Goal: Obtain resource: Obtain resource

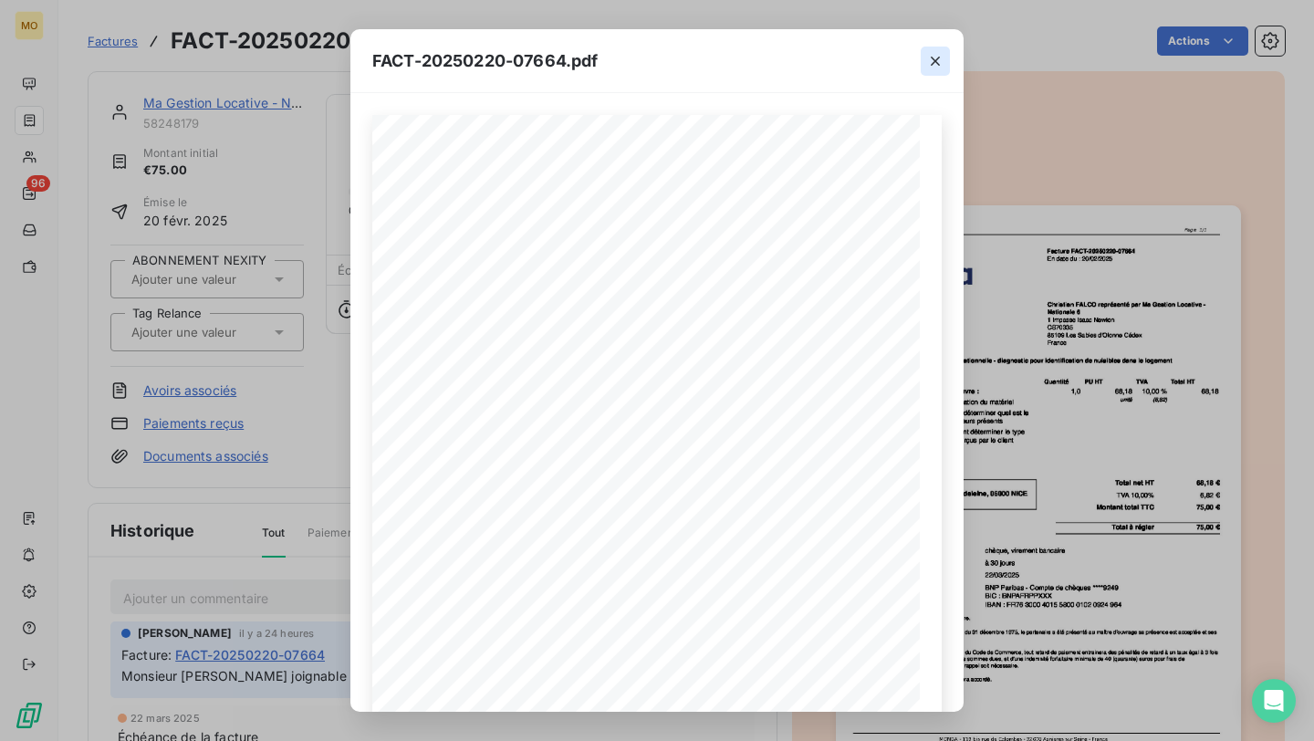
click at [938, 54] on icon "button" at bounding box center [935, 61] width 18 height 18
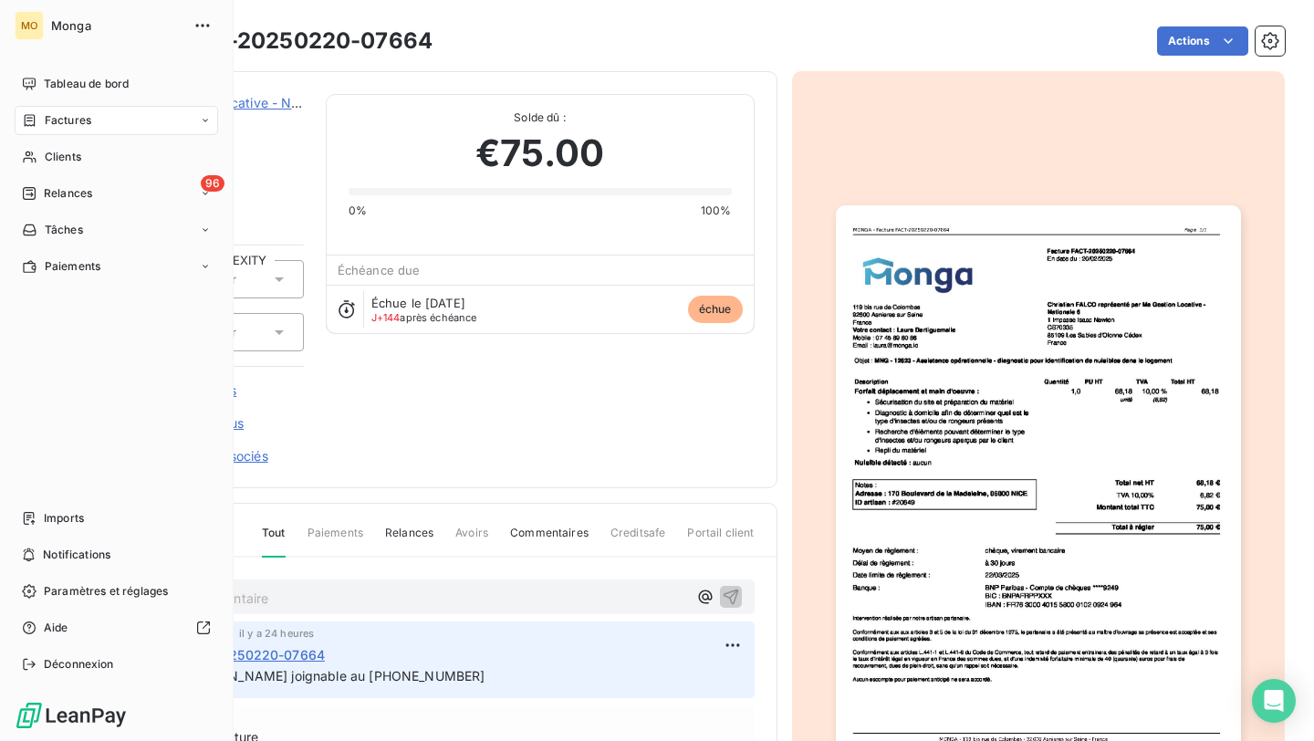
click at [34, 151] on icon at bounding box center [30, 157] width 16 height 15
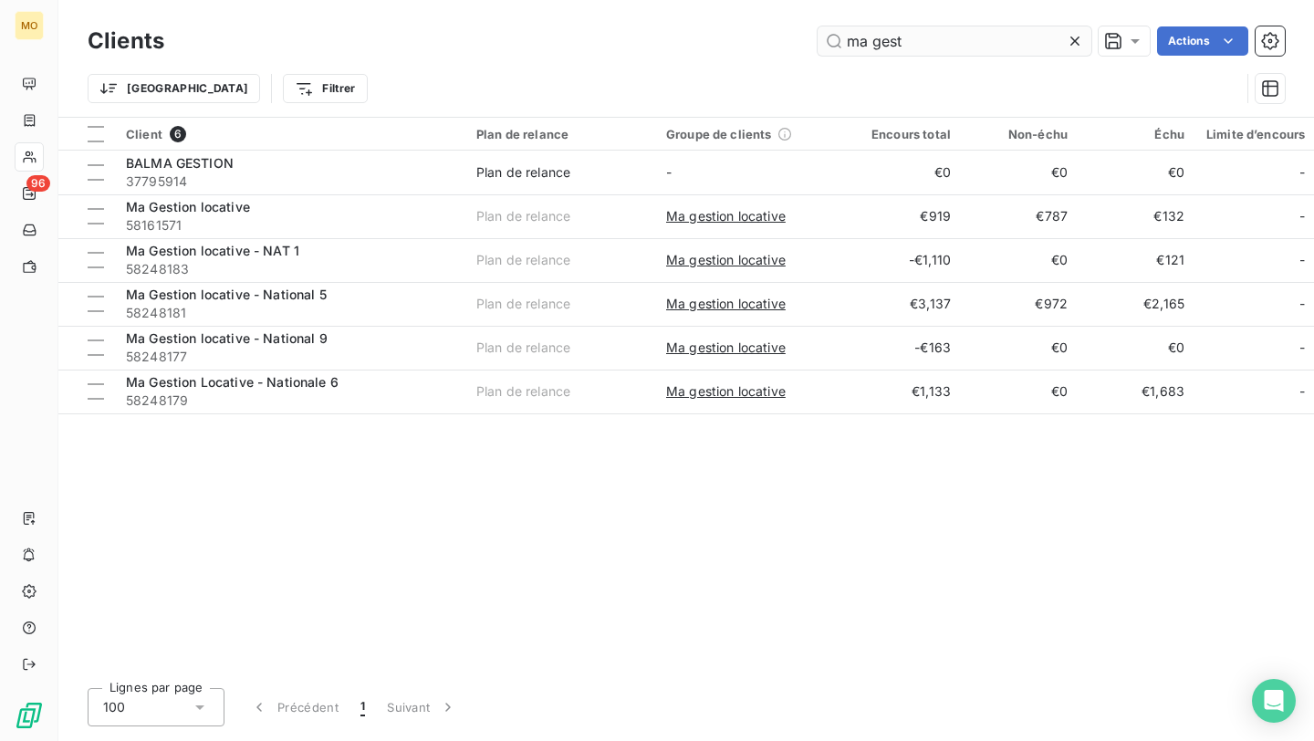
click at [920, 43] on input "ma gest" at bounding box center [955, 40] width 274 height 29
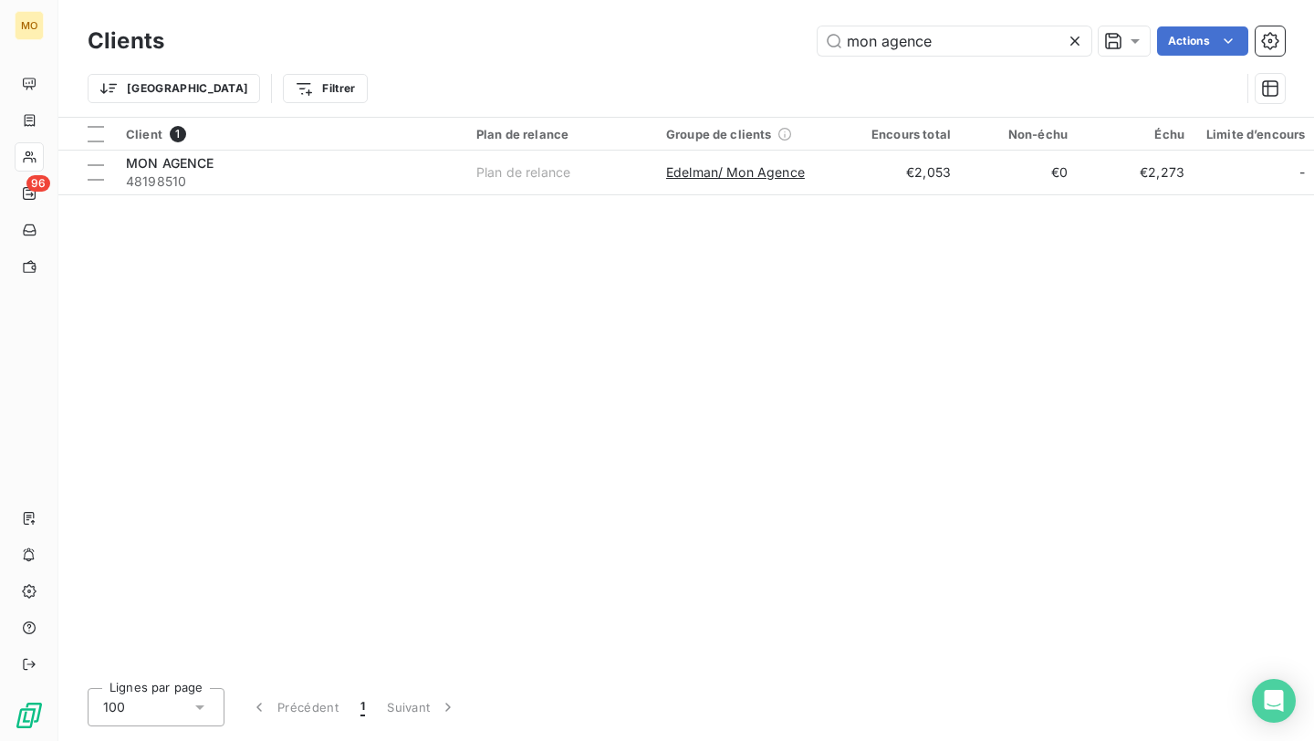
type input "mon agence"
click at [366, 194] on div "Client 1 Plan de relance Groupe de clients Encours total Non-échu Échu Limite d…" at bounding box center [686, 396] width 1256 height 556
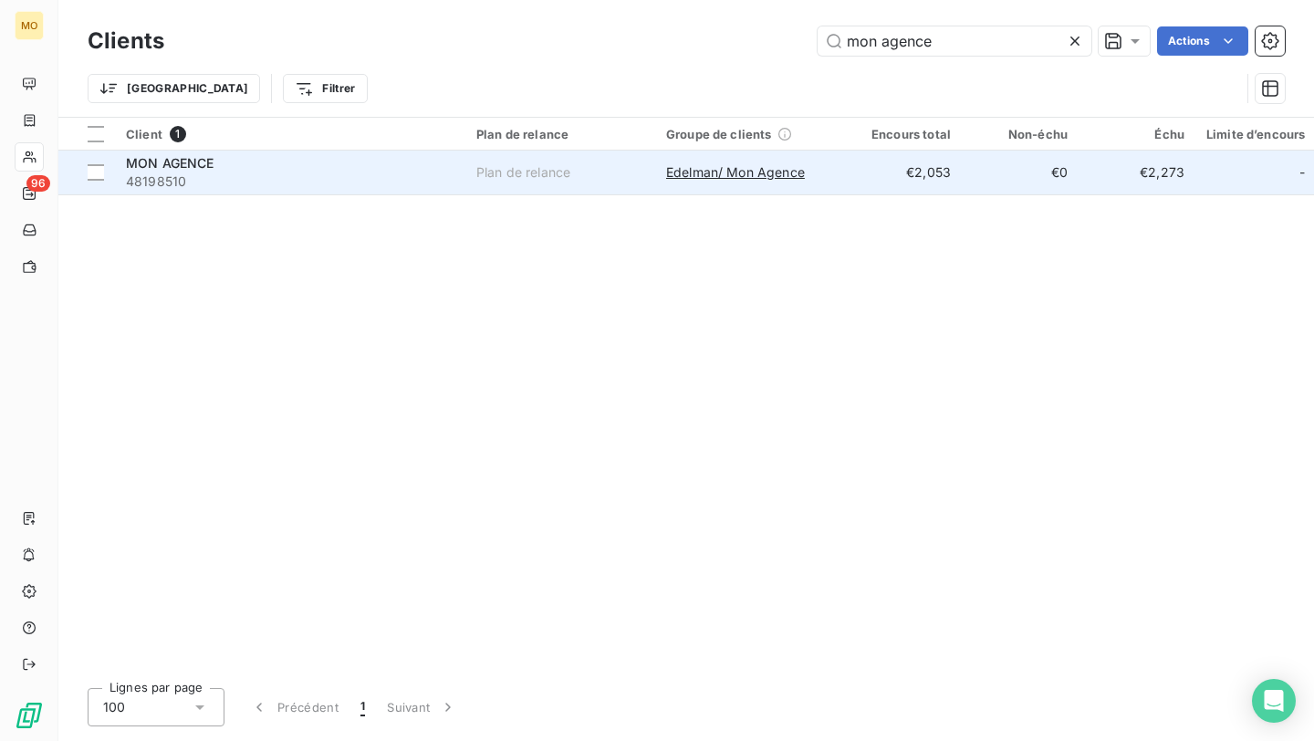
click at [368, 182] on span "48198510" at bounding box center [290, 181] width 328 height 18
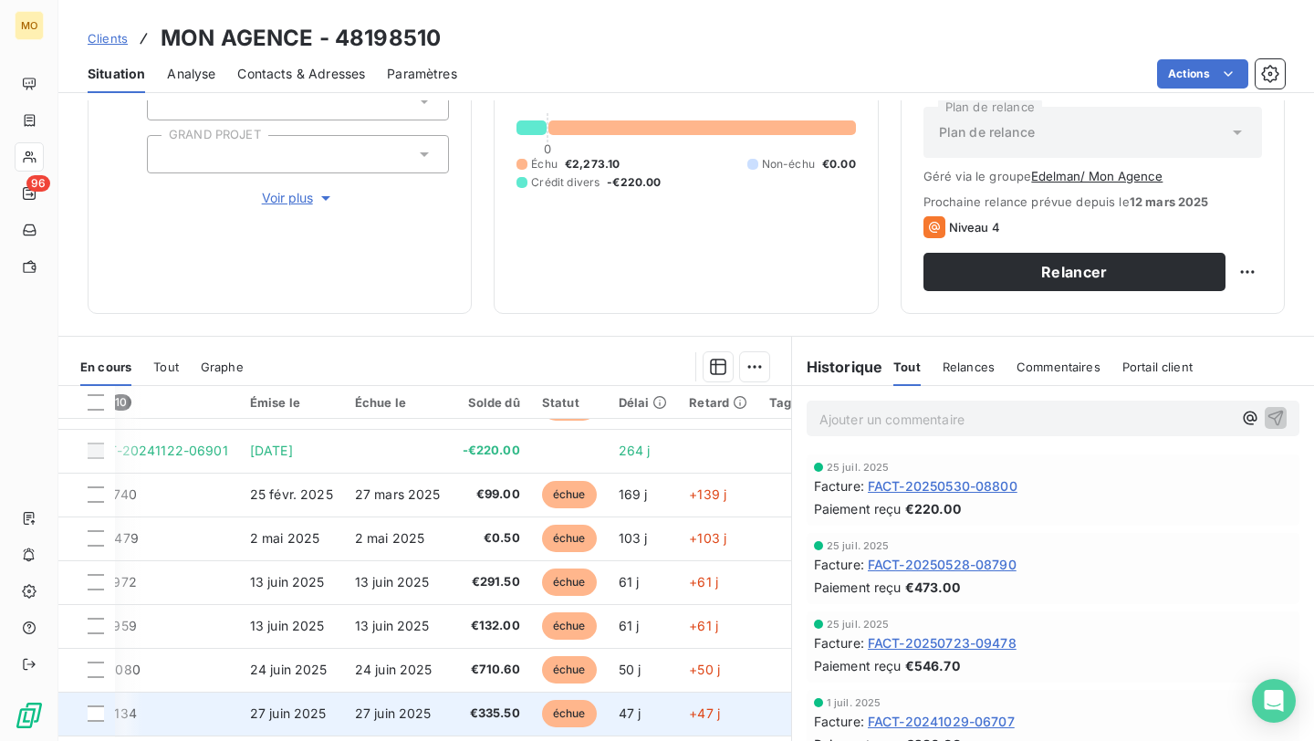
scroll to position [0, 137]
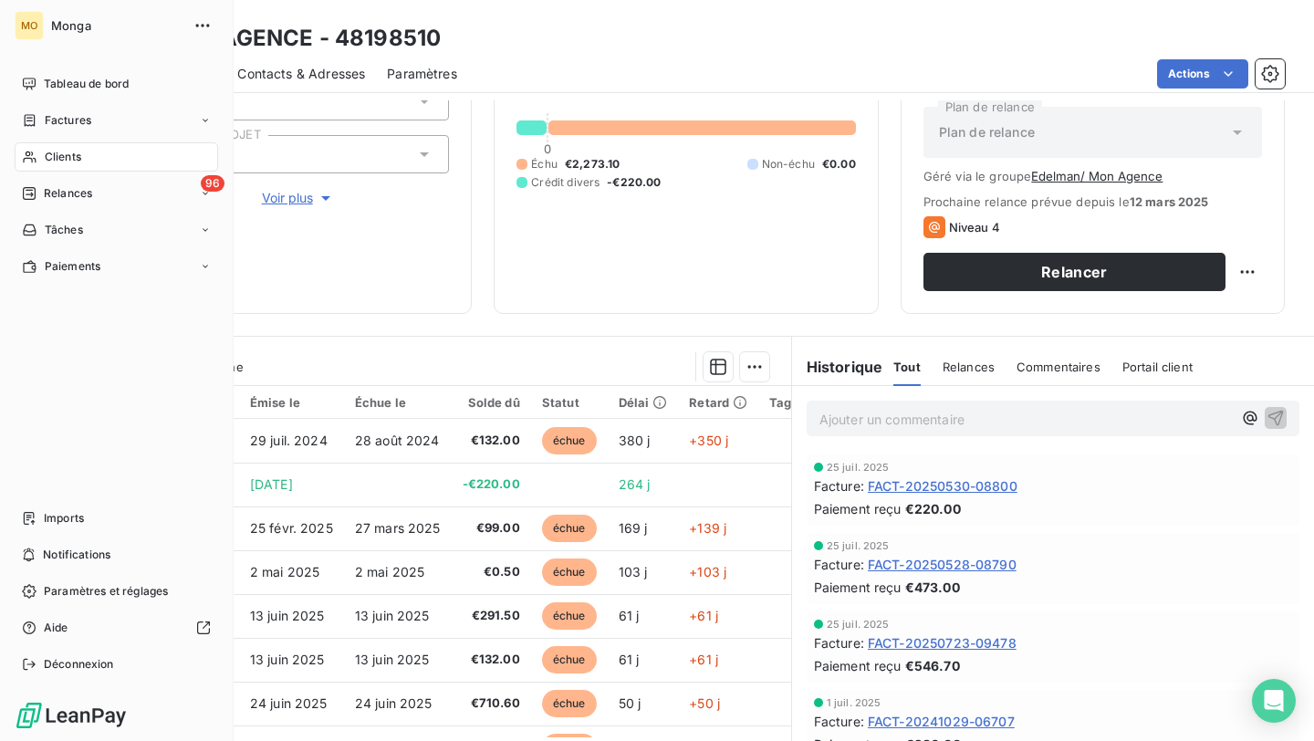
click at [90, 159] on div "Clients" at bounding box center [116, 156] width 203 height 29
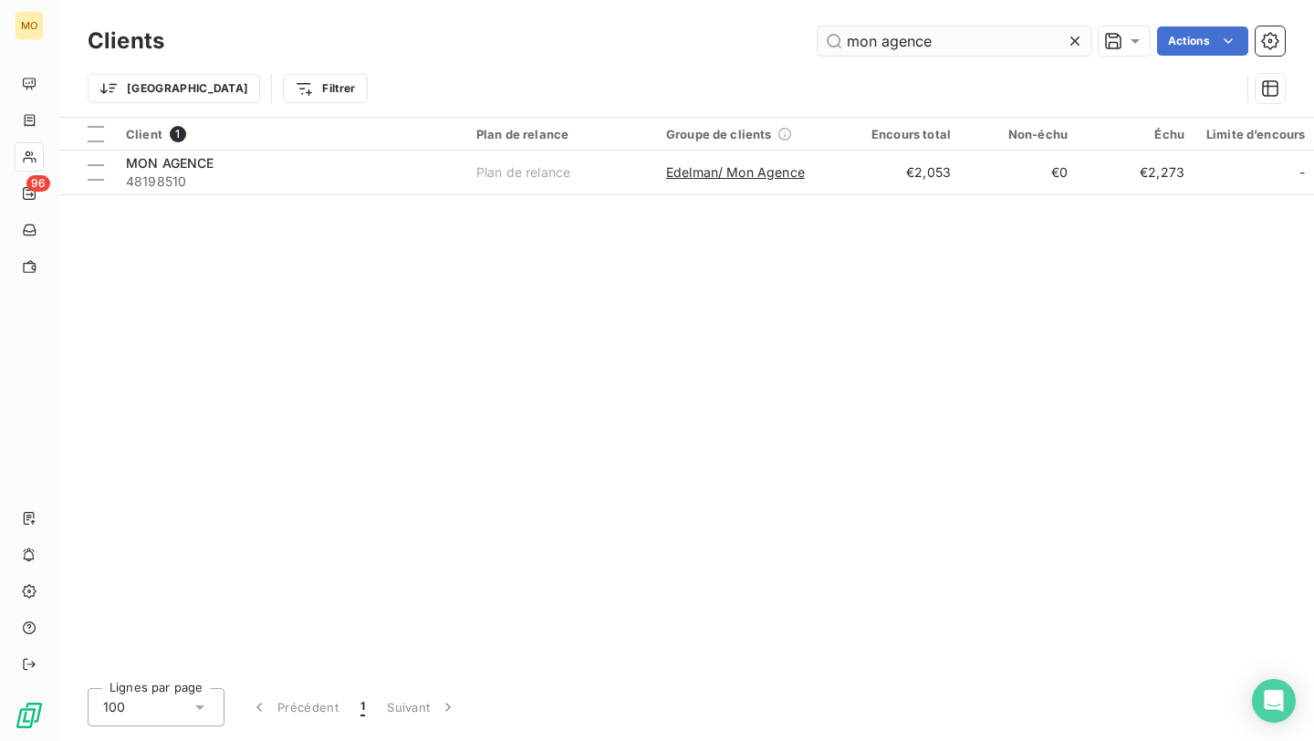
click at [937, 38] on input "mon agence" at bounding box center [955, 40] width 274 height 29
type input "l"
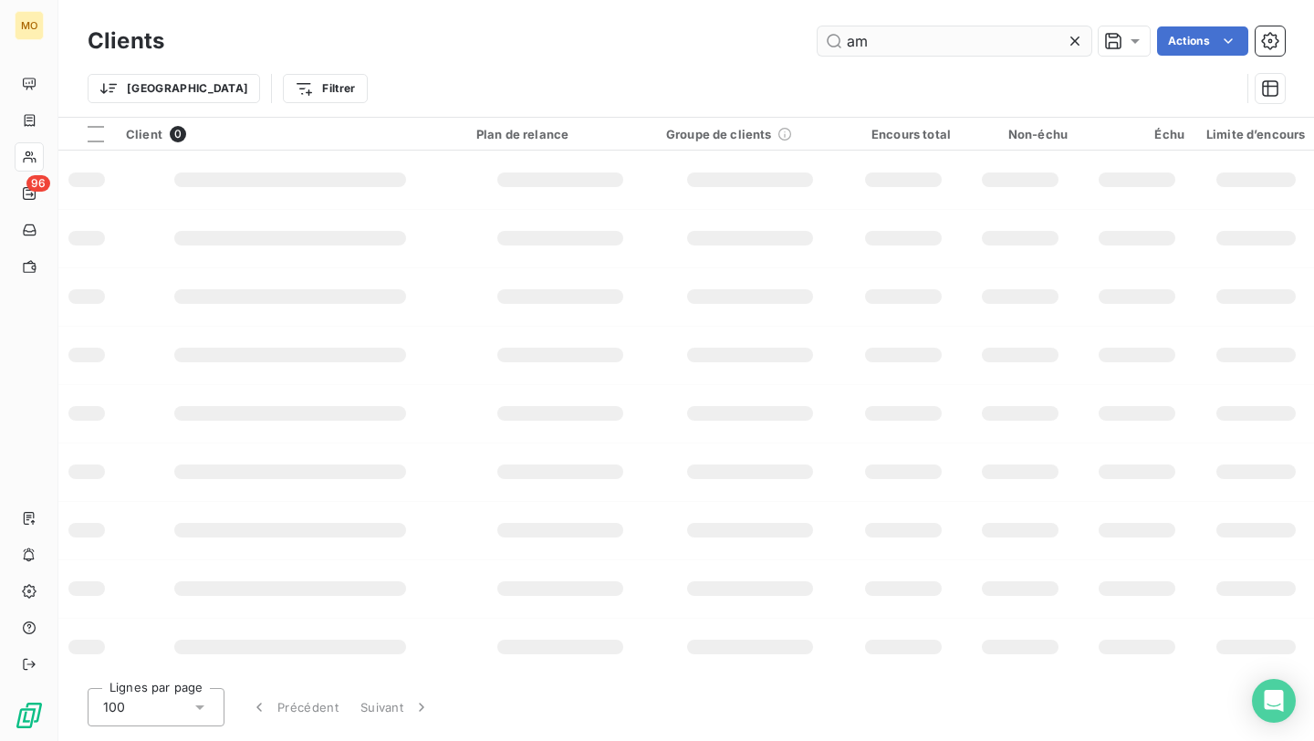
type input "a"
type input "m"
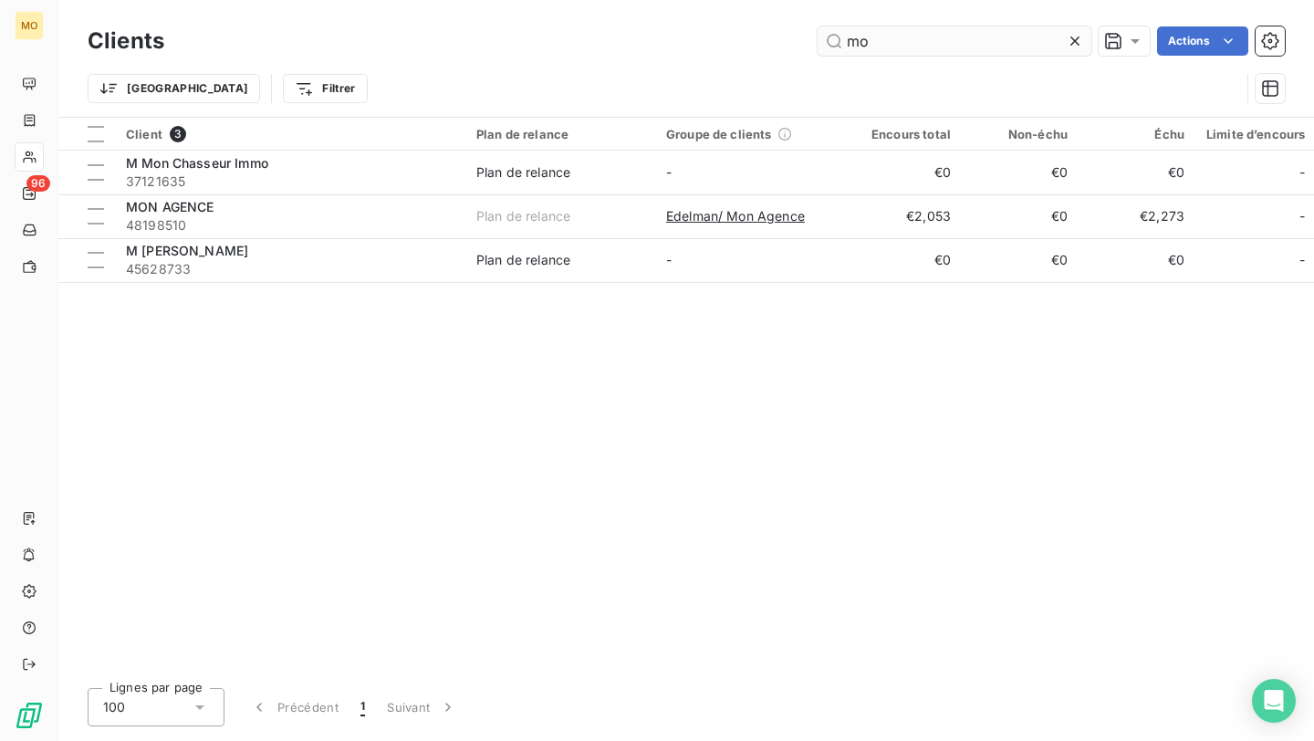
type input "m"
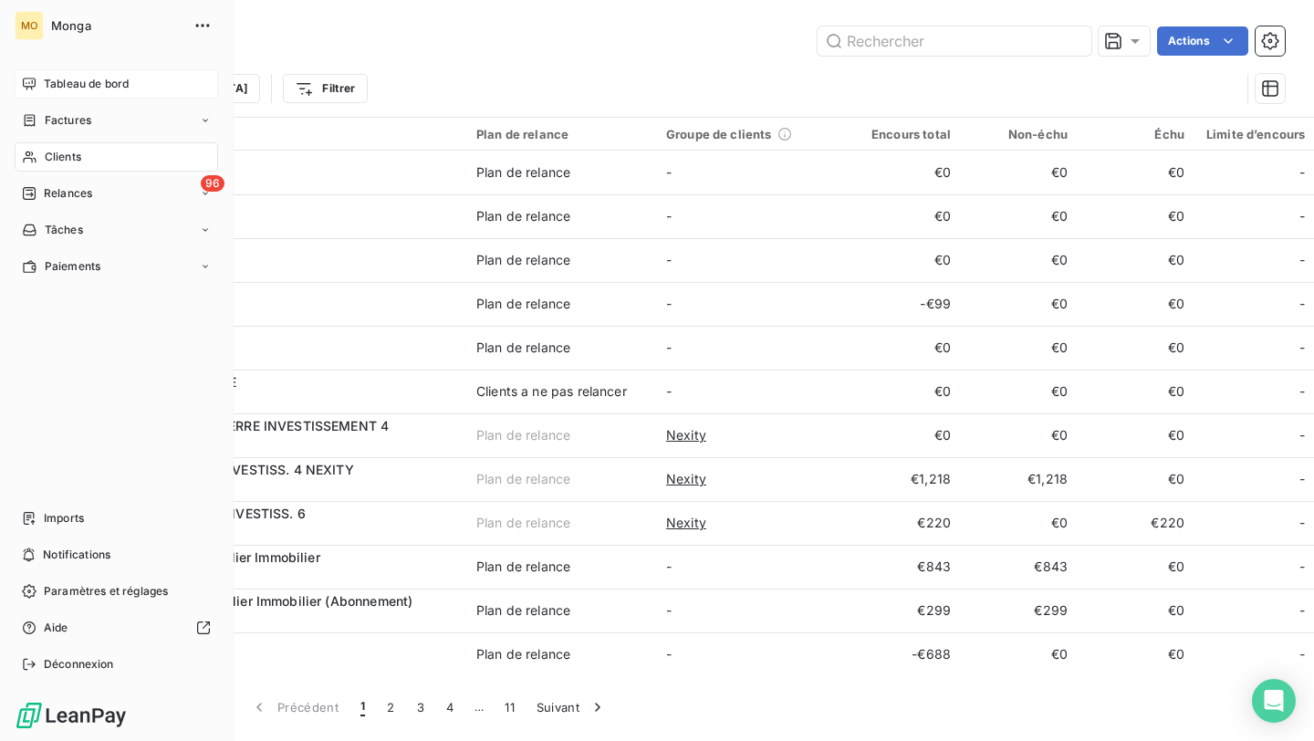
click at [69, 79] on span "Tableau de bord" at bounding box center [86, 84] width 85 height 16
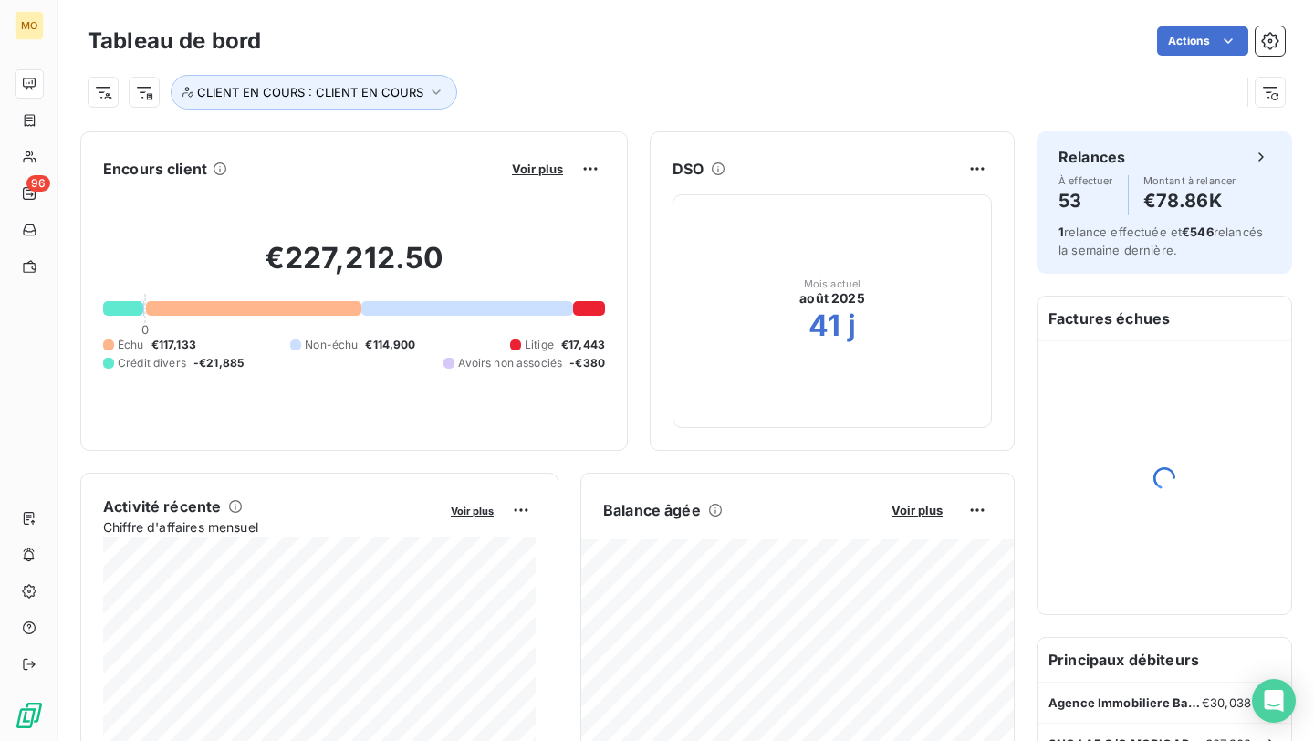
click at [512, 181] on div "Voir plus" at bounding box center [555, 168] width 99 height 29
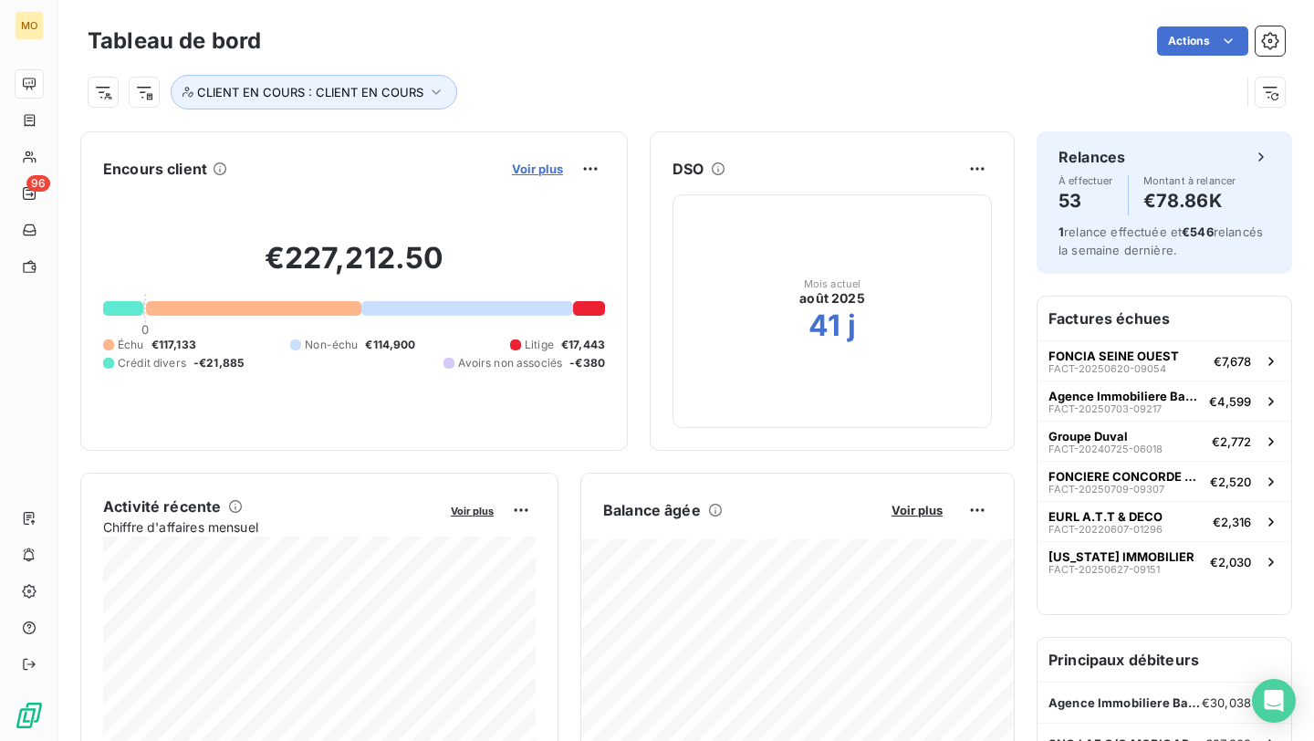
click at [521, 172] on span "Voir plus" at bounding box center [537, 169] width 51 height 15
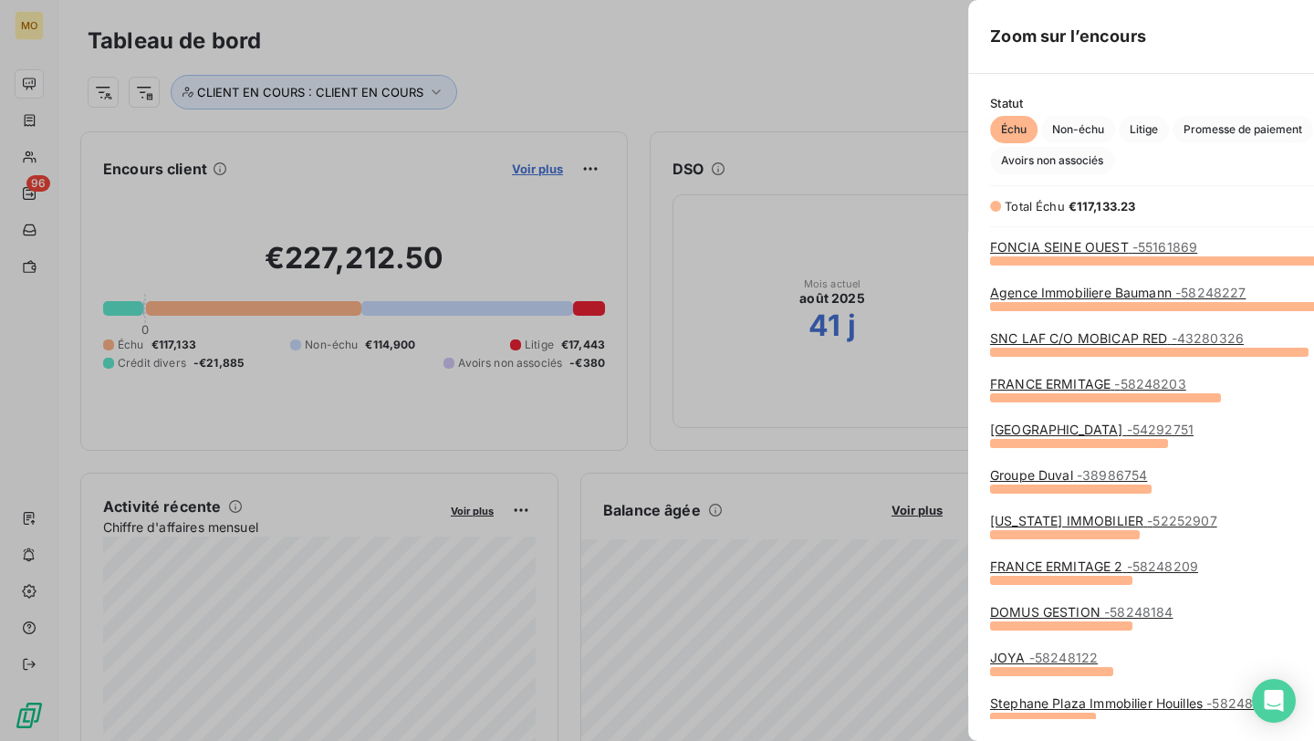
scroll to position [481, 701]
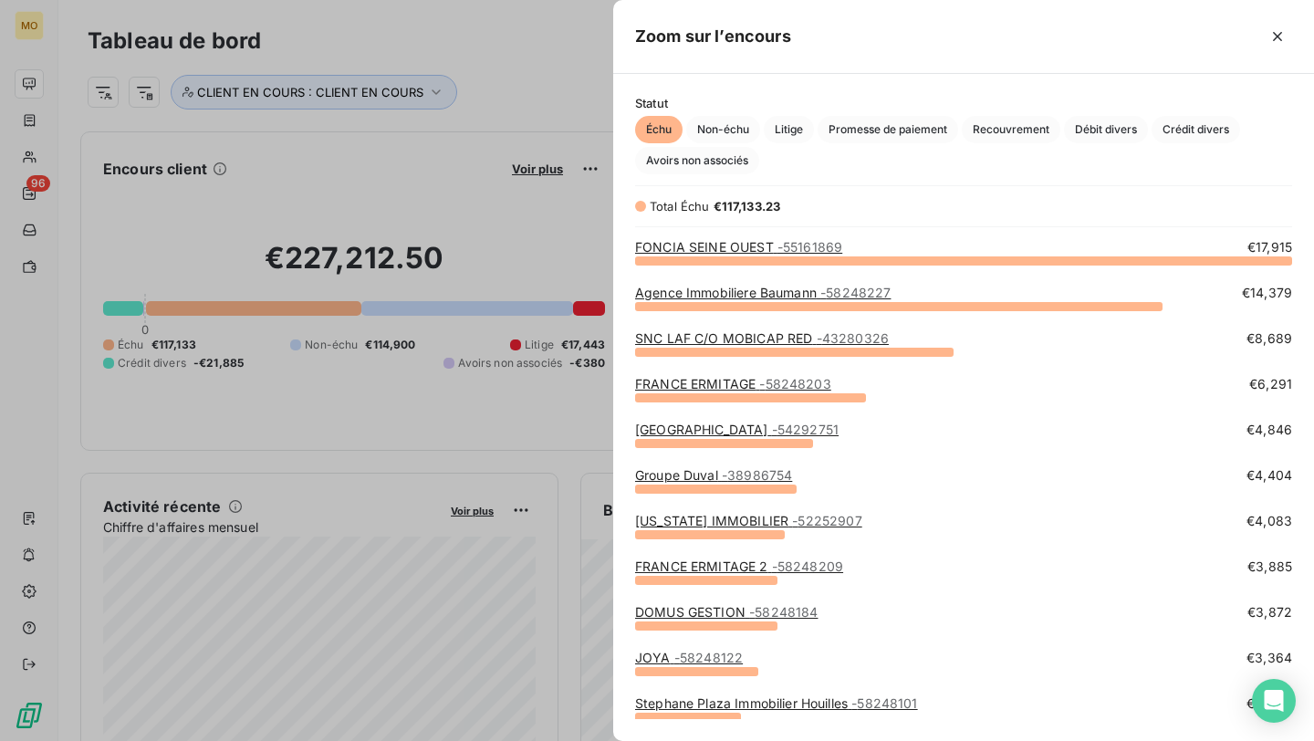
click at [716, 337] on link "SNC LAF C/O MOBICAP RED - 43280326" at bounding box center [762, 338] width 254 height 16
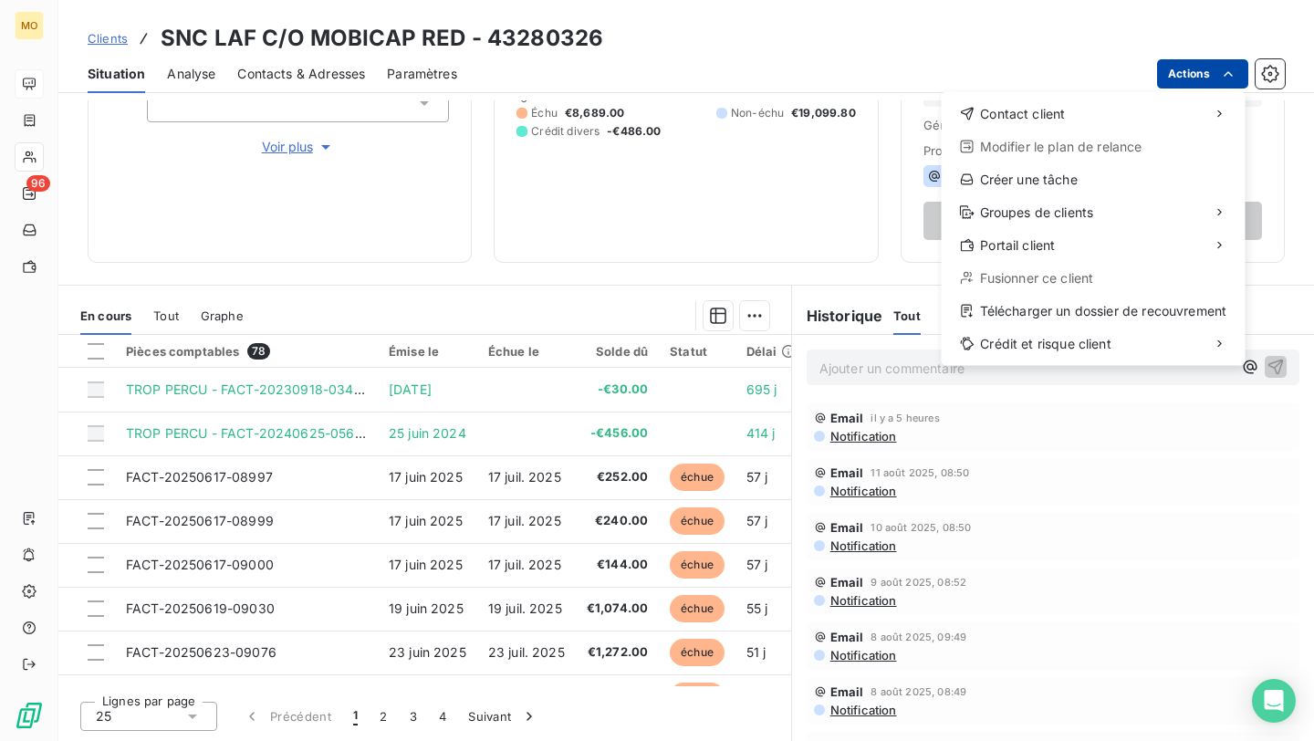
click at [1225, 63] on html "MO 96 Clients SNC LAF C/O MOBICAP RED - 43280326 Situation Analyse Contacts & A…" at bounding box center [657, 370] width 1314 height 741
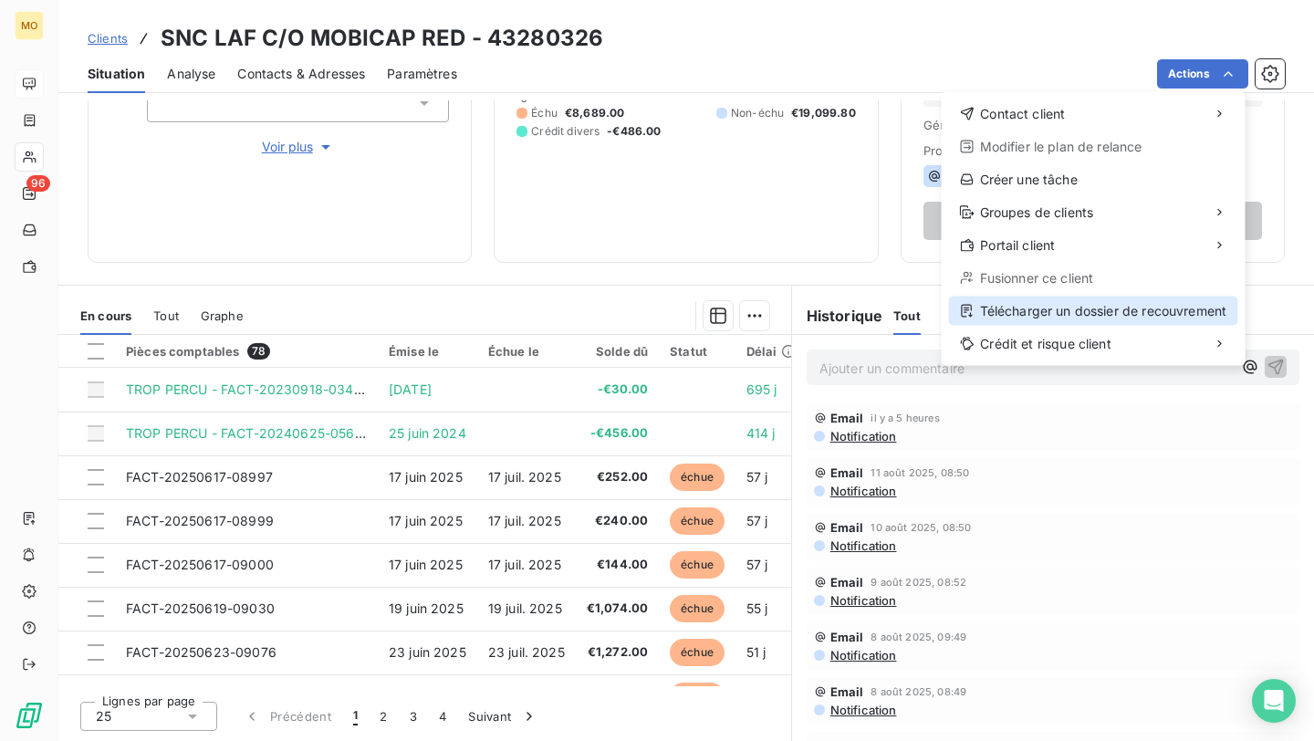
click at [1000, 310] on div "Télécharger un dossier de recouvrement" at bounding box center [1093, 311] width 289 height 29
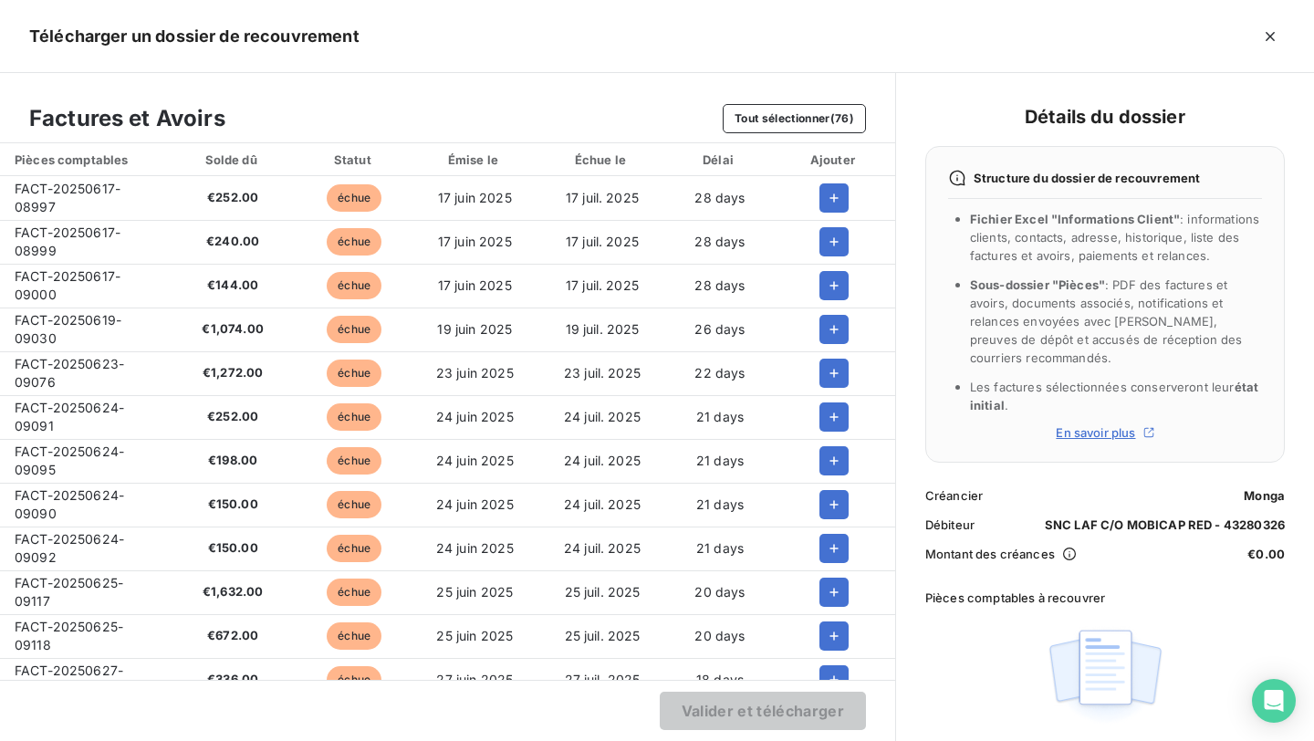
click at [69, 188] on span "FACT-20250617-08997" at bounding box center [68, 198] width 106 height 34
copy span "FACT-20250617-08997"
click at [24, 244] on span "FACT-20250617-08999" at bounding box center [68, 241] width 106 height 34
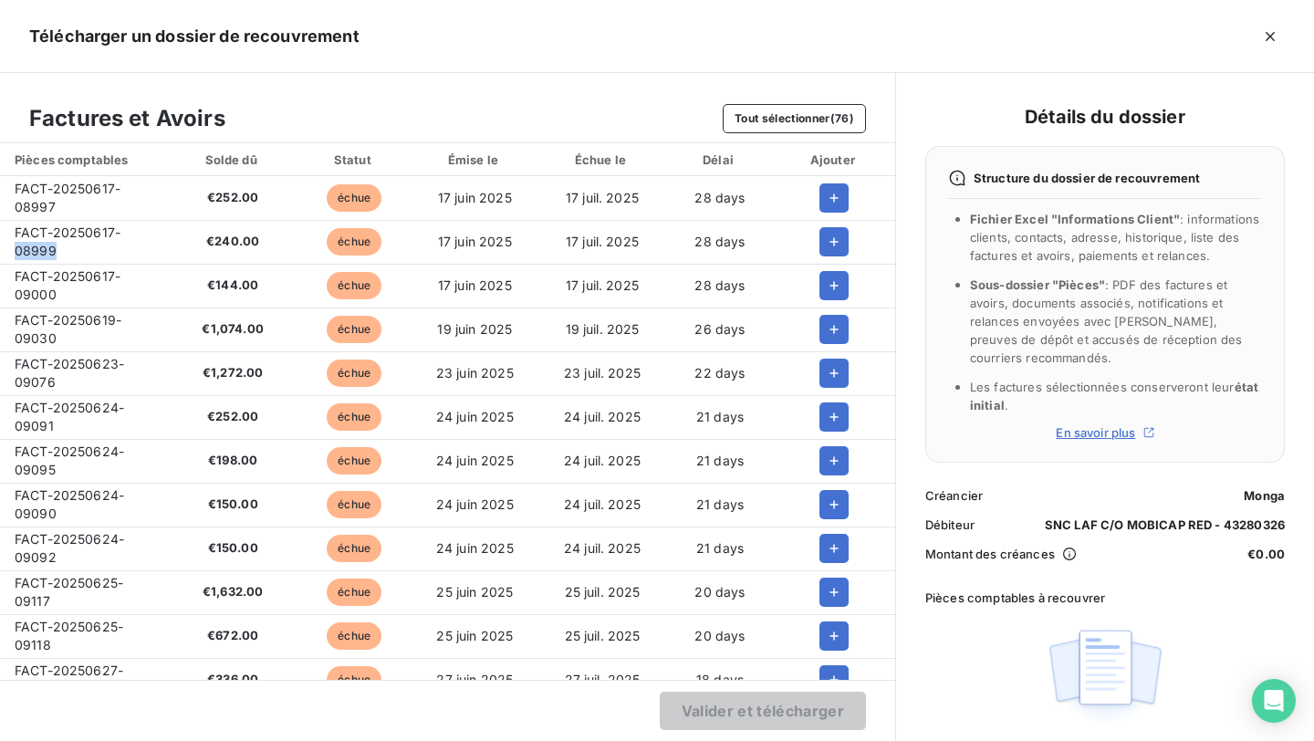
click at [24, 244] on span "FACT-20250617-08999" at bounding box center [68, 241] width 106 height 34
copy span "FACT-20250617-08999"
click at [65, 271] on span "FACT-20250617-09000" at bounding box center [68, 285] width 106 height 34
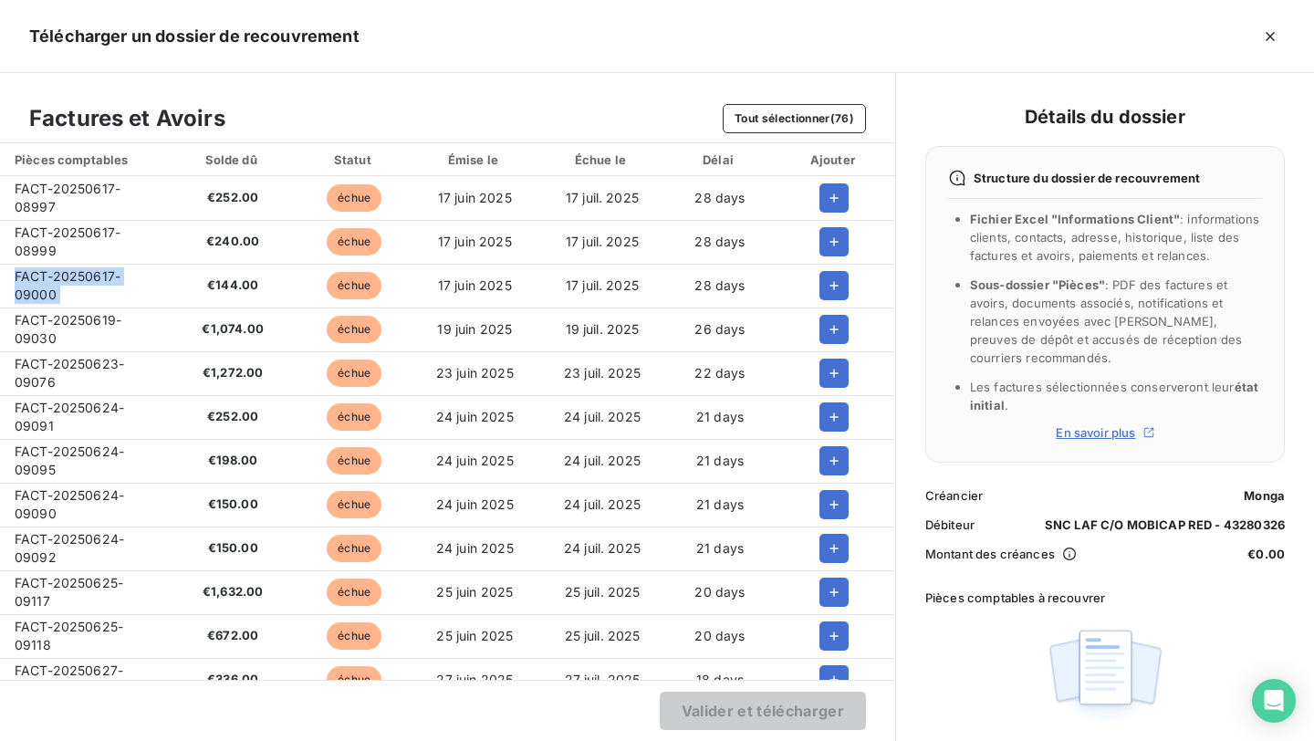
click at [65, 271] on span "FACT-20250617-09000" at bounding box center [68, 285] width 106 height 34
copy span "FACT-20250617-09000"
click at [48, 327] on span "FACT-20250619-09030" at bounding box center [68, 329] width 107 height 34
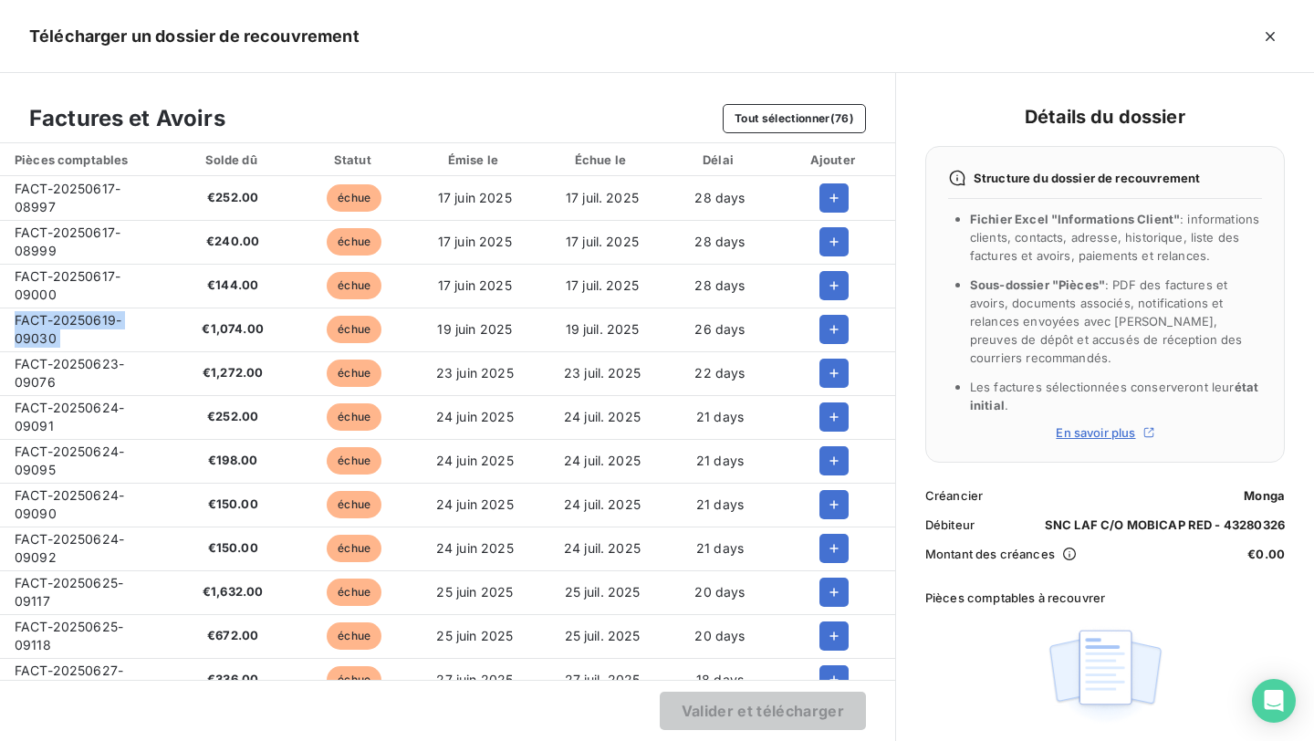
click at [48, 327] on span "FACT-20250619-09030" at bounding box center [68, 329] width 107 height 34
copy span "FACT-20250619-09030"
click at [38, 374] on span "FACT-20250623-09076" at bounding box center [69, 373] width 109 height 34
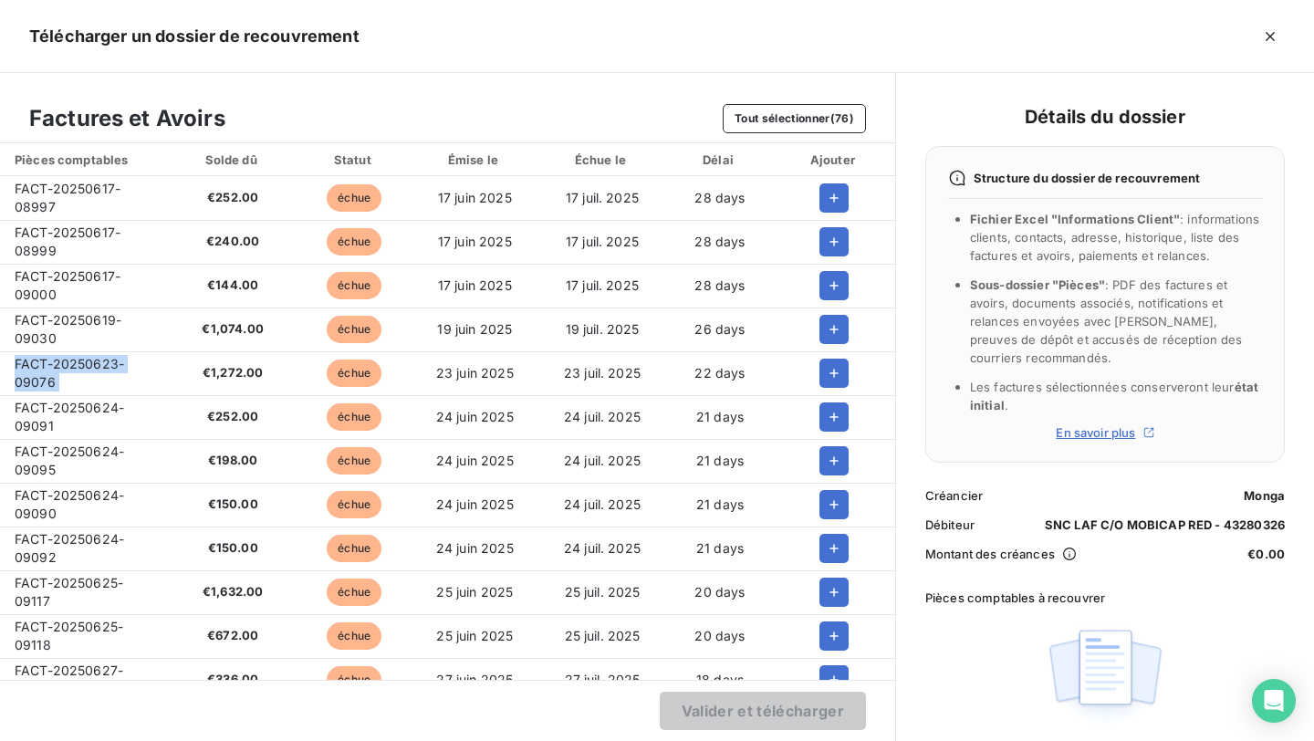
copy span "FACT-20250623-09076"
click at [57, 422] on td "FACT-20250624-09091" at bounding box center [84, 417] width 169 height 44
copy span "FACT-20250624-09091"
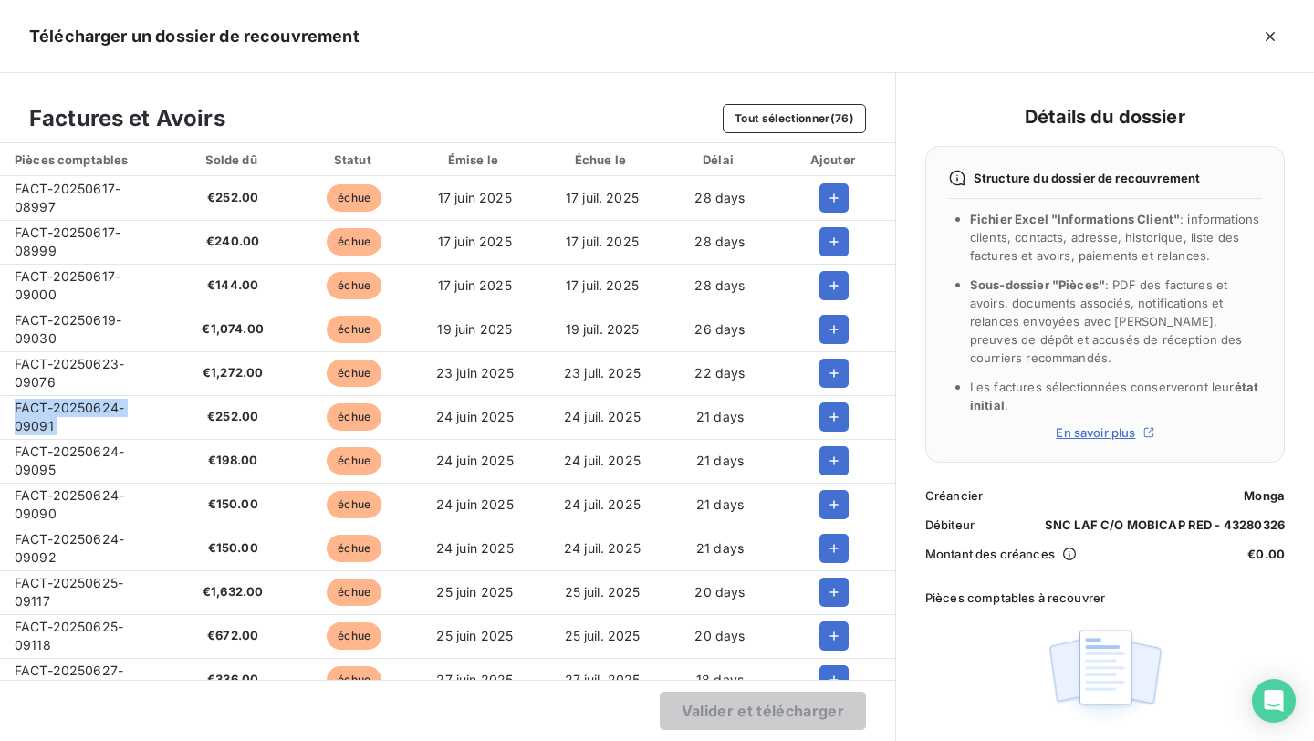
click at [43, 450] on span "FACT-20250624-09095" at bounding box center [69, 460] width 109 height 34
copy span "FACT-20250624-09095"
click at [78, 500] on span "FACT-20250624-09090" at bounding box center [69, 504] width 109 height 34
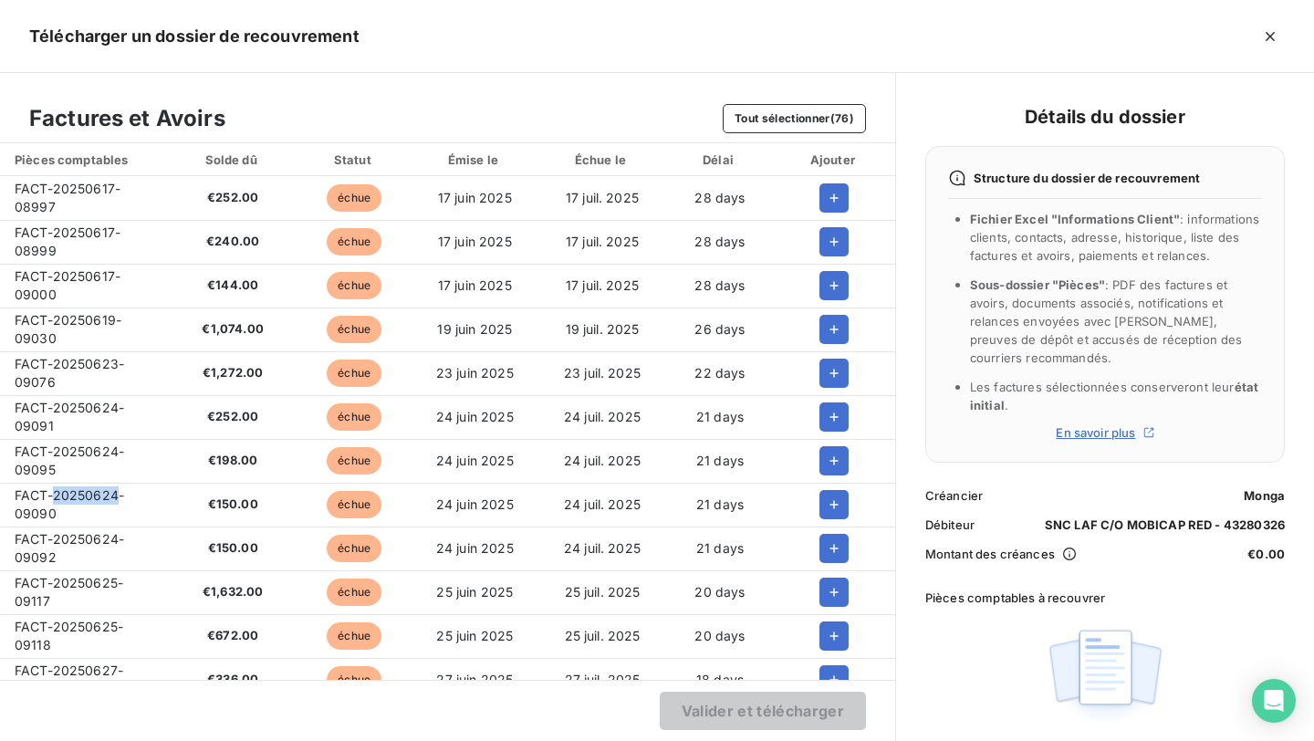
click at [78, 500] on span "FACT-20250624-09090" at bounding box center [69, 504] width 109 height 34
copy span "FACT-20250624-09090"
click at [115, 526] on td "FACT-20250624-09092" at bounding box center [84, 548] width 169 height 44
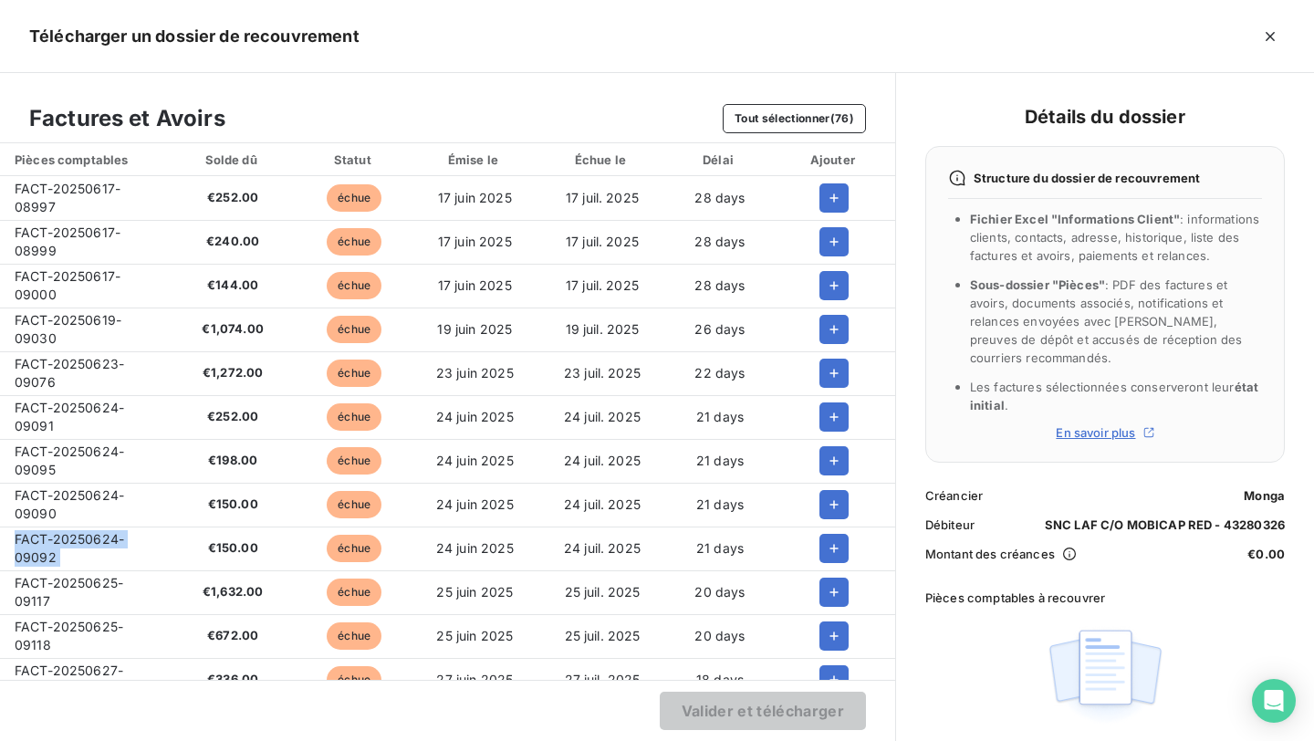
click at [115, 526] on td "FACT-20250624-09092" at bounding box center [84, 548] width 169 height 44
copy span "FACT-20250624-09092"
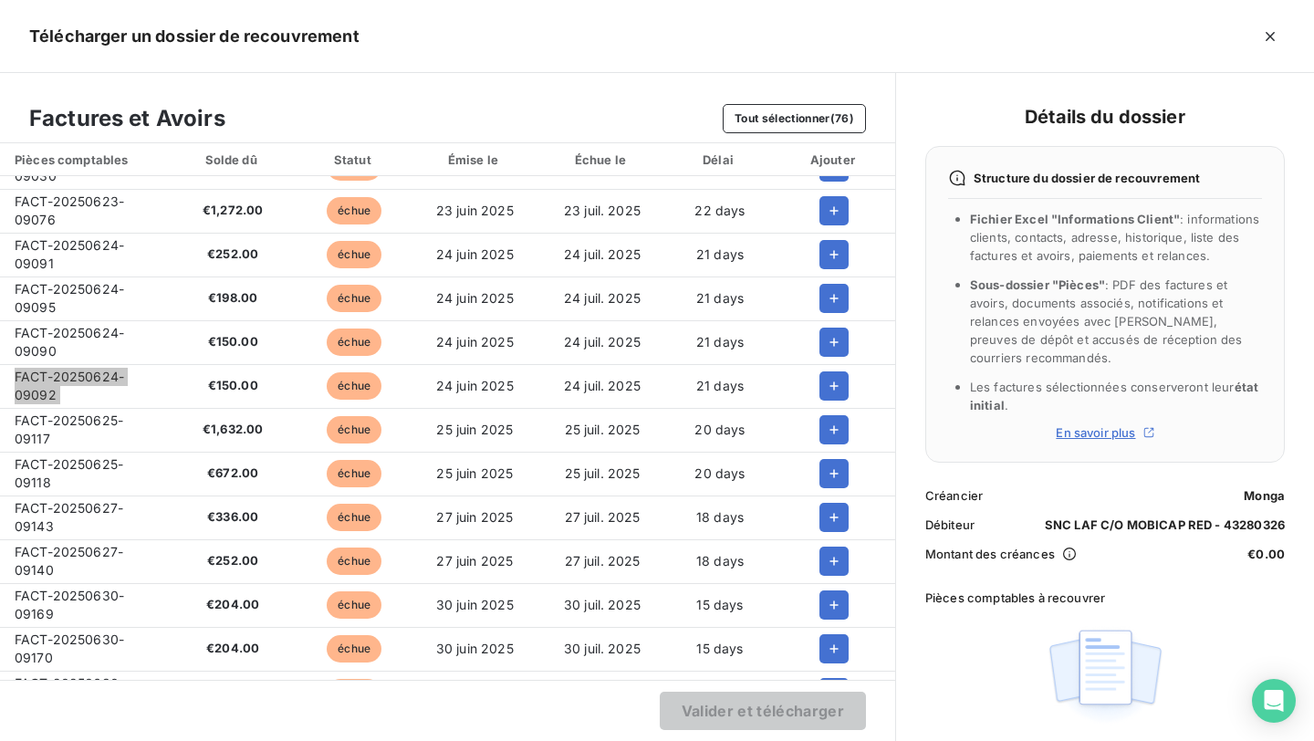
scroll to position [169, 0]
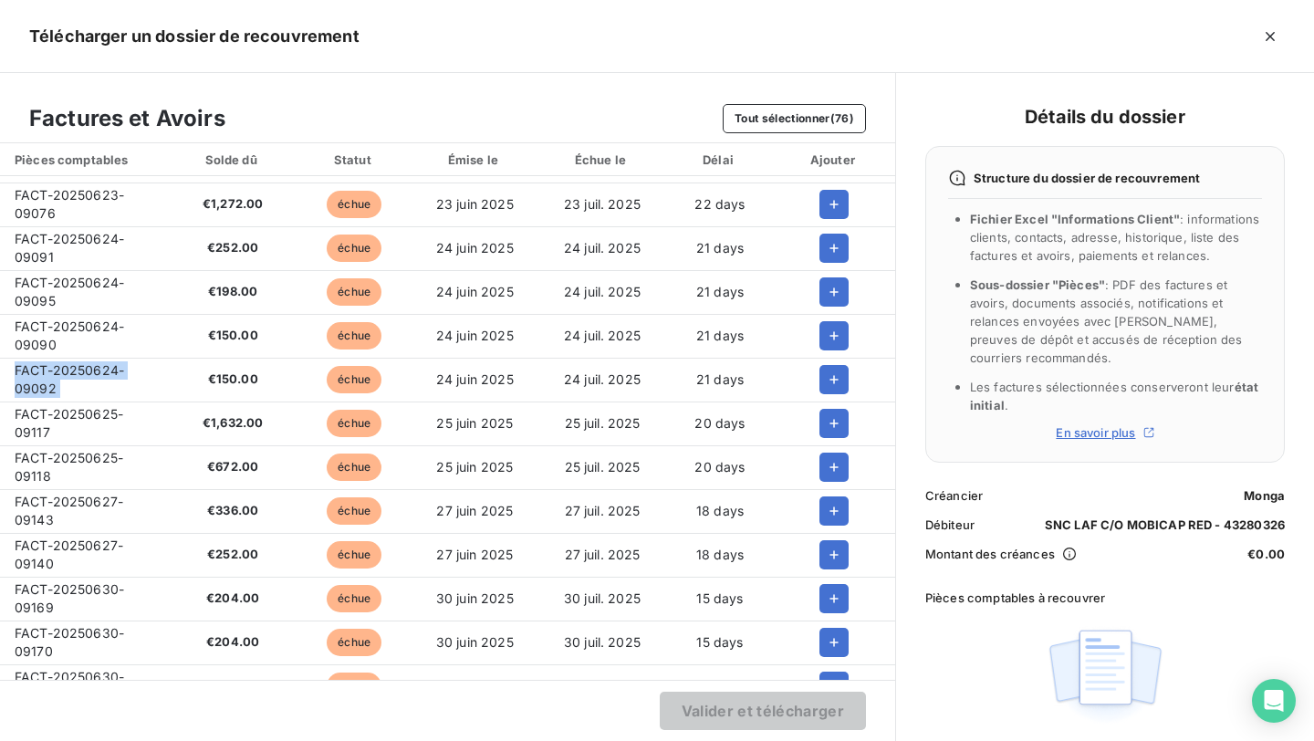
click at [64, 414] on span "FACT-20250625-09117" at bounding box center [69, 423] width 109 height 34
copy span "FACT-20250625-09117"
click at [60, 459] on span "FACT-20250625-09118" at bounding box center [69, 467] width 109 height 34
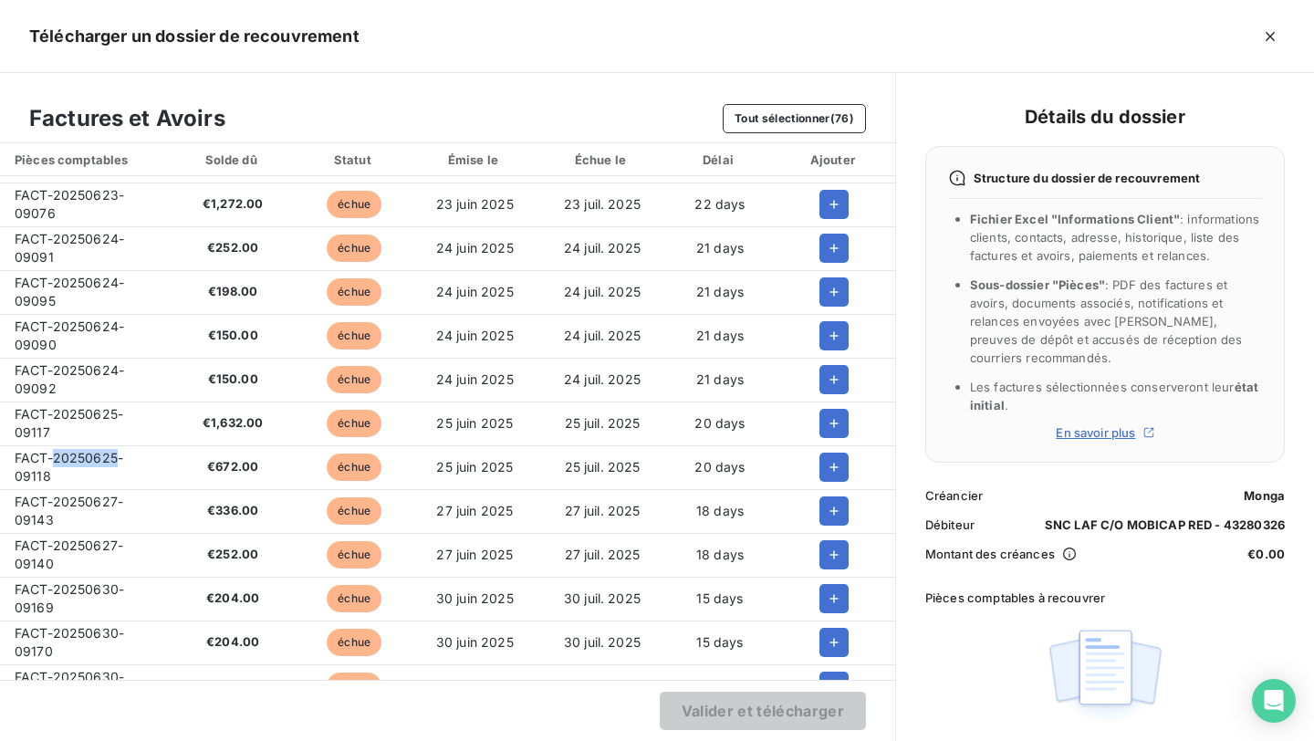
click at [60, 459] on span "FACT-20250625-09118" at bounding box center [69, 467] width 109 height 34
click at [76, 505] on span "FACT-20250627-09143" at bounding box center [69, 511] width 109 height 34
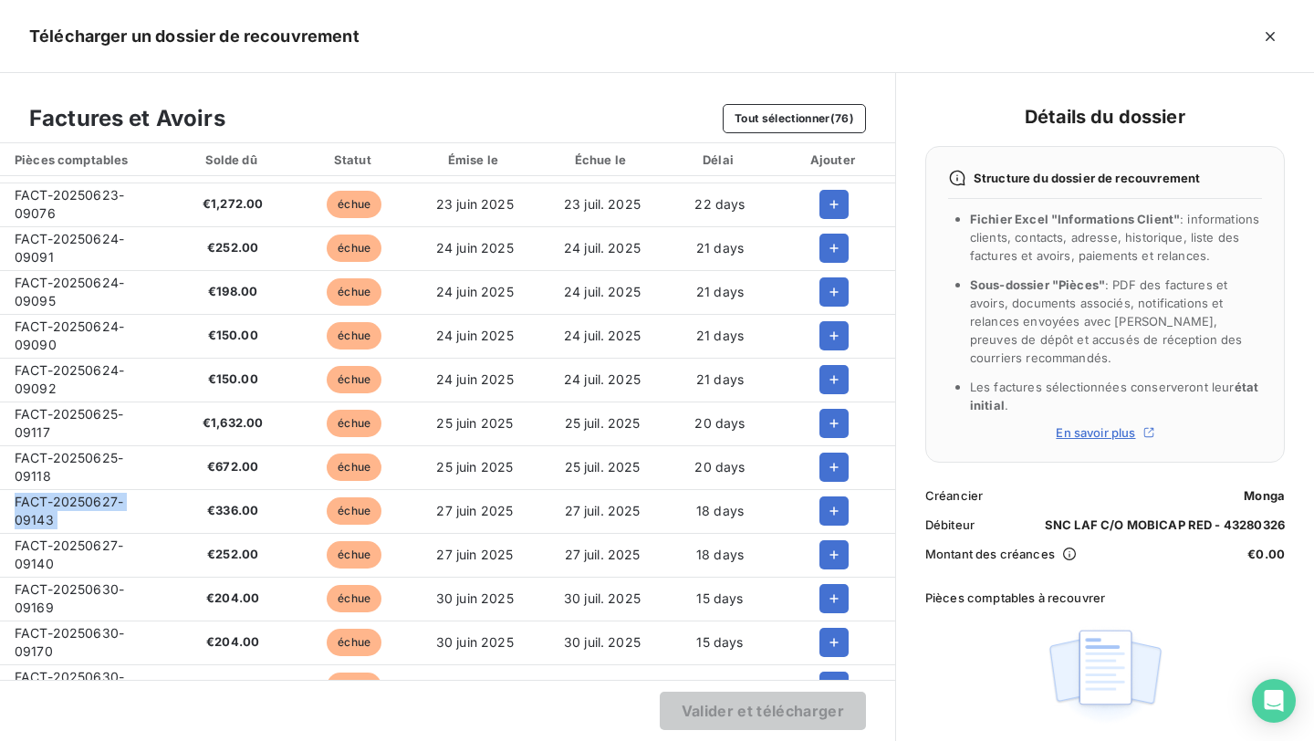
click at [68, 555] on td "FACT-20250627-09140" at bounding box center [84, 555] width 169 height 44
click at [66, 598] on td "FACT-20250630-09169" at bounding box center [84, 599] width 169 height 44
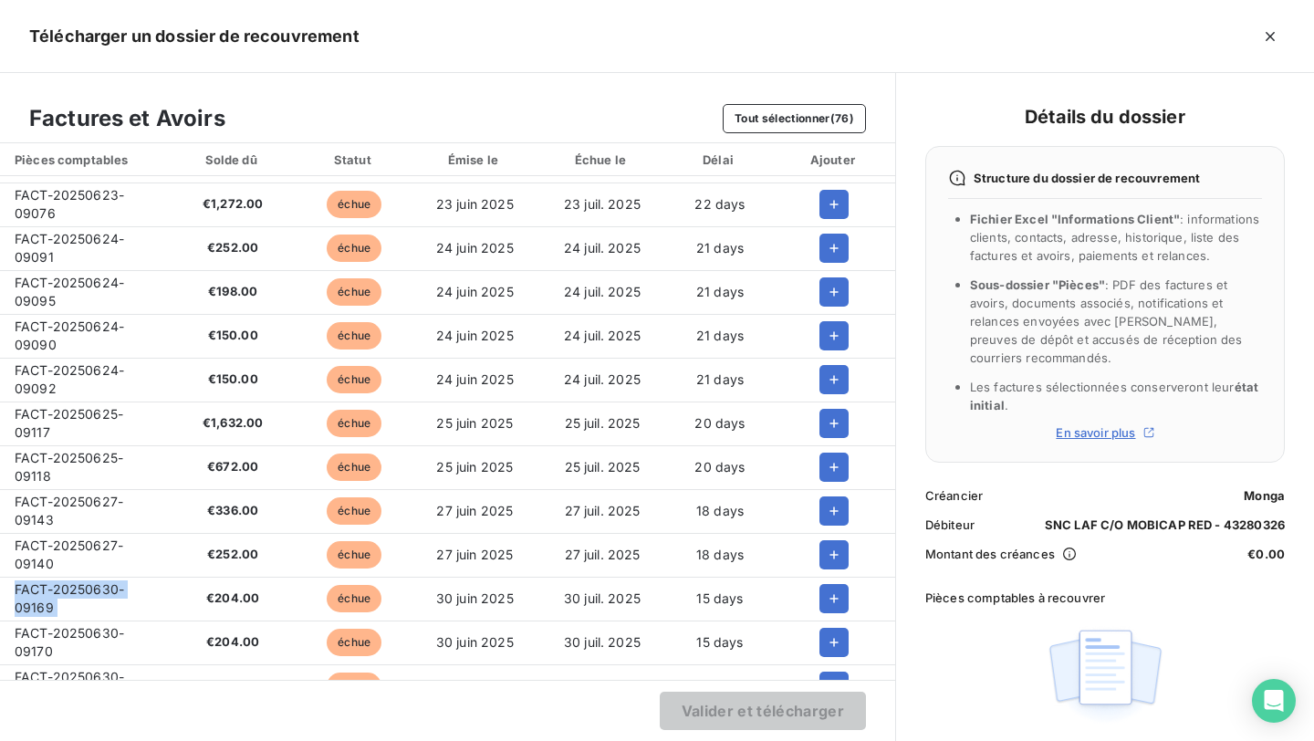
click at [66, 598] on td "FACT-20250630-09169" at bounding box center [84, 599] width 169 height 44
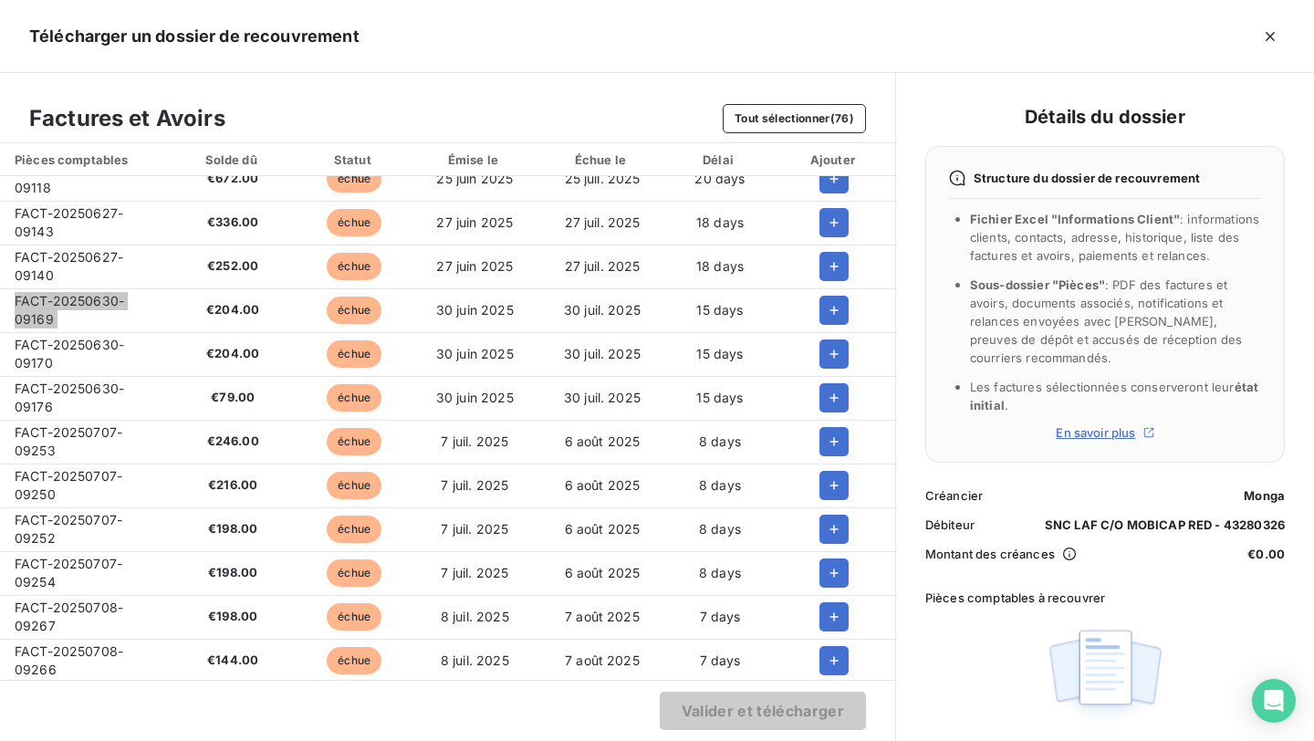
scroll to position [460, 0]
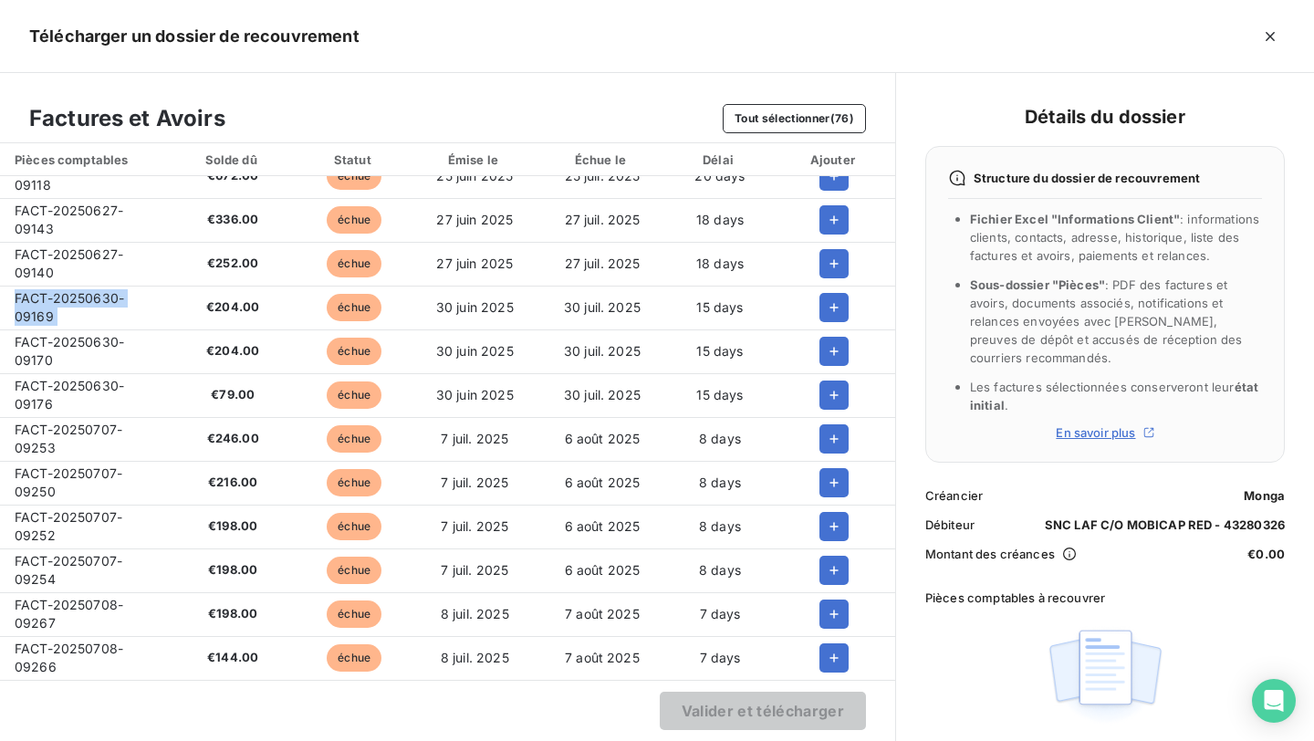
click at [62, 338] on span "FACT-20250630-09170" at bounding box center [69, 351] width 109 height 34
click at [60, 389] on span "FACT-20250630-09176" at bounding box center [69, 395] width 109 height 34
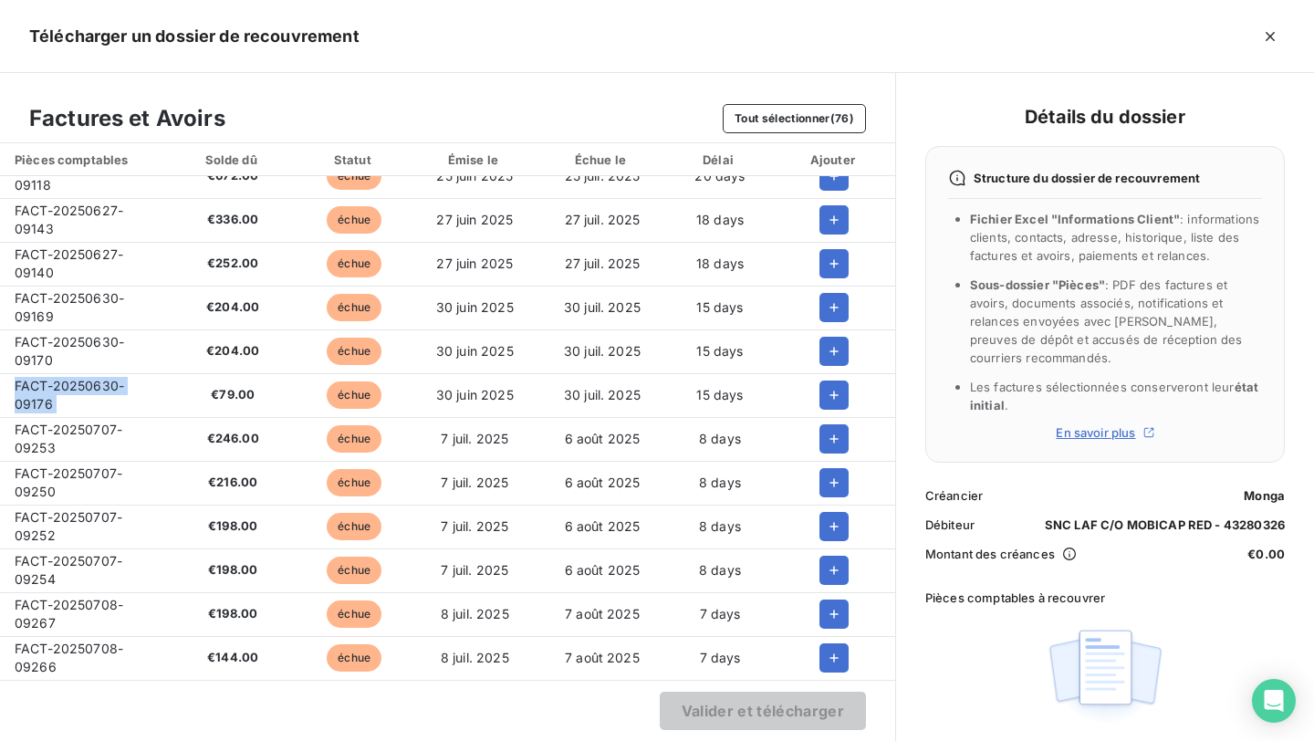
click at [60, 389] on span "FACT-20250630-09176" at bounding box center [69, 395] width 109 height 34
click at [52, 432] on span "FACT-20250707-09253" at bounding box center [69, 439] width 108 height 34
click at [53, 471] on span "FACT-20250707-09250" at bounding box center [69, 482] width 108 height 34
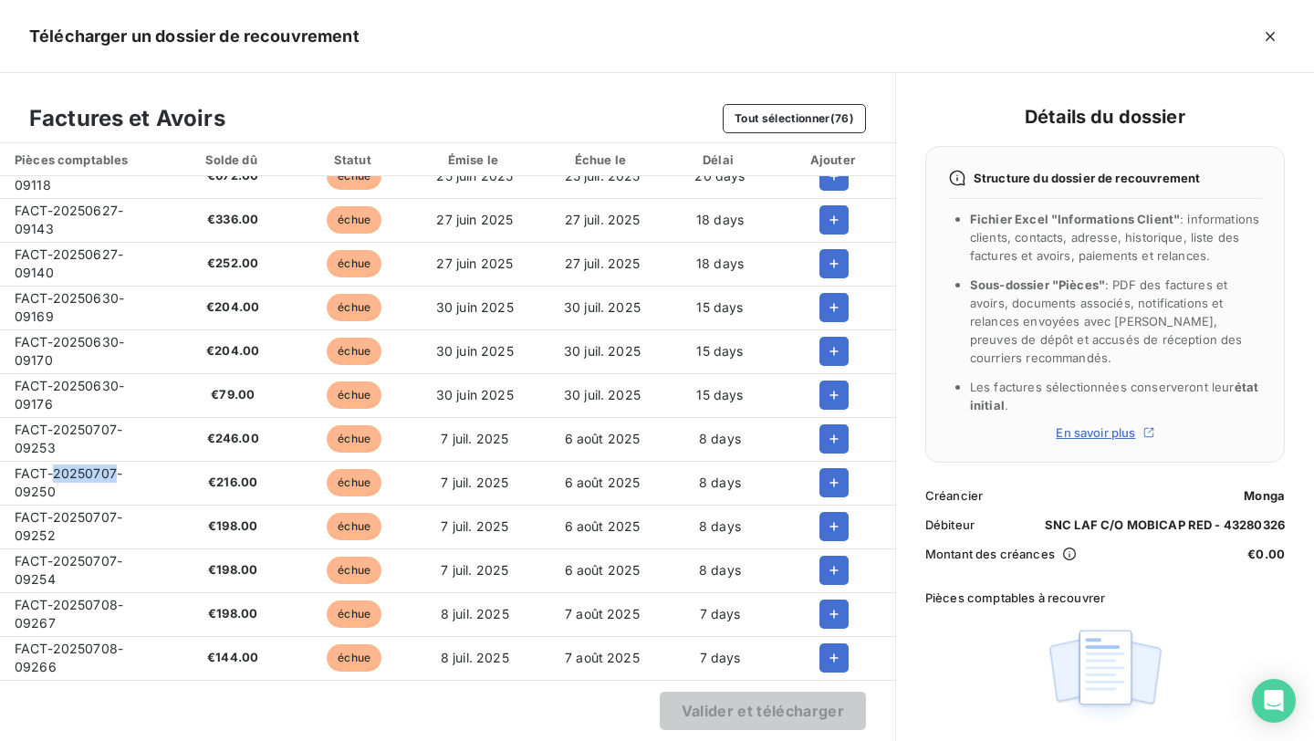
click at [53, 471] on span "FACT-20250707-09250" at bounding box center [69, 482] width 108 height 34
click at [49, 519] on span "FACT-20250707-09252" at bounding box center [69, 526] width 108 height 34
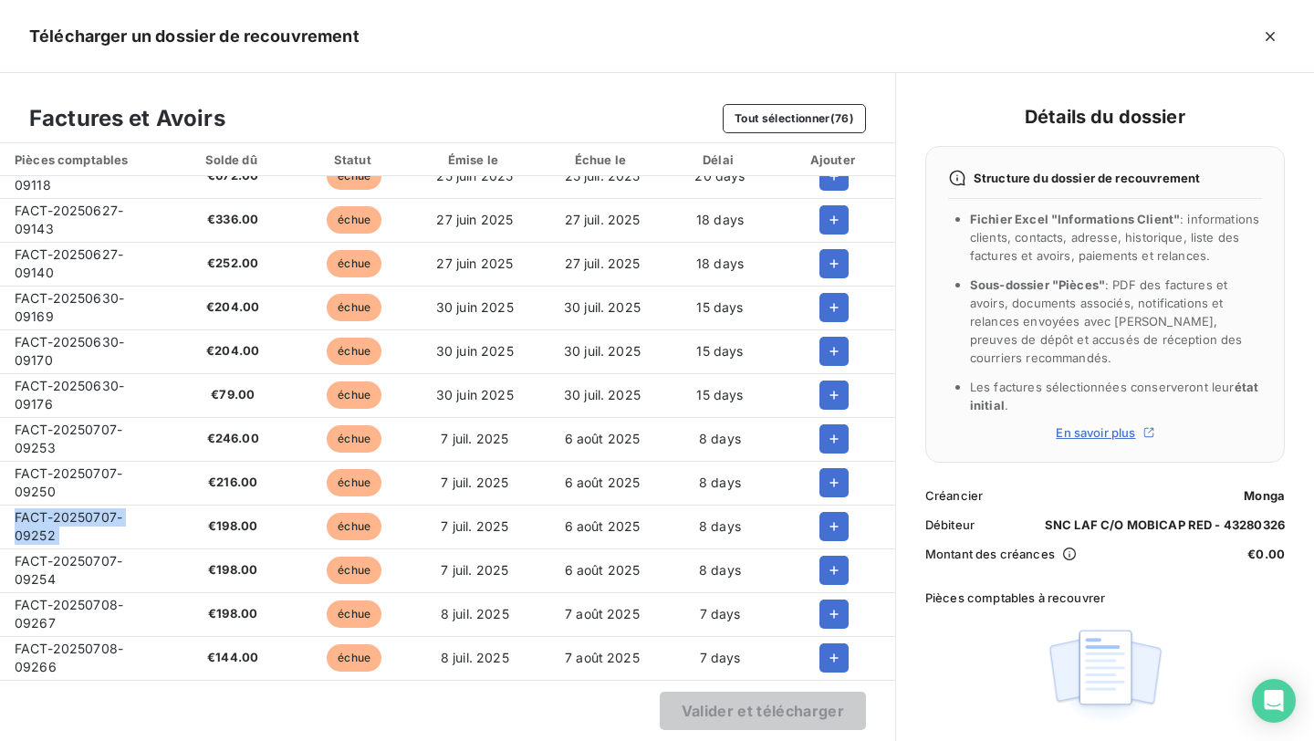
click at [110, 553] on span "FACT-20250707-09254" at bounding box center [69, 570] width 108 height 34
click at [58, 609] on span "FACT-20250708-09267" at bounding box center [69, 614] width 109 height 34
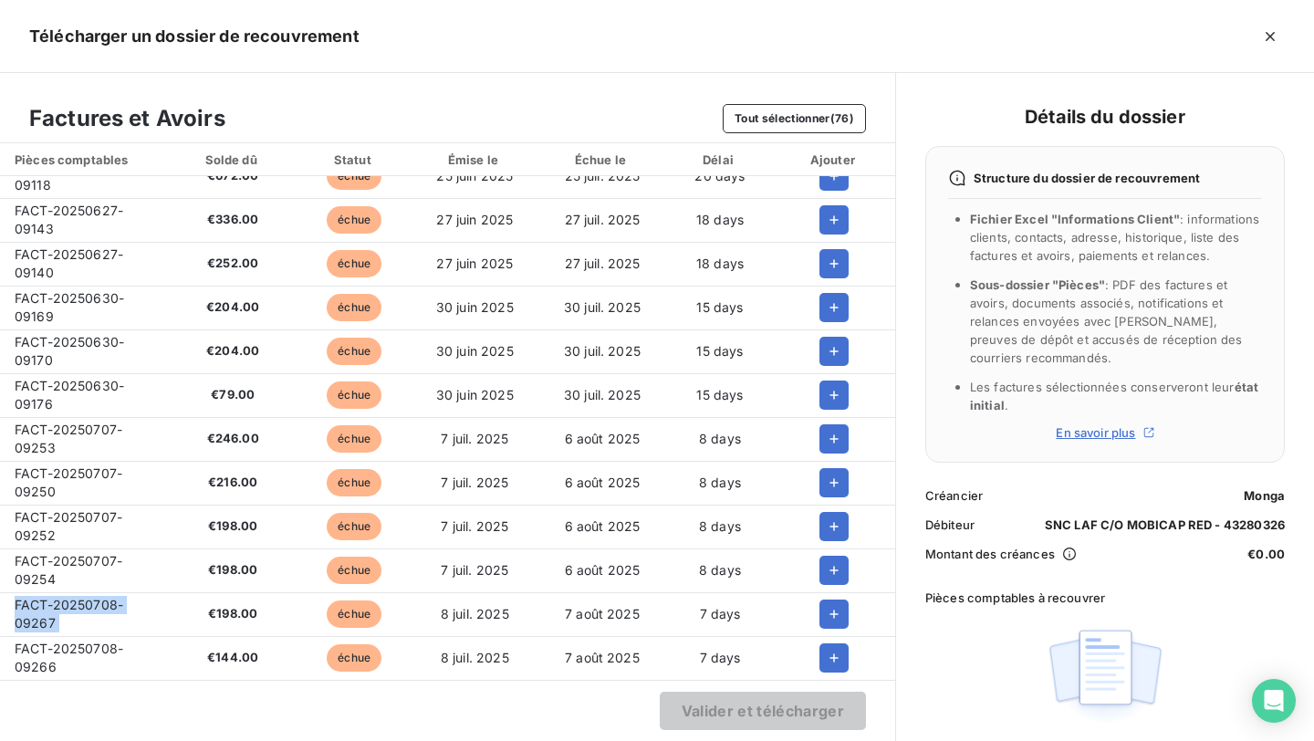
click at [58, 609] on span "FACT-20250708-09267" at bounding box center [69, 614] width 109 height 34
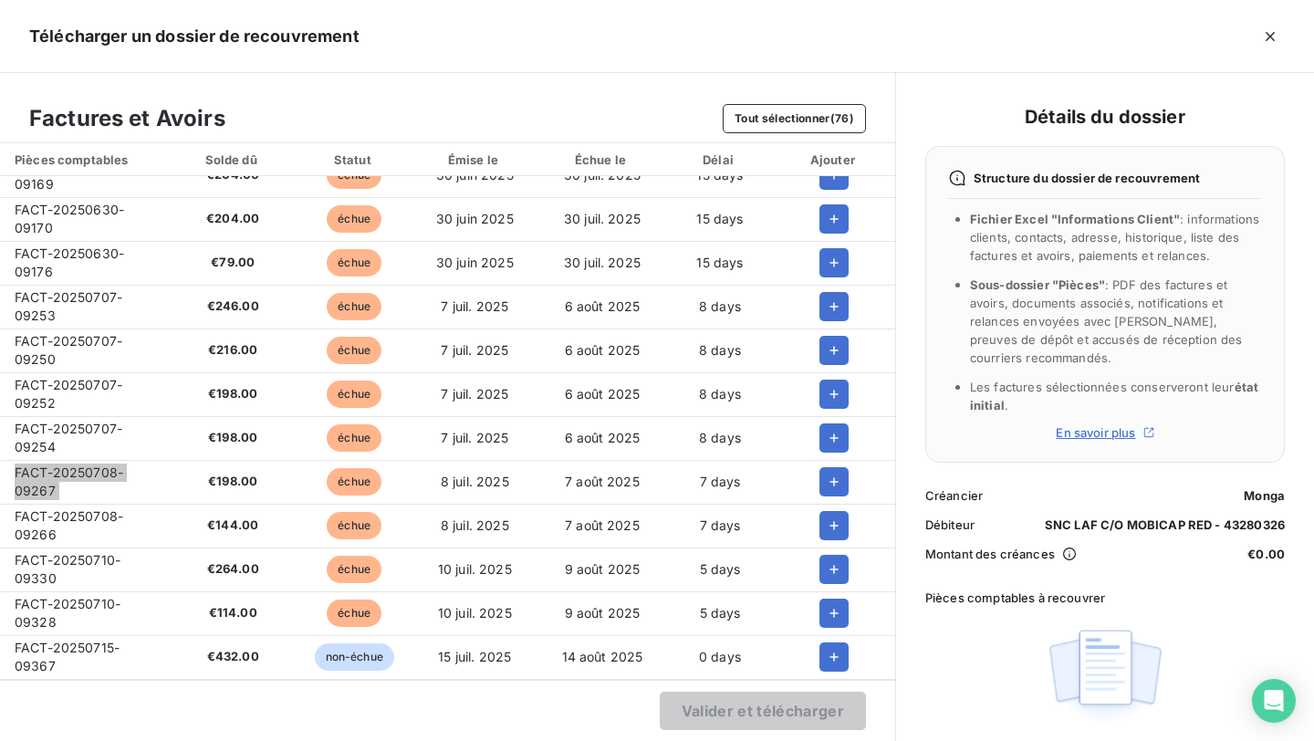
scroll to position [676, 0]
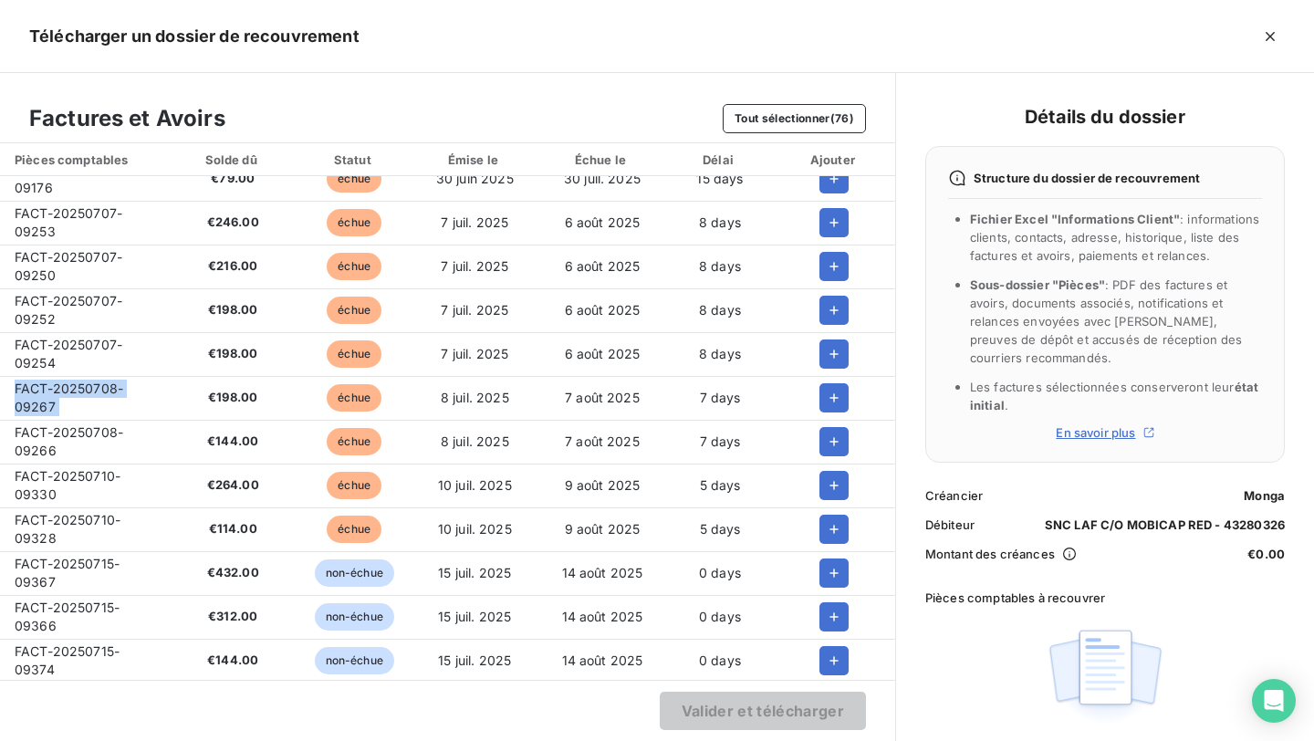
click at [48, 443] on span "FACT-20250708-09266" at bounding box center [69, 441] width 109 height 34
click at [105, 472] on span "FACT-20250710-09330" at bounding box center [68, 485] width 106 height 34
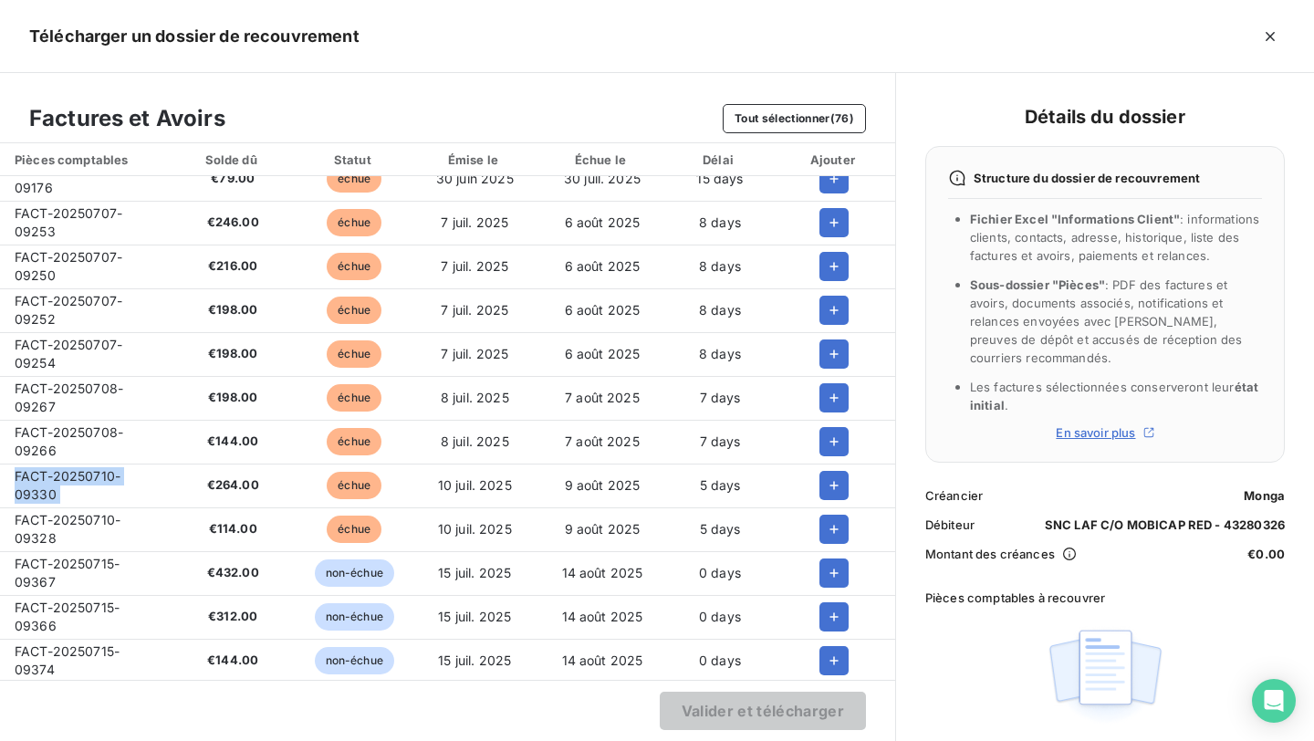
click at [105, 472] on span "FACT-20250710-09330" at bounding box center [68, 485] width 106 height 34
click at [83, 519] on span "FACT-20250710-09328" at bounding box center [68, 529] width 106 height 34
click at [72, 565] on span "FACT-20250715-09367" at bounding box center [67, 573] width 105 height 34
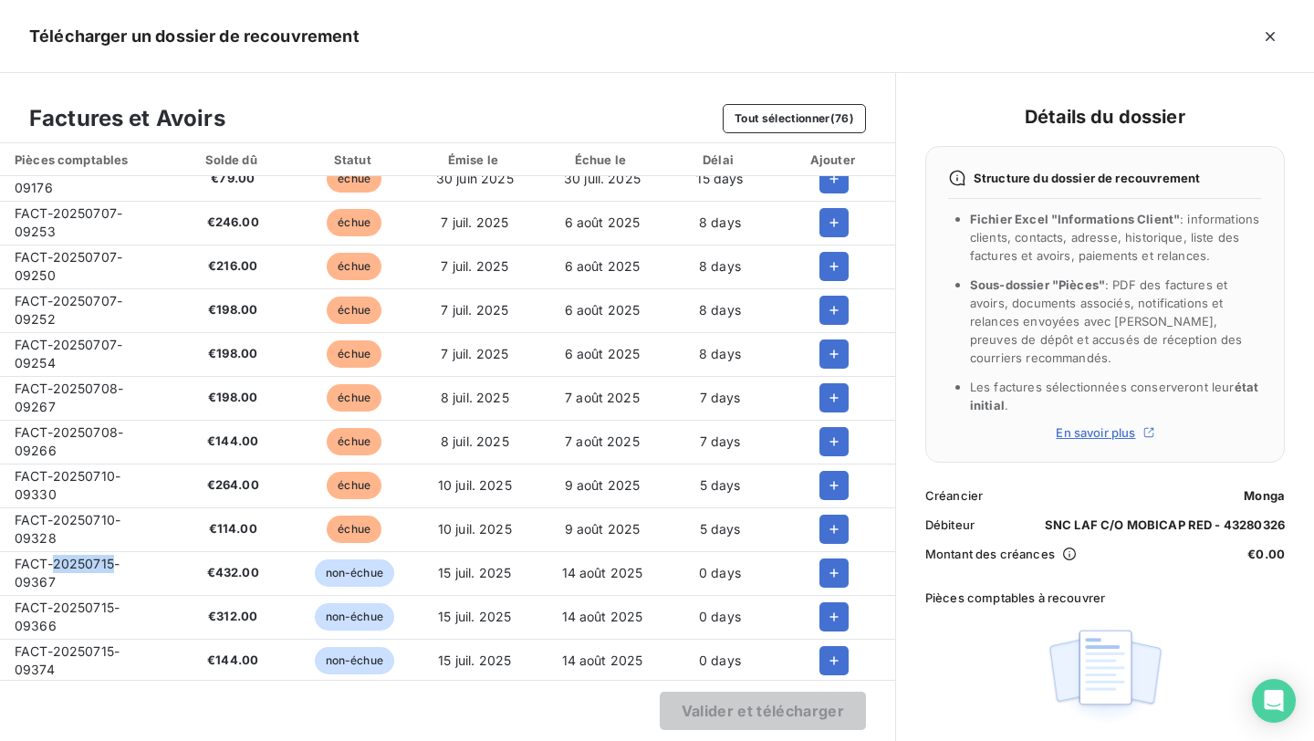
click at [72, 565] on span "FACT-20250715-09367" at bounding box center [67, 573] width 105 height 34
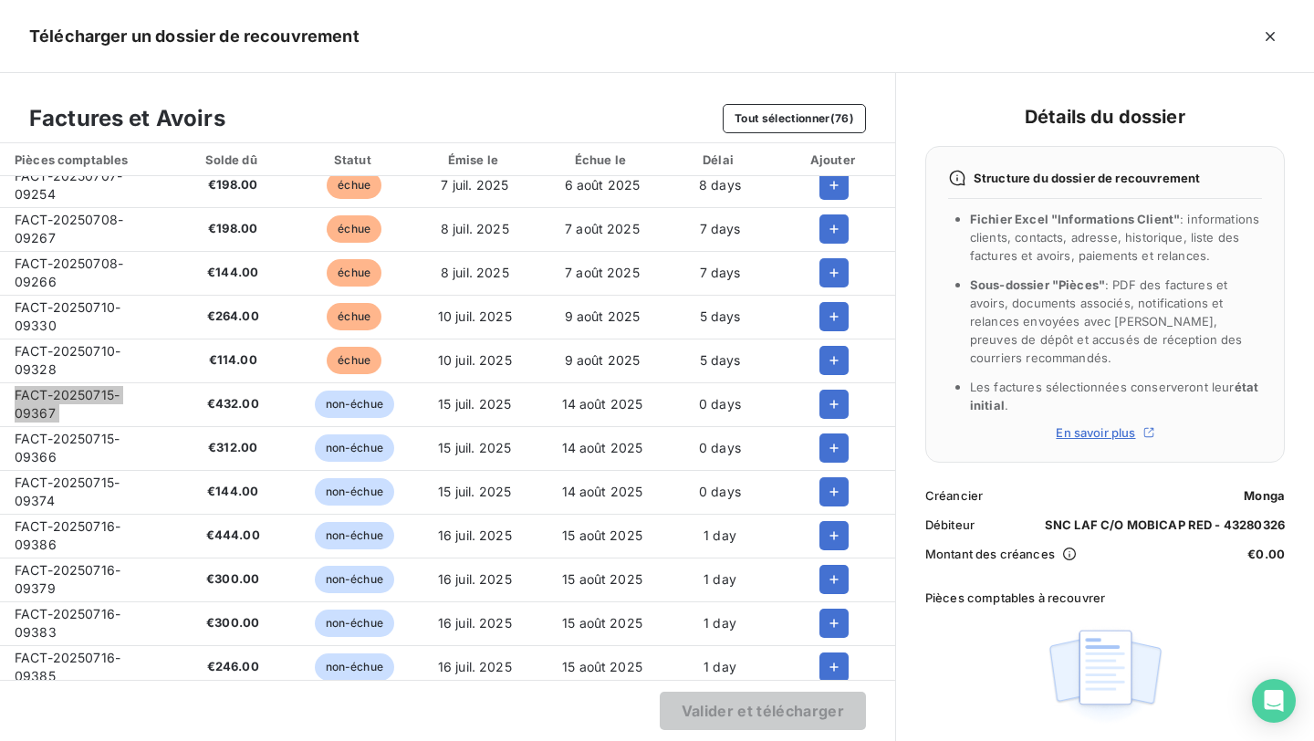
scroll to position [847, 0]
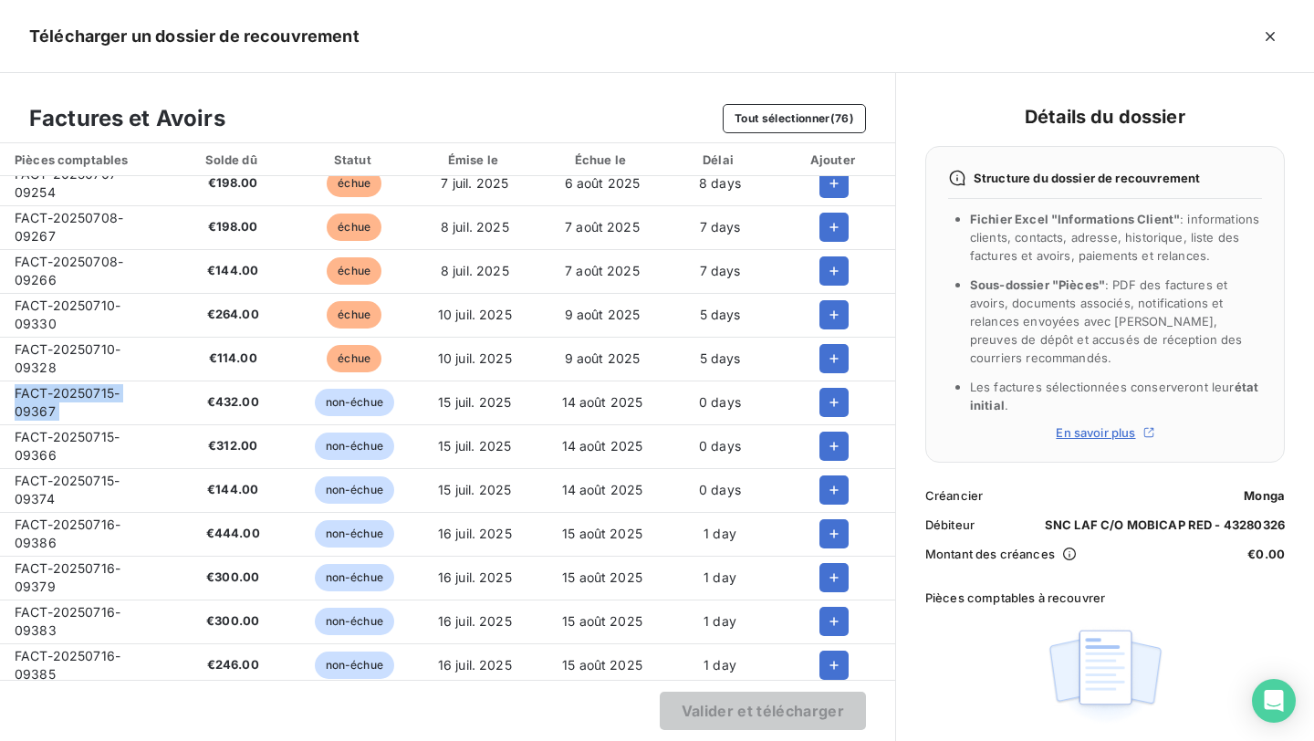
click at [71, 427] on td "FACT-20250715-09366" at bounding box center [84, 446] width 169 height 44
click at [41, 488] on td "FACT-20250715-09374" at bounding box center [84, 490] width 169 height 44
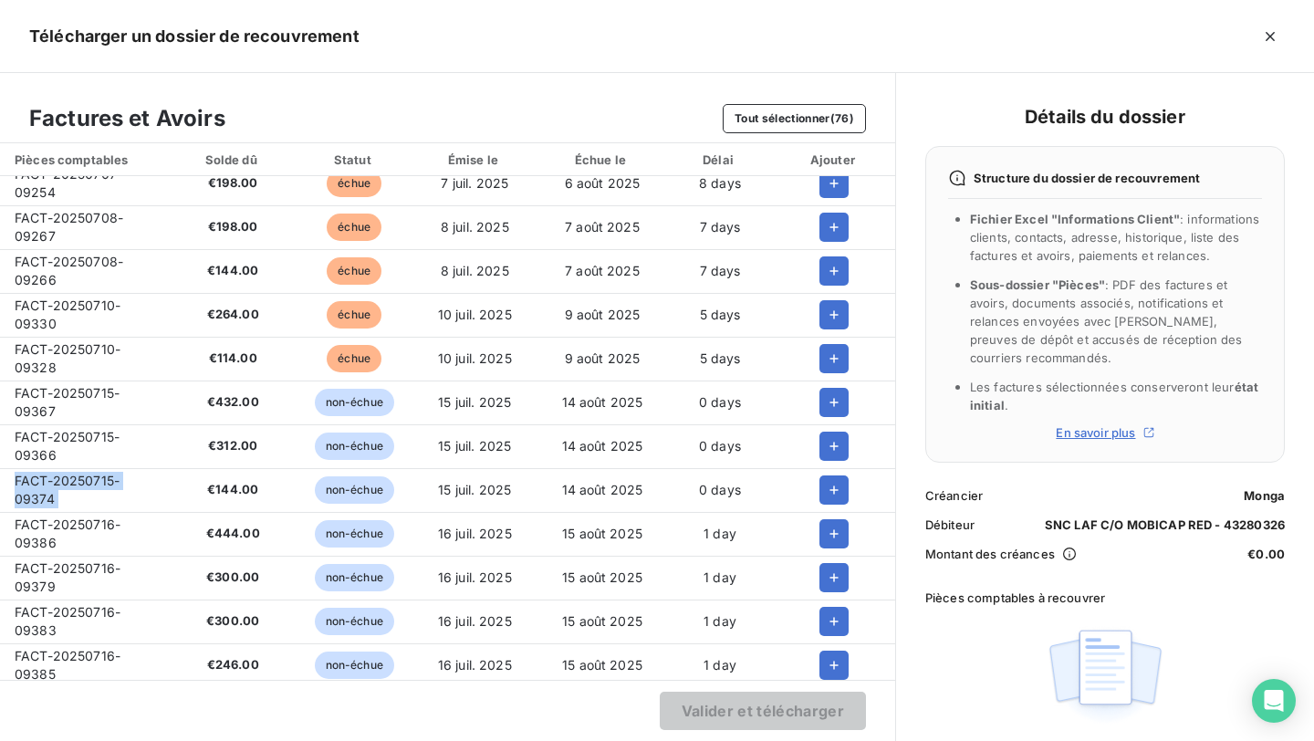
click at [41, 488] on td "FACT-20250715-09374" at bounding box center [84, 490] width 169 height 44
click at [73, 513] on td "FACT-20250716-09386" at bounding box center [84, 534] width 169 height 44
click at [73, 518] on span "FACT-20250716-09386" at bounding box center [68, 533] width 106 height 34
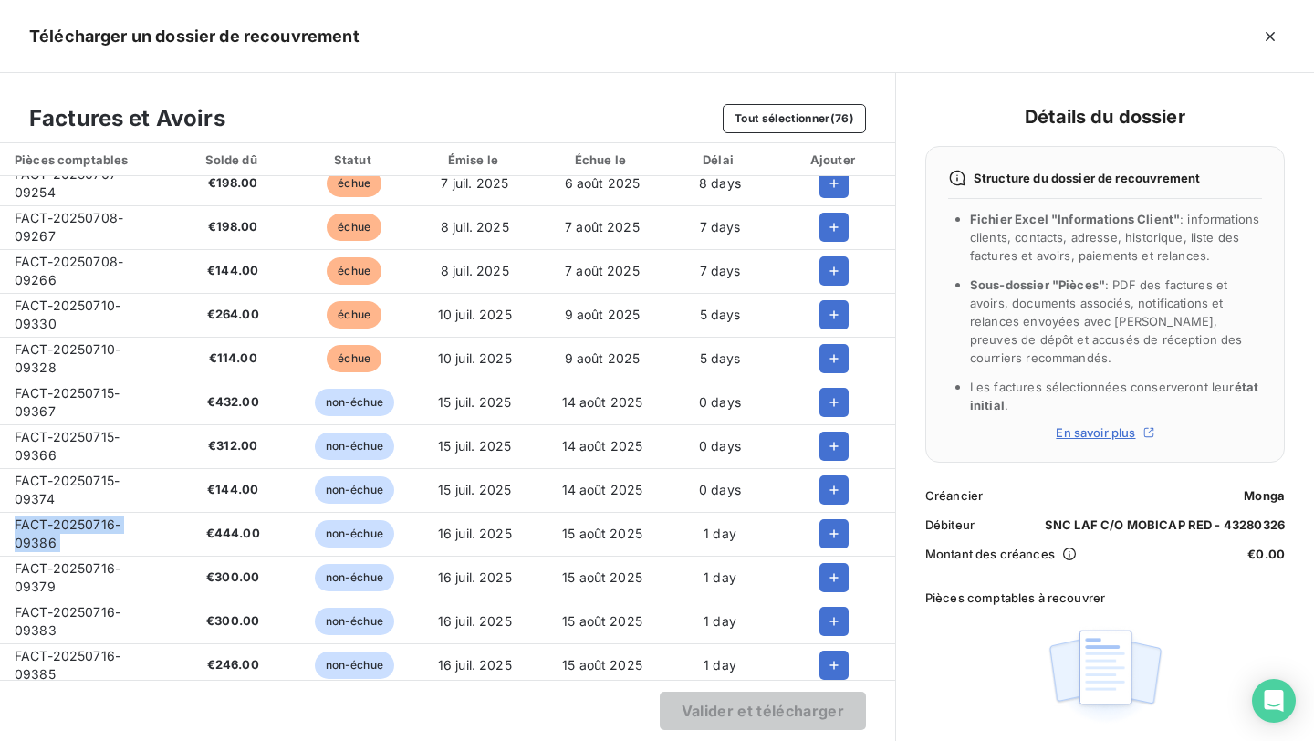
click at [60, 568] on span "FACT-20250716-09379" at bounding box center [68, 577] width 106 height 34
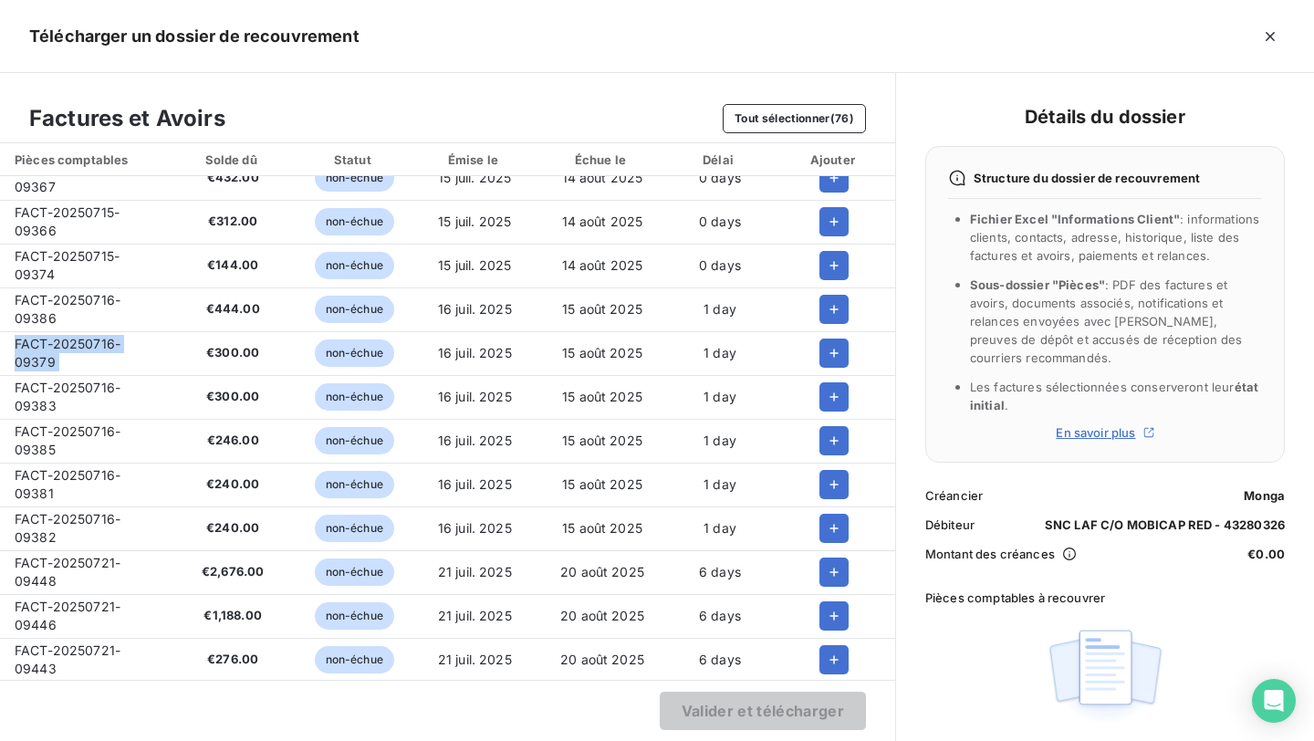
scroll to position [1072, 0]
click at [89, 379] on span "FACT-20250716-09383" at bounding box center [68, 396] width 106 height 34
click at [103, 426] on span "FACT-20250716-09385" at bounding box center [68, 439] width 106 height 34
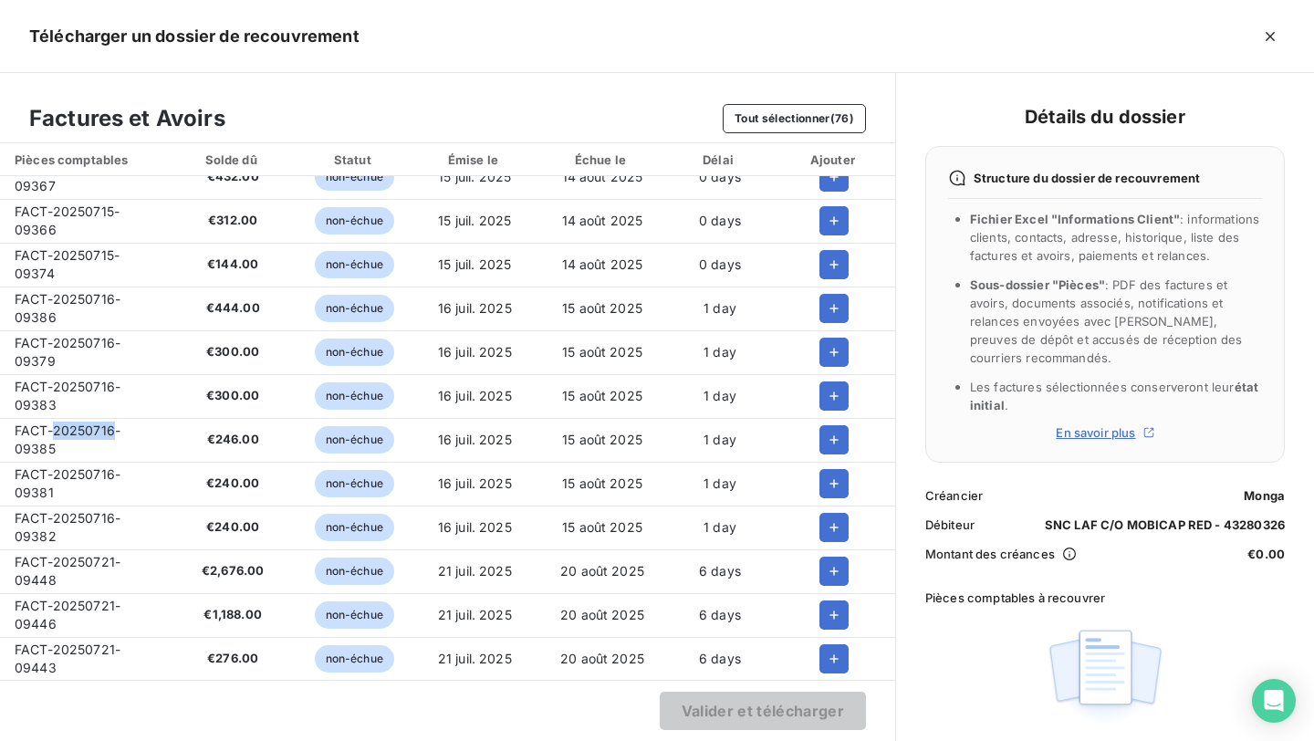
click at [103, 426] on span "FACT-20250716-09385" at bounding box center [68, 439] width 106 height 34
click at [94, 466] on span "FACT-20250716-09381" at bounding box center [68, 483] width 106 height 34
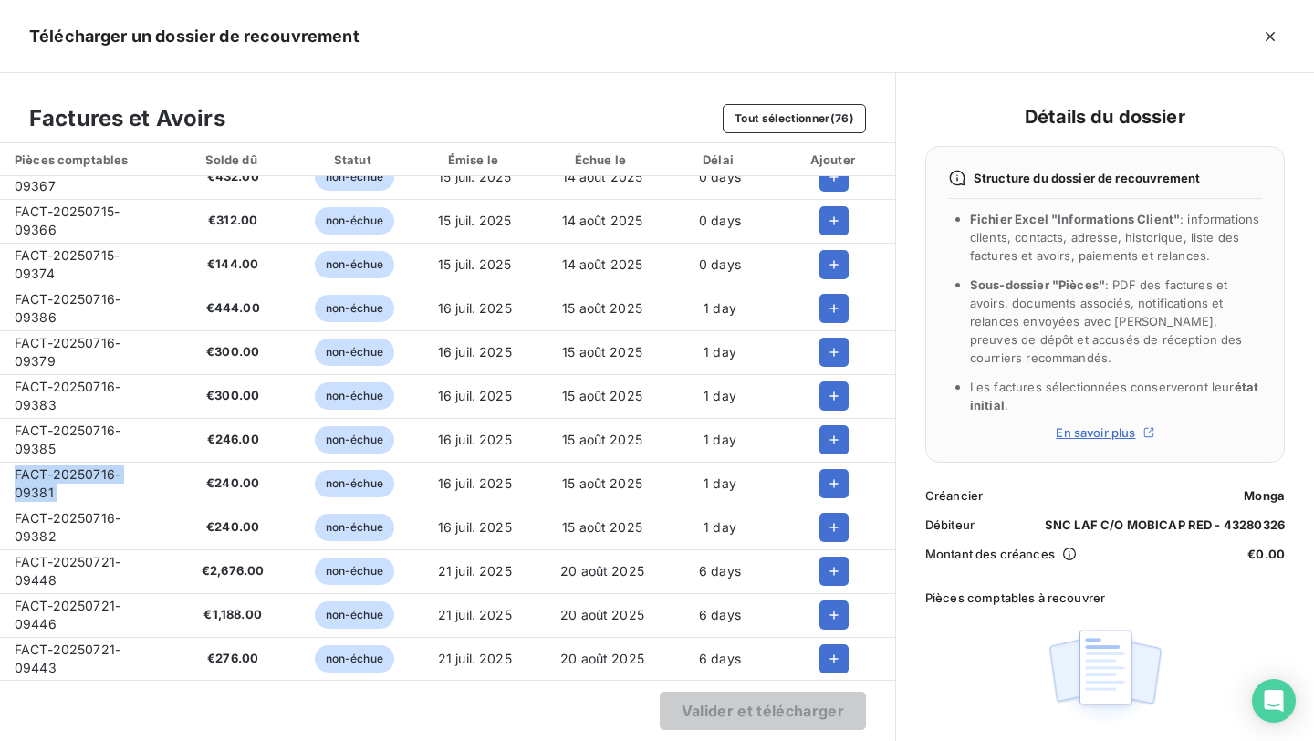
click at [102, 521] on span "FACT-20250716-09382" at bounding box center [68, 527] width 106 height 34
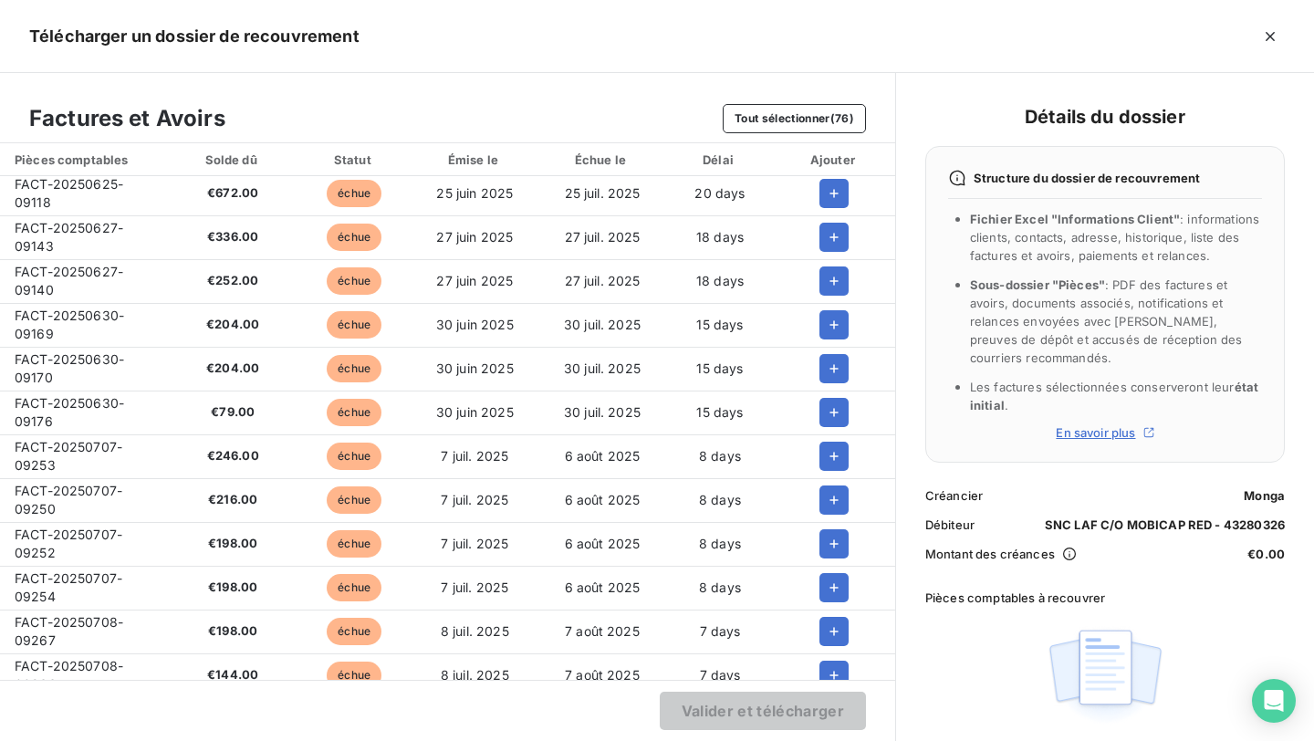
scroll to position [0, 0]
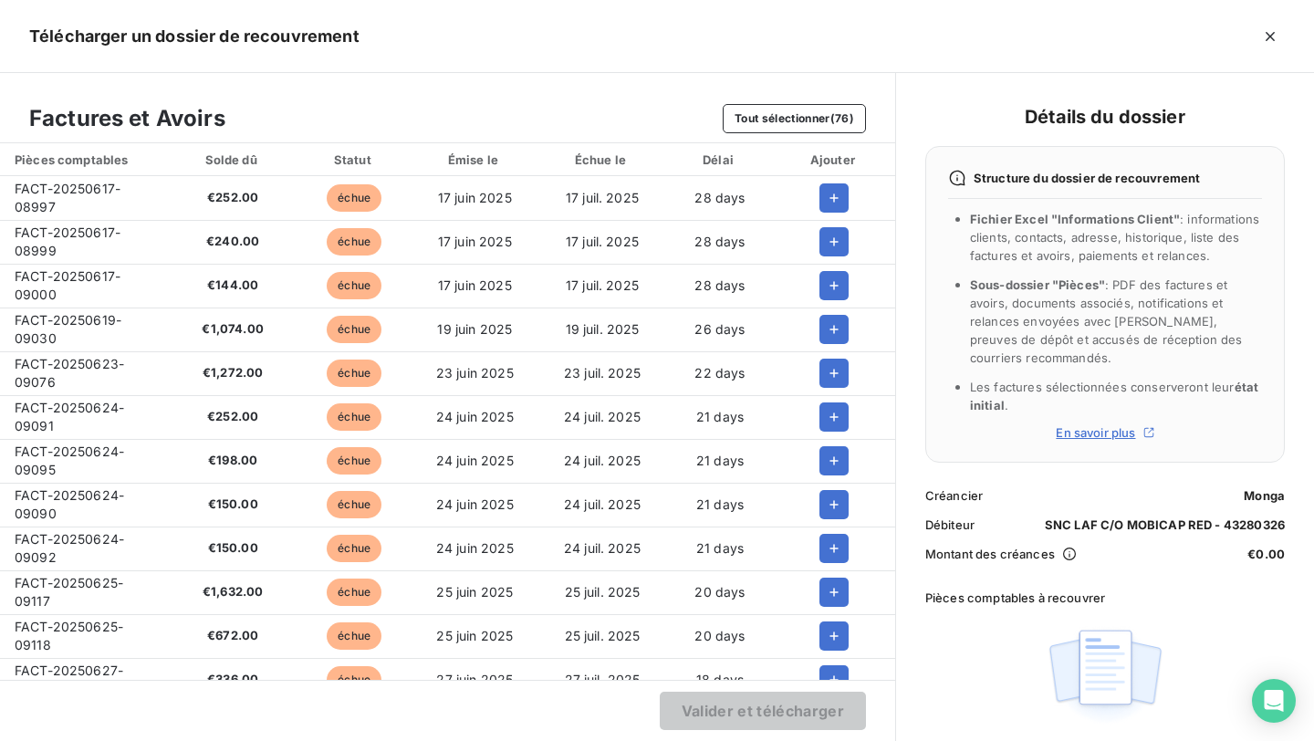
drag, startPoint x: 835, startPoint y: 196, endPoint x: 848, endPoint y: 296, distance: 100.3
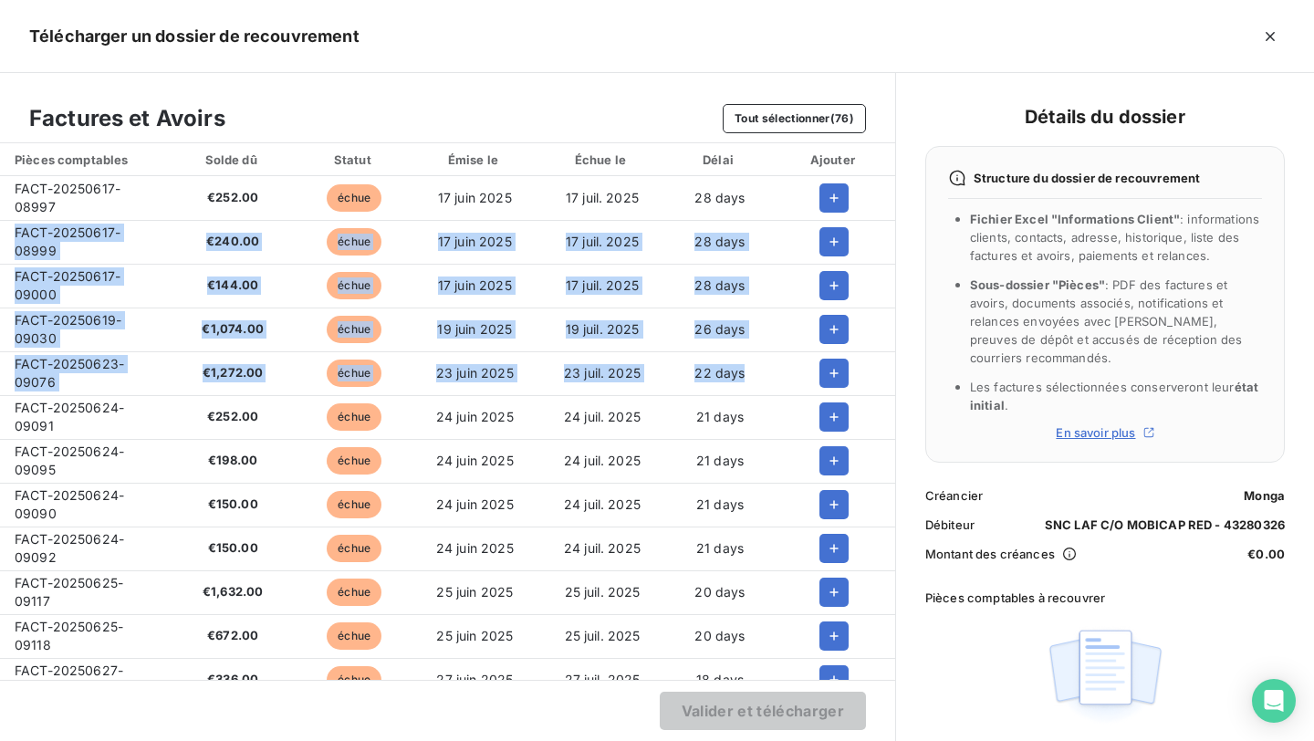
drag, startPoint x: 866, startPoint y: 208, endPoint x: 866, endPoint y: 361, distance: 153.3
click at [830, 201] on icon "button" at bounding box center [834, 197] width 9 height 9
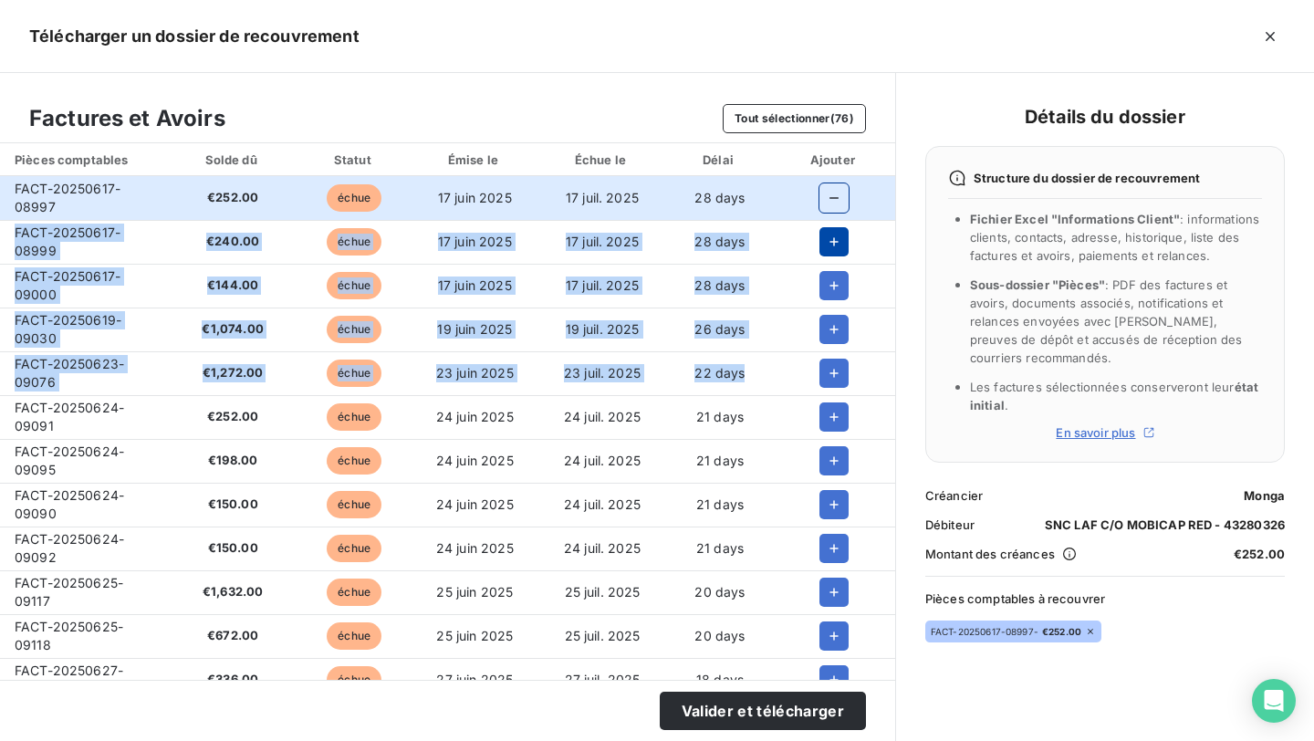
click at [827, 251] on button "button" at bounding box center [833, 241] width 29 height 29
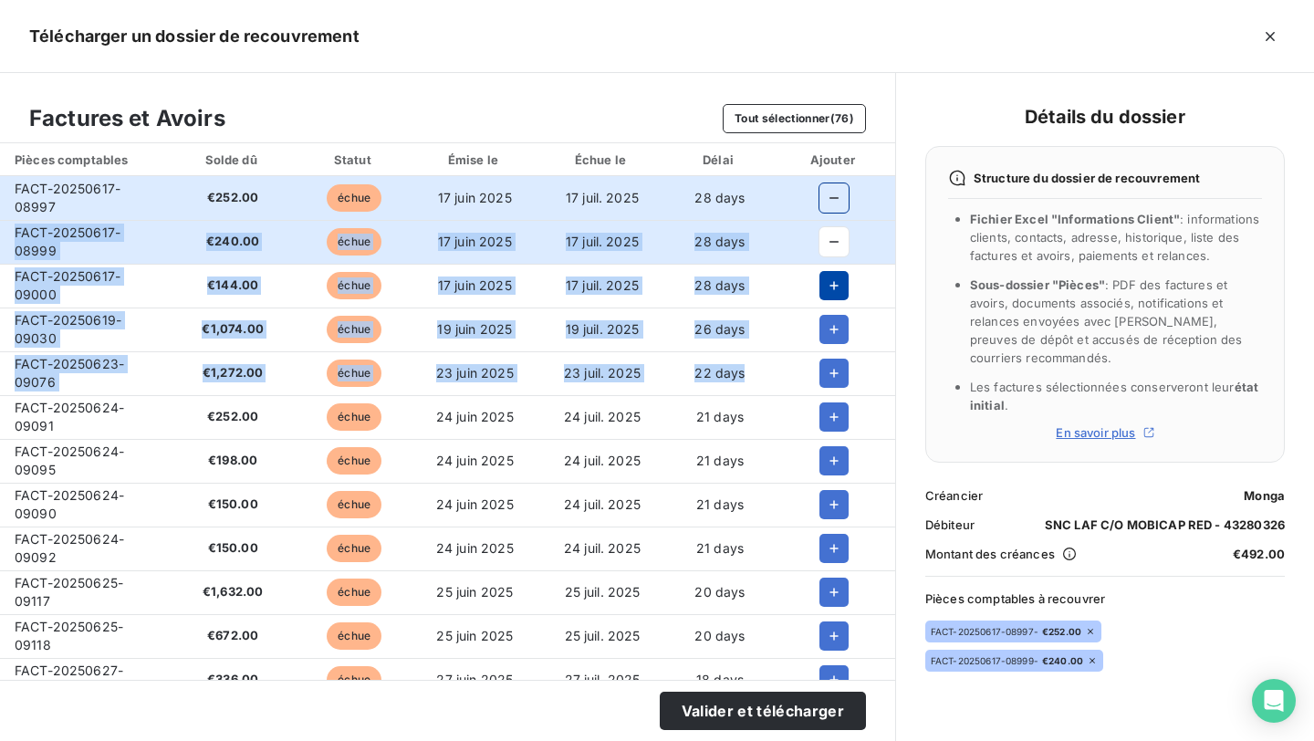
click at [827, 277] on icon "button" at bounding box center [834, 285] width 18 height 18
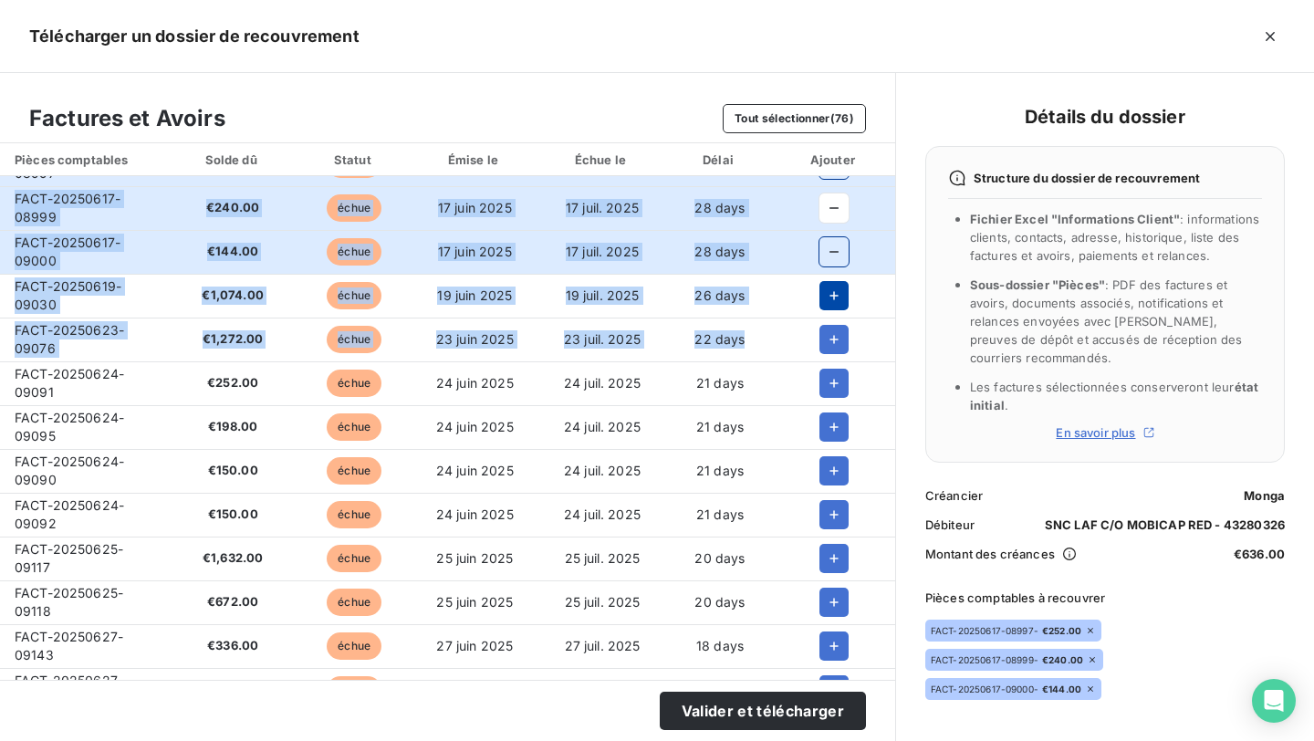
scroll to position [36, 0]
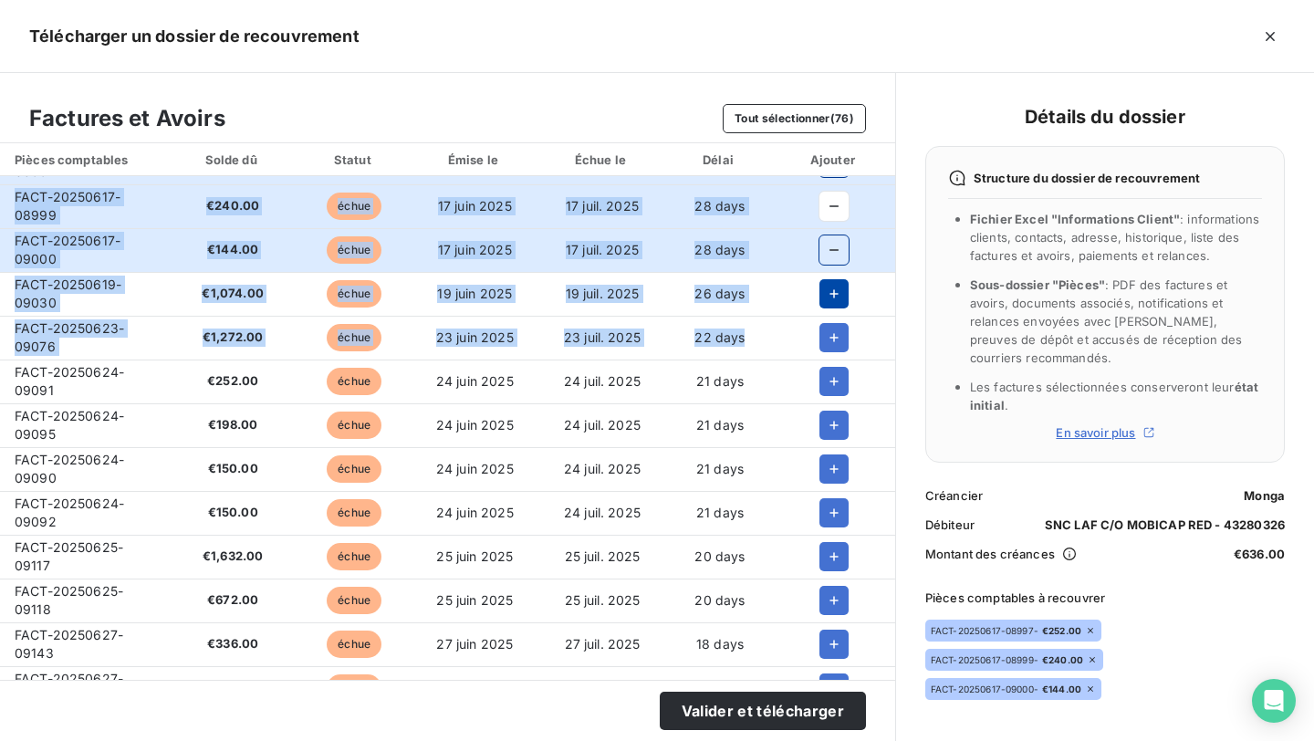
click at [828, 297] on icon "button" at bounding box center [834, 294] width 18 height 18
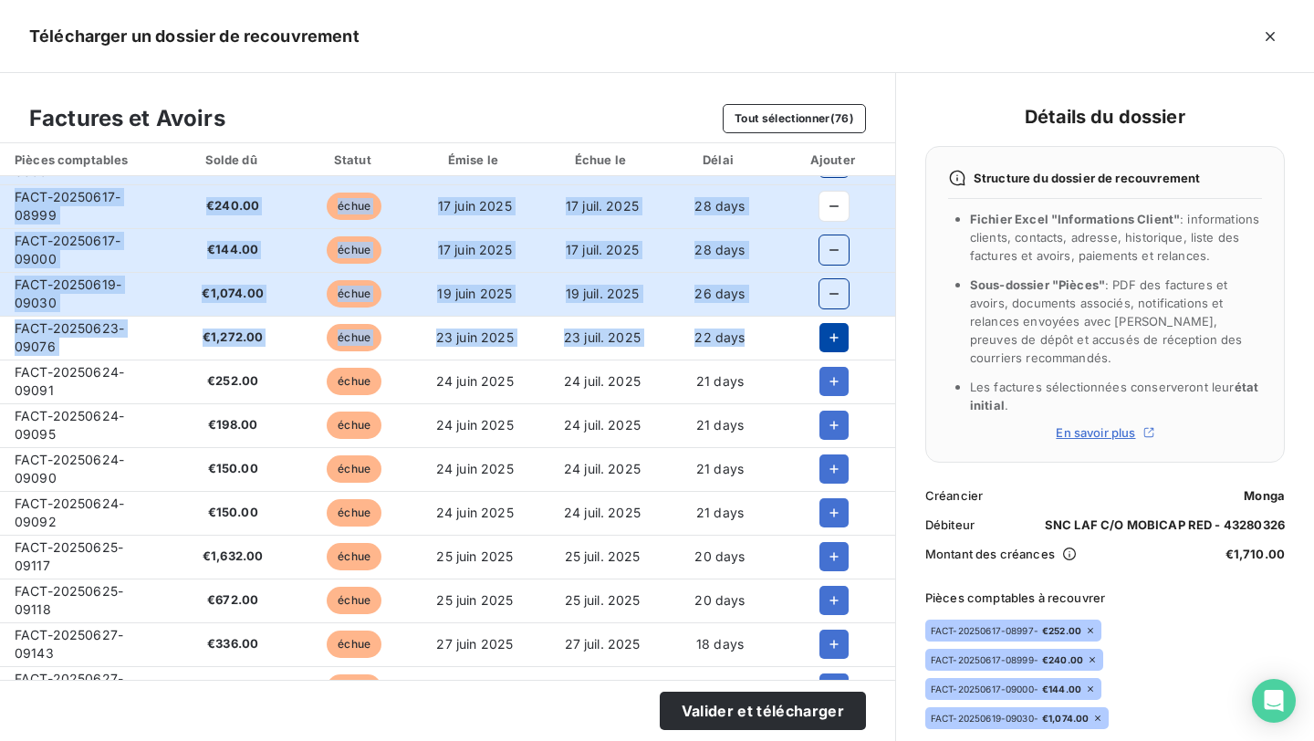
click at [828, 324] on button "button" at bounding box center [833, 337] width 29 height 29
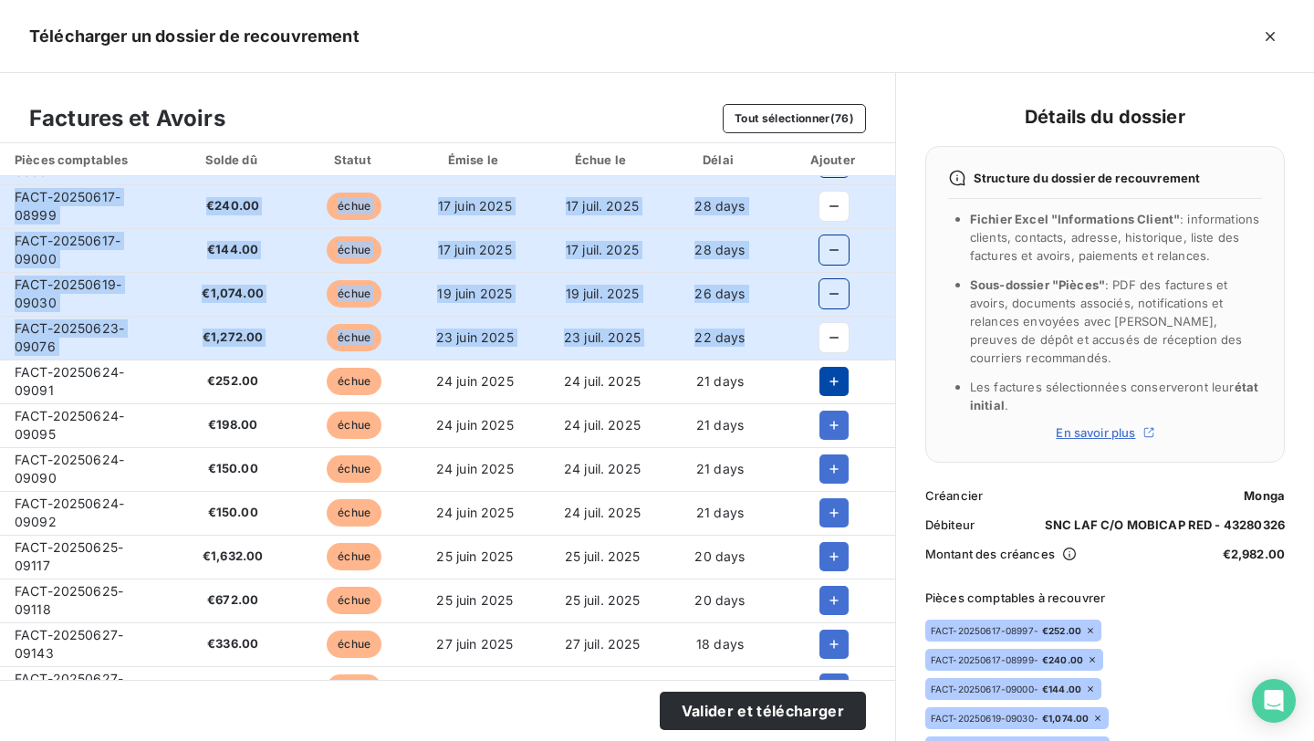
click at [828, 370] on button "button" at bounding box center [833, 381] width 29 height 29
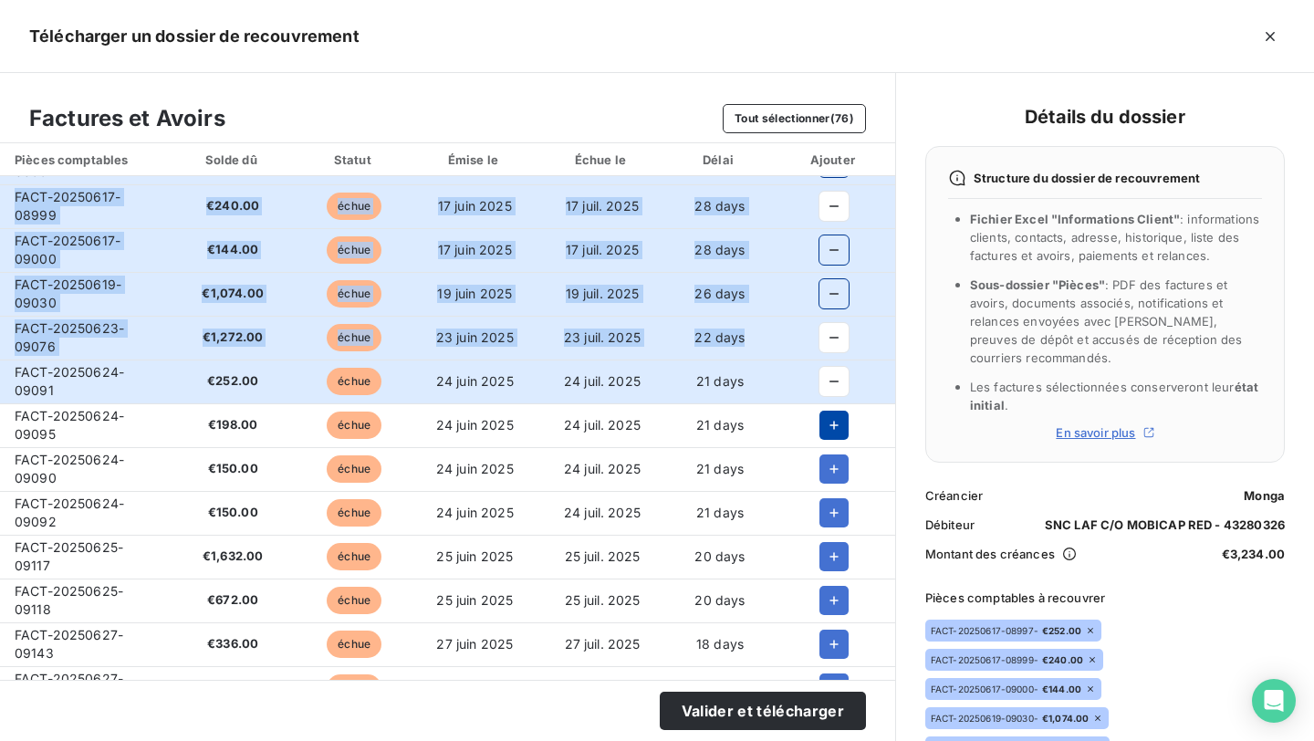
click at [830, 425] on icon "button" at bounding box center [834, 425] width 9 height 9
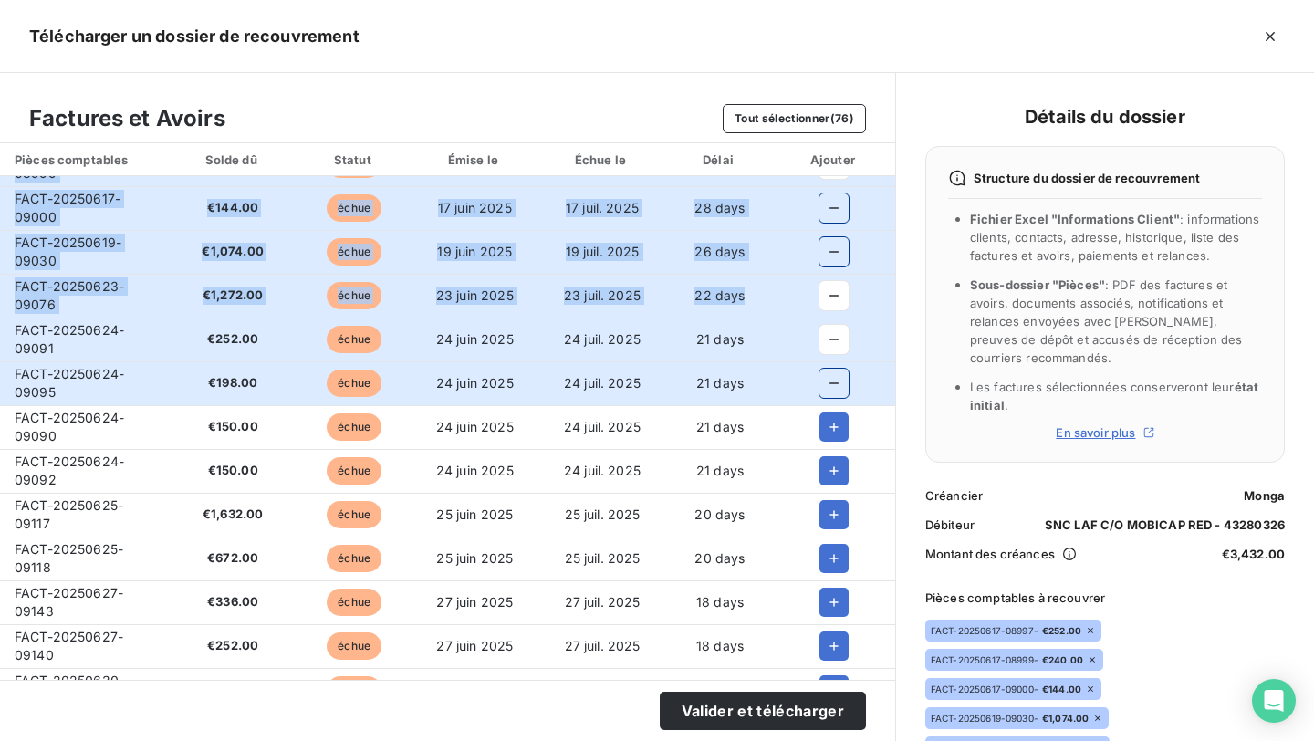
scroll to position [90, 0]
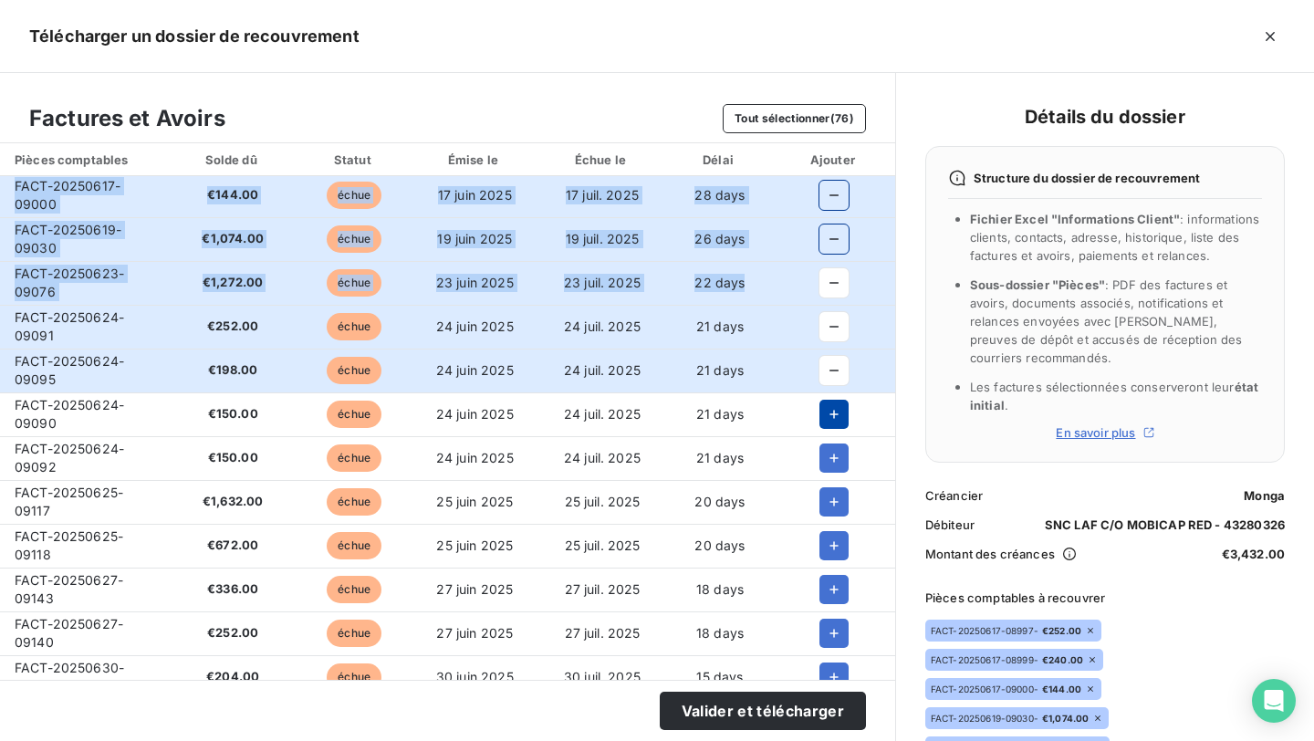
click at [829, 423] on button "button" at bounding box center [833, 414] width 29 height 29
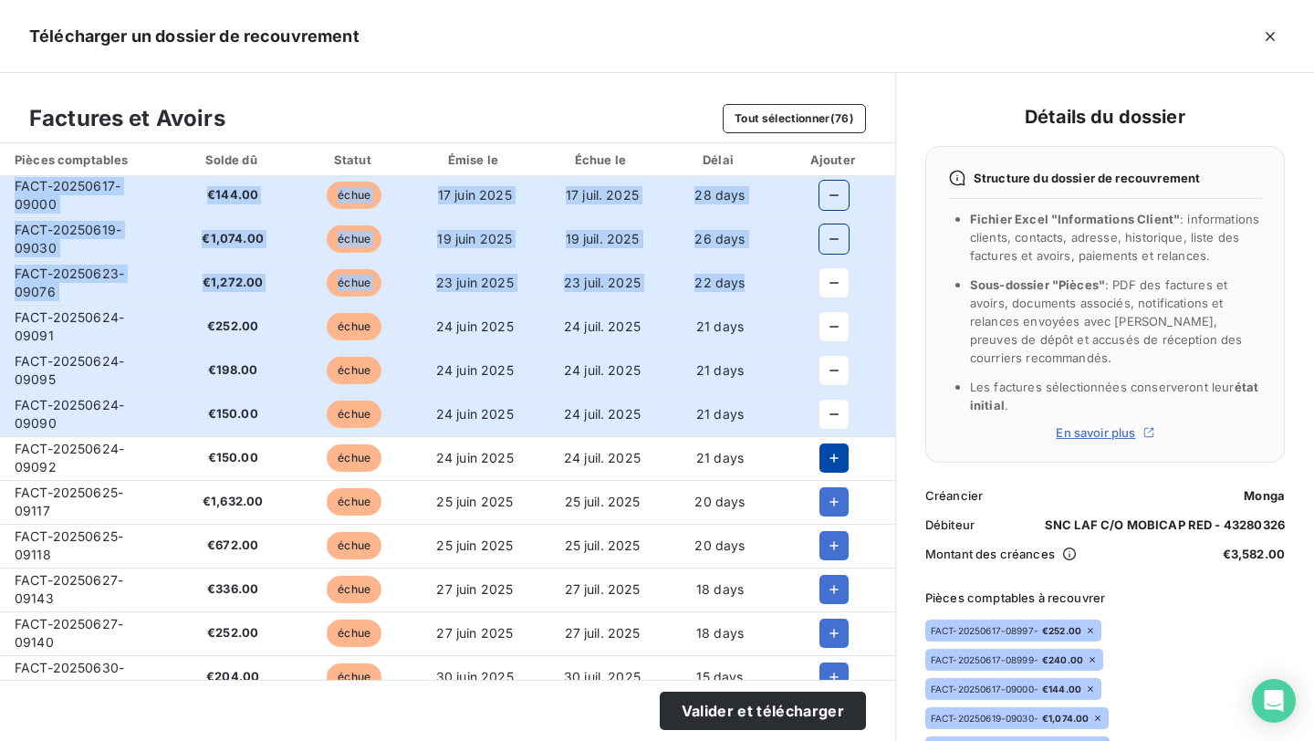
click at [829, 460] on icon "button" at bounding box center [834, 458] width 18 height 18
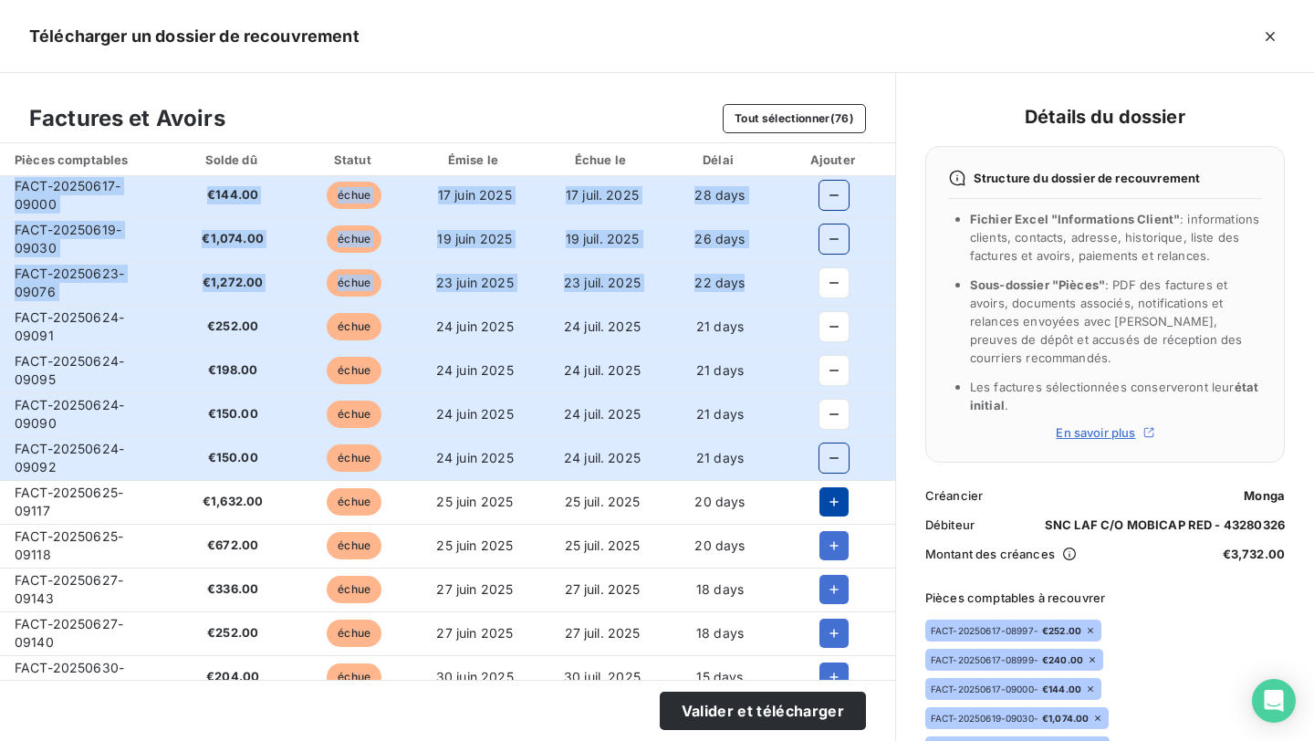
click at [829, 493] on icon "button" at bounding box center [834, 502] width 18 height 18
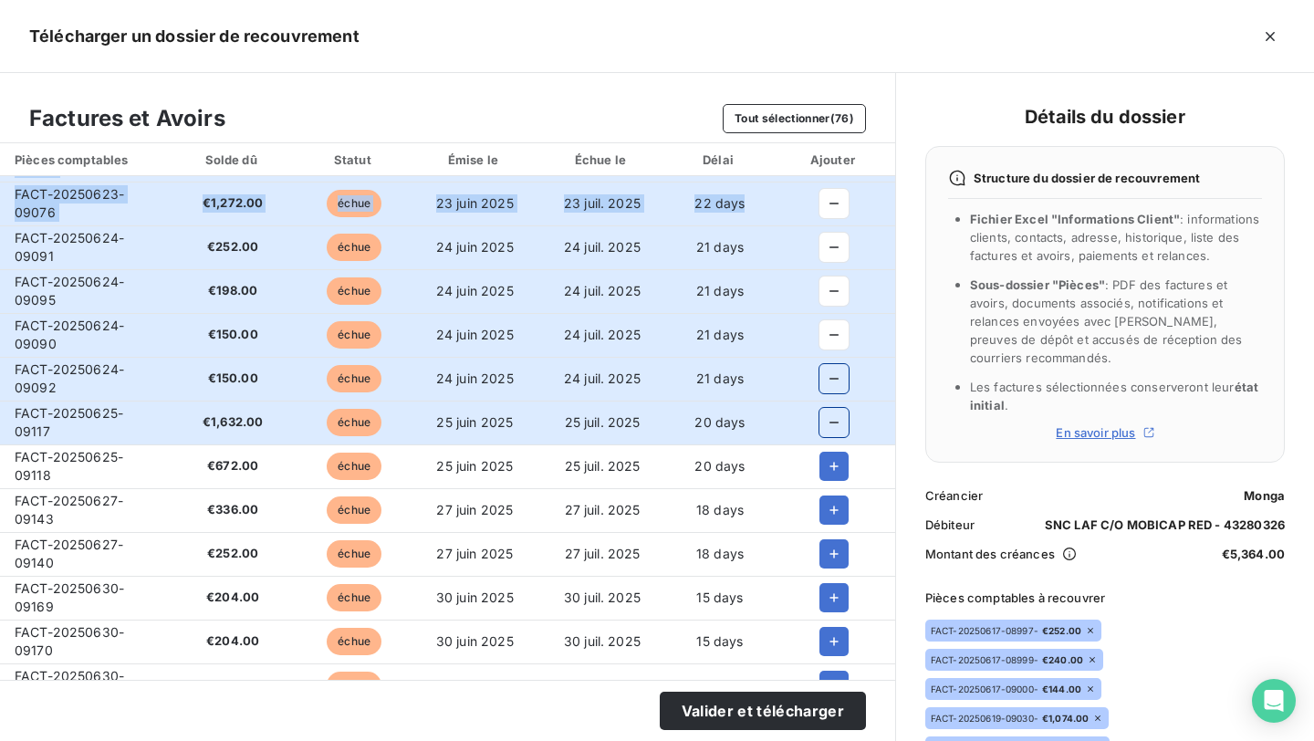
scroll to position [177, 0]
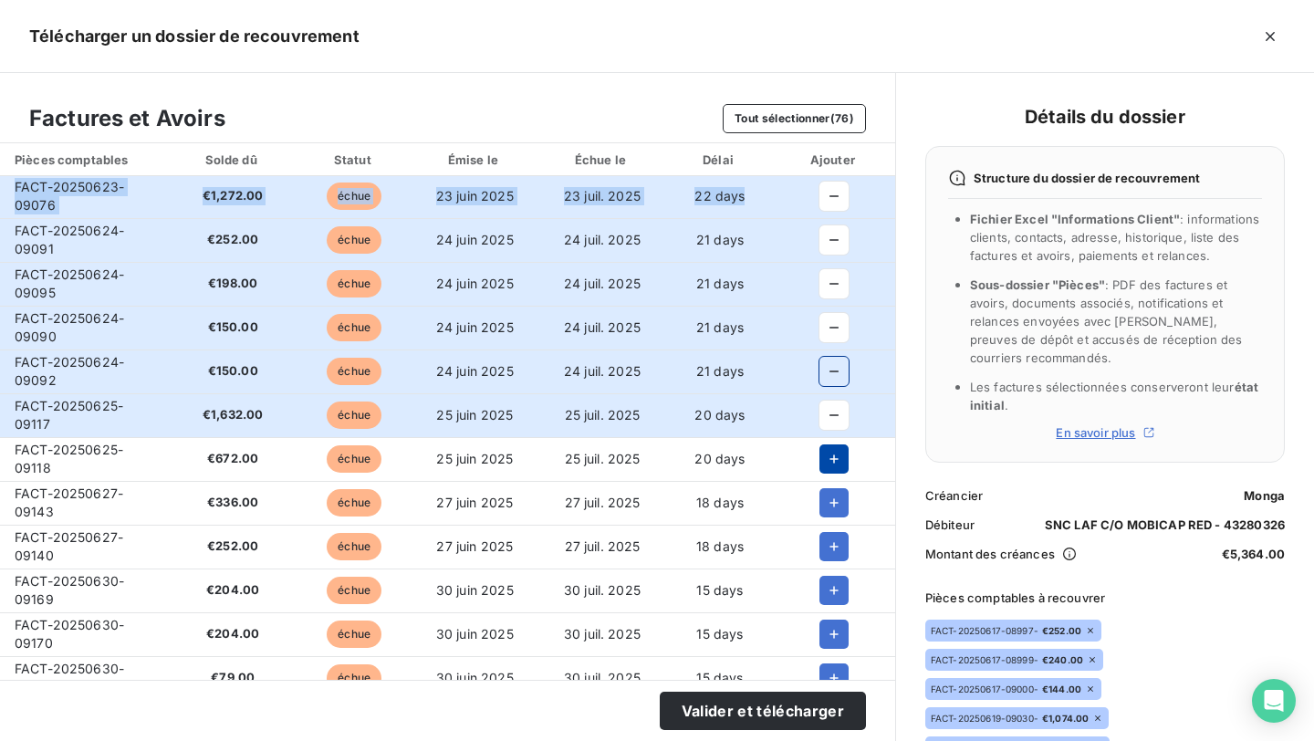
click at [828, 465] on icon "button" at bounding box center [834, 459] width 18 height 18
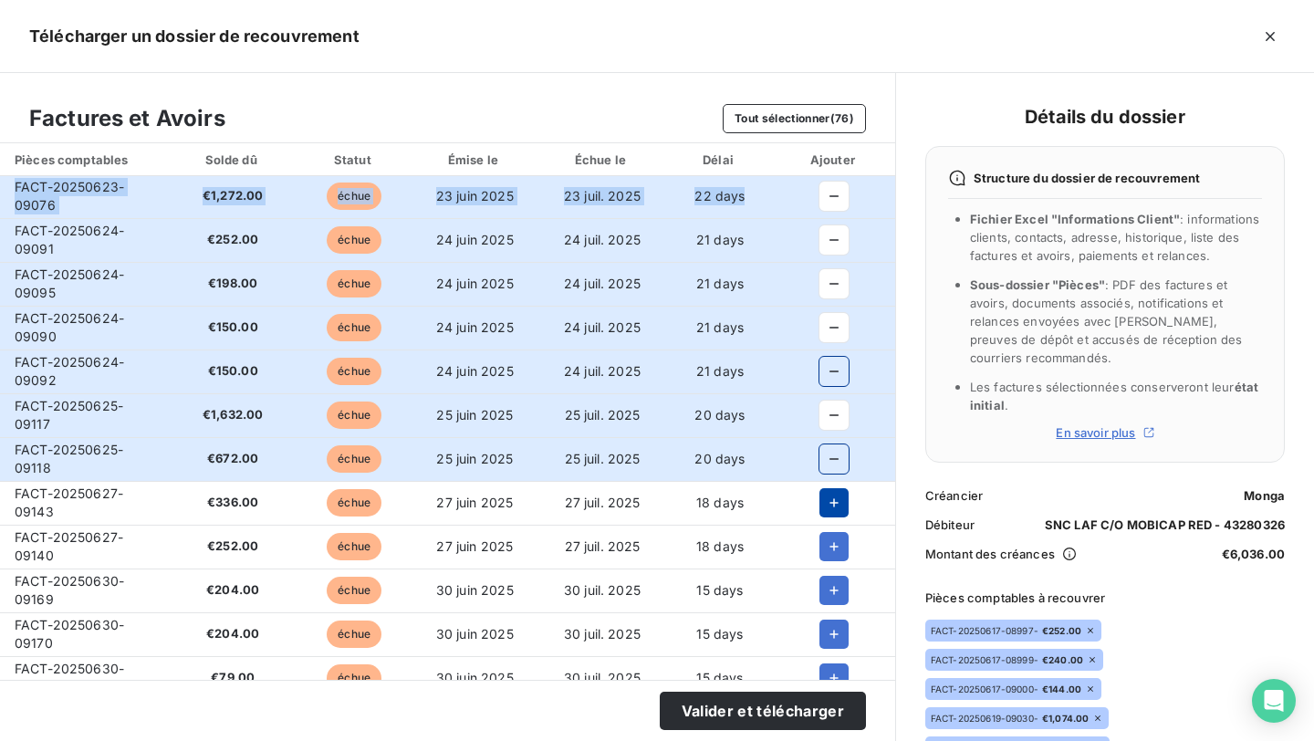
click at [828, 497] on icon "button" at bounding box center [834, 503] width 18 height 18
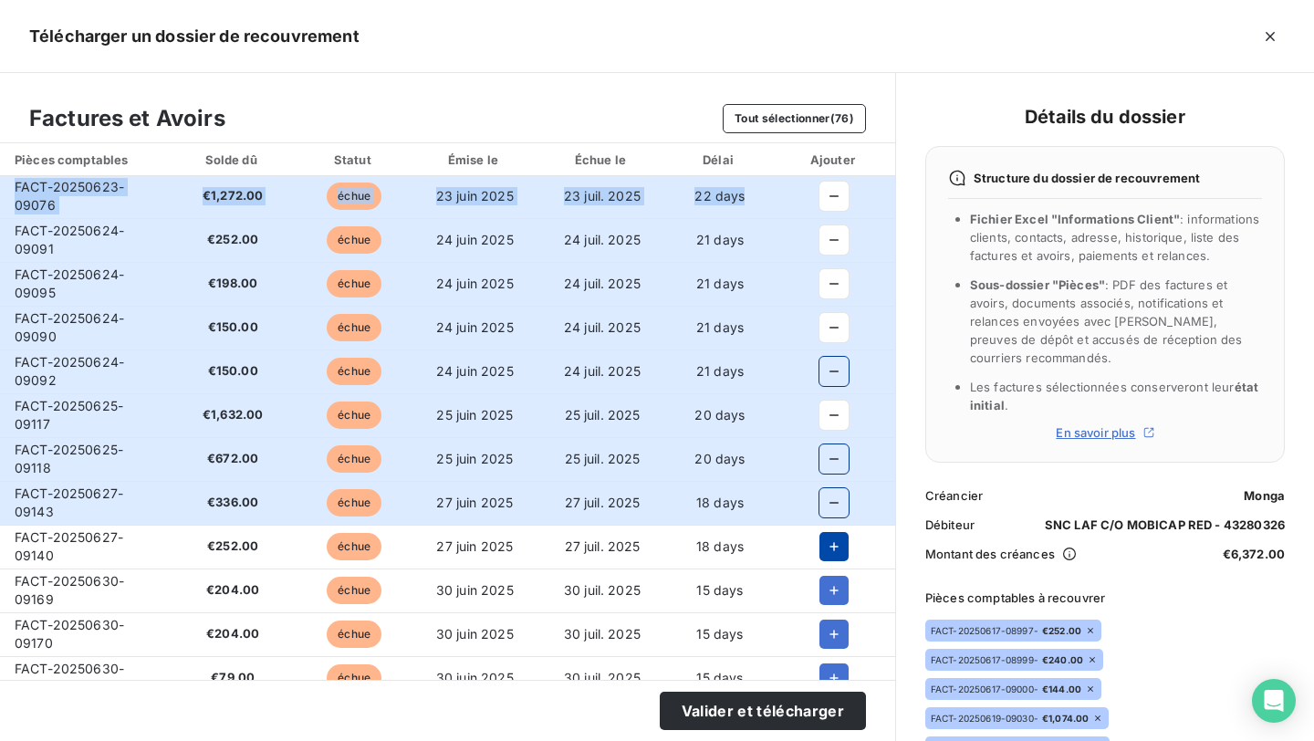
click at [828, 537] on button "button" at bounding box center [833, 546] width 29 height 29
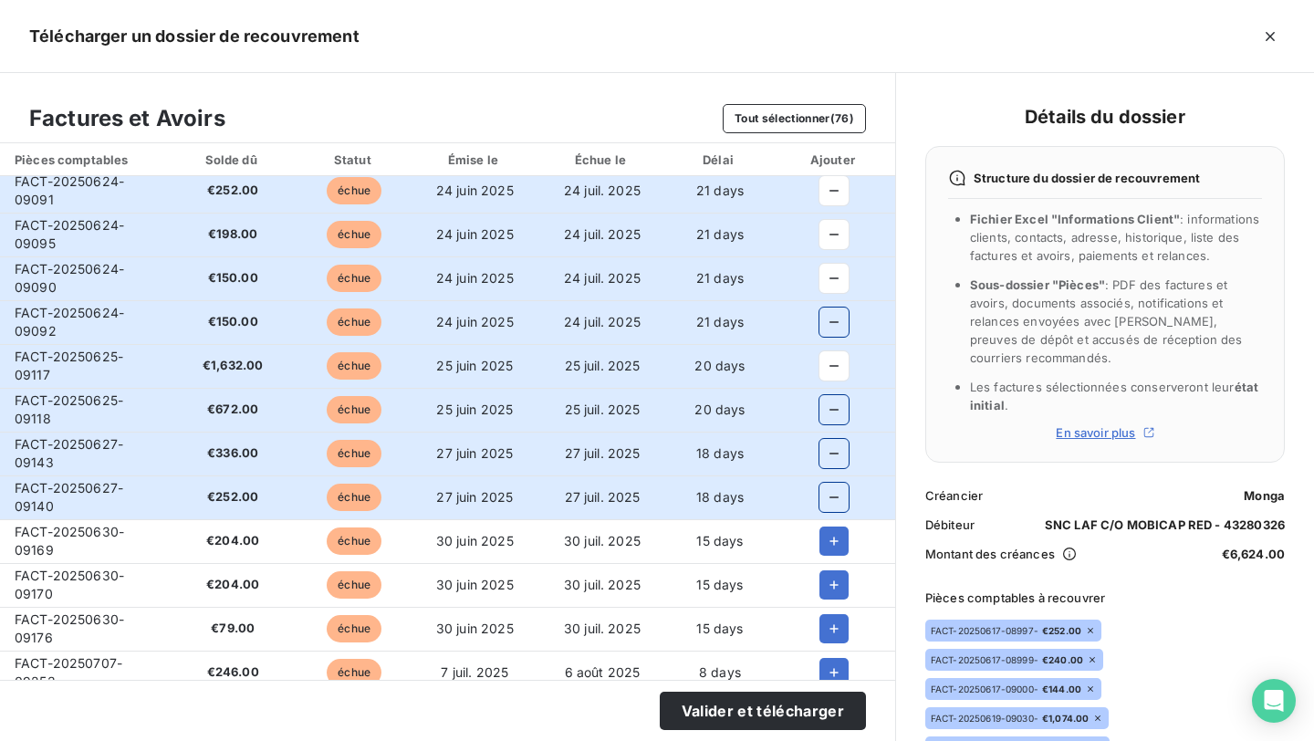
click at [828, 539] on icon "button" at bounding box center [834, 541] width 18 height 18
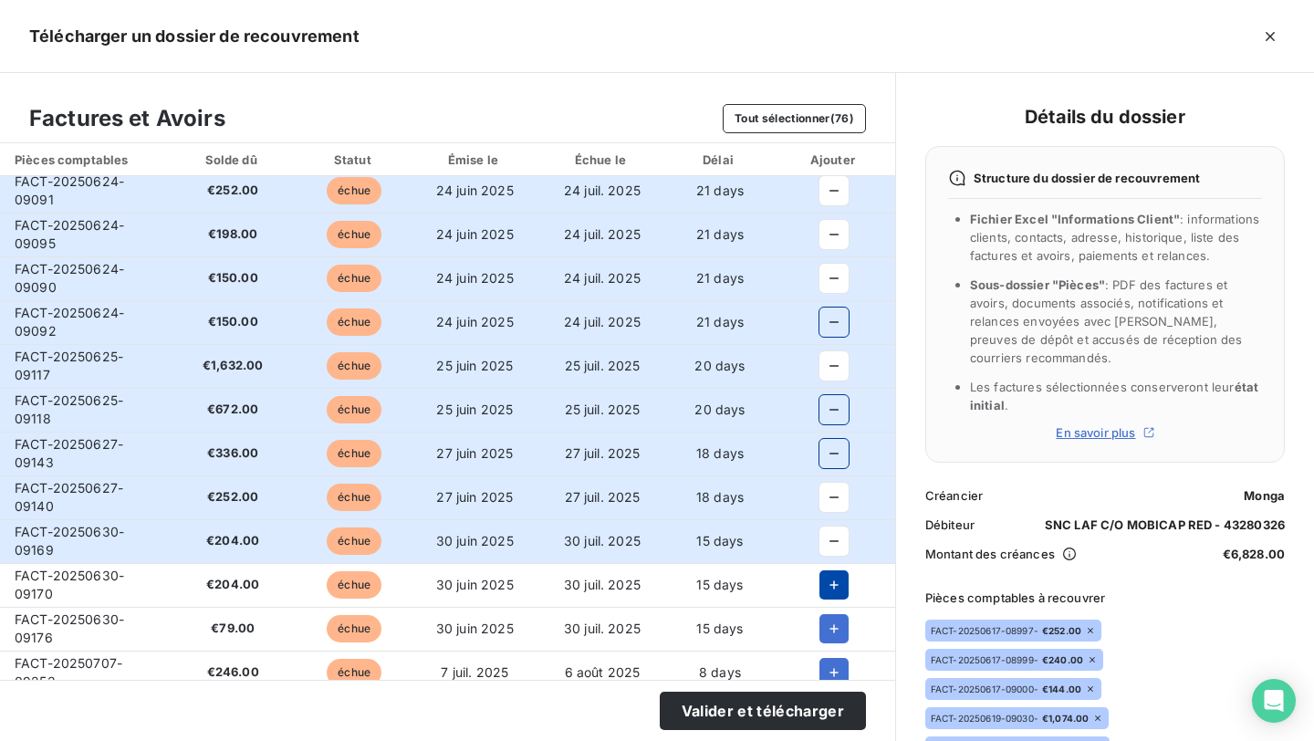
click at [828, 578] on icon "button" at bounding box center [834, 585] width 18 height 18
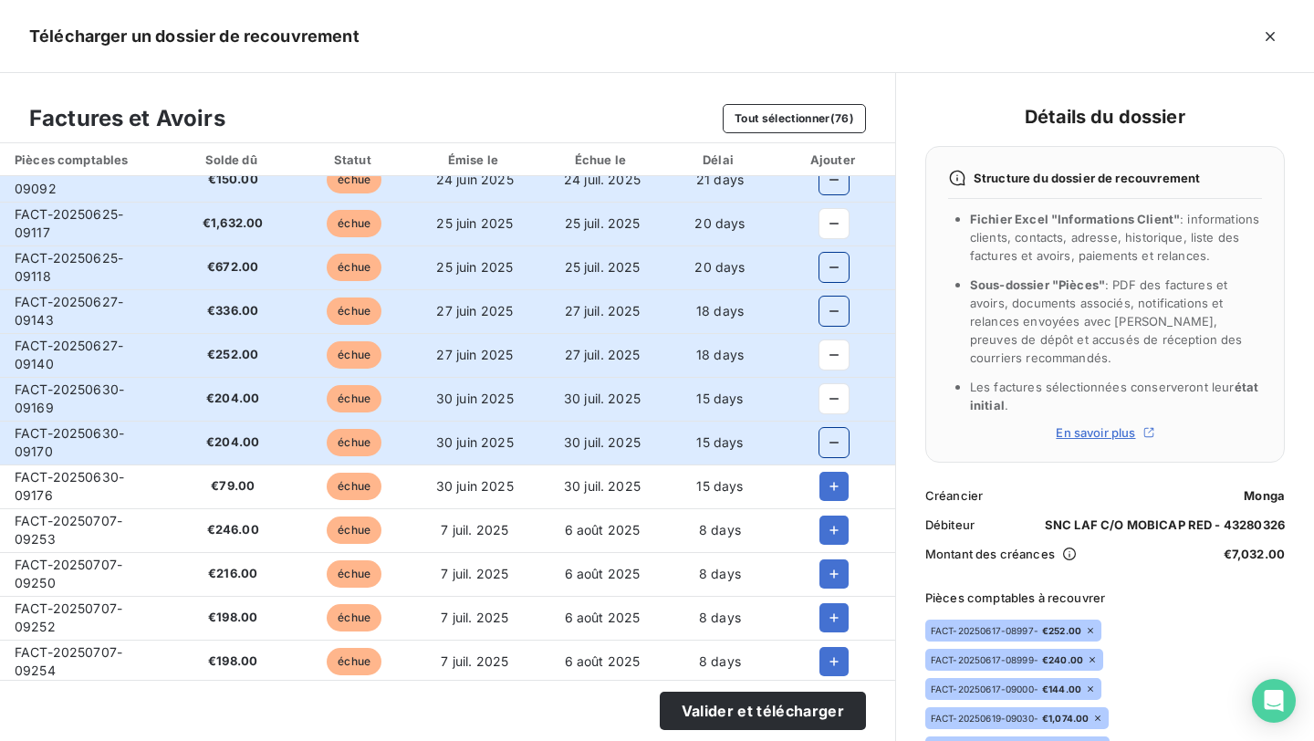
scroll to position [379, 0]
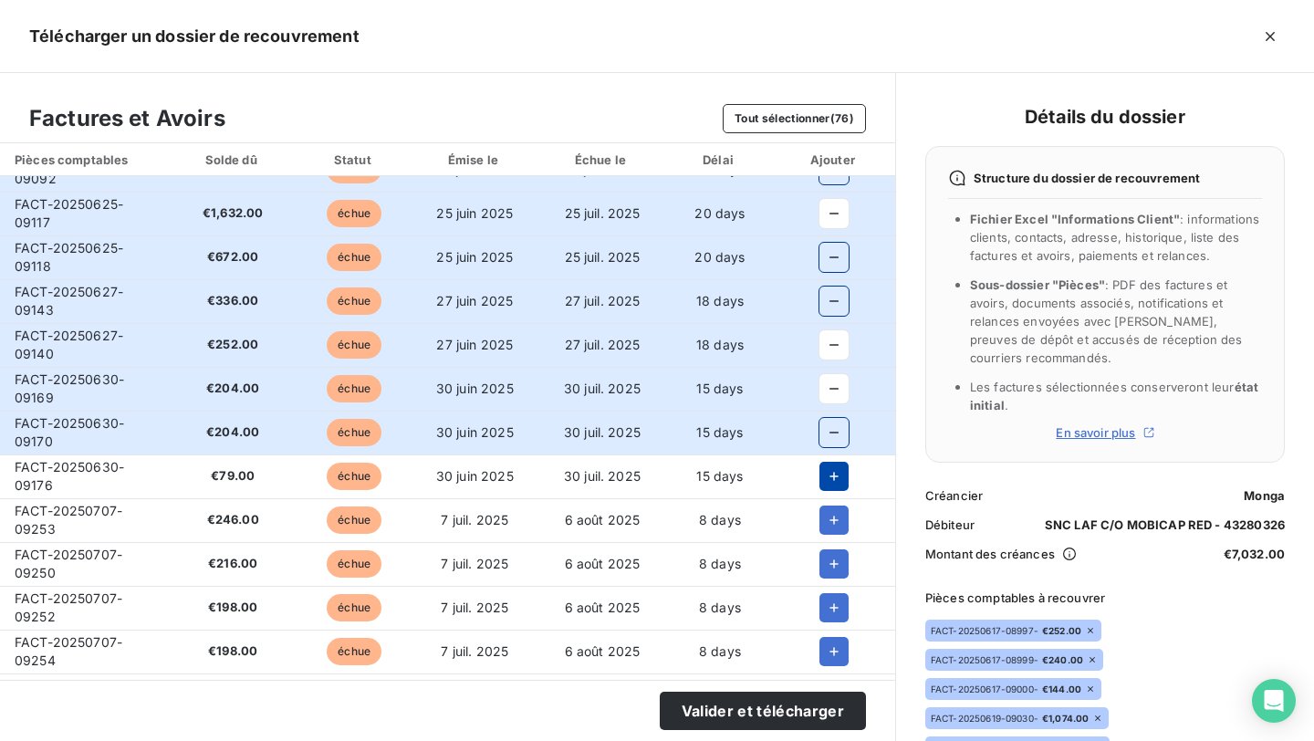
click at [825, 477] on icon "button" at bounding box center [834, 476] width 18 height 18
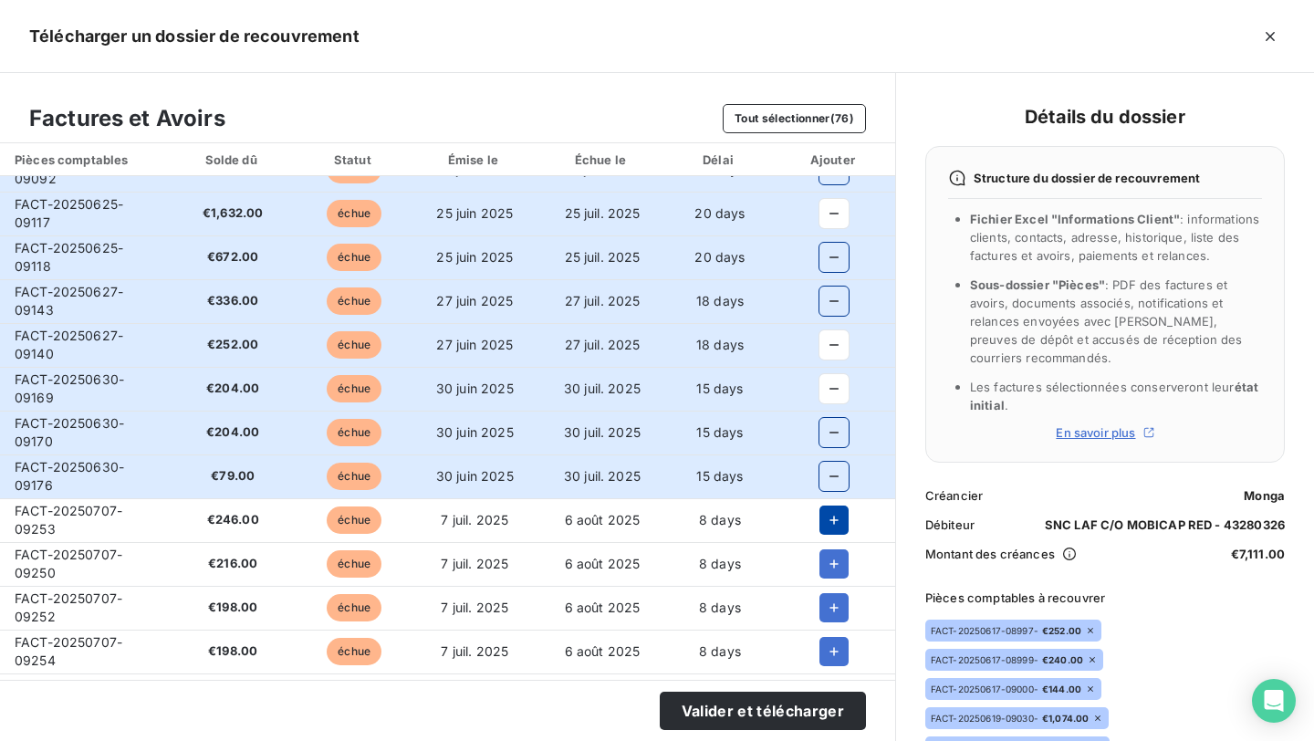
click at [825, 522] on icon "button" at bounding box center [834, 520] width 18 height 18
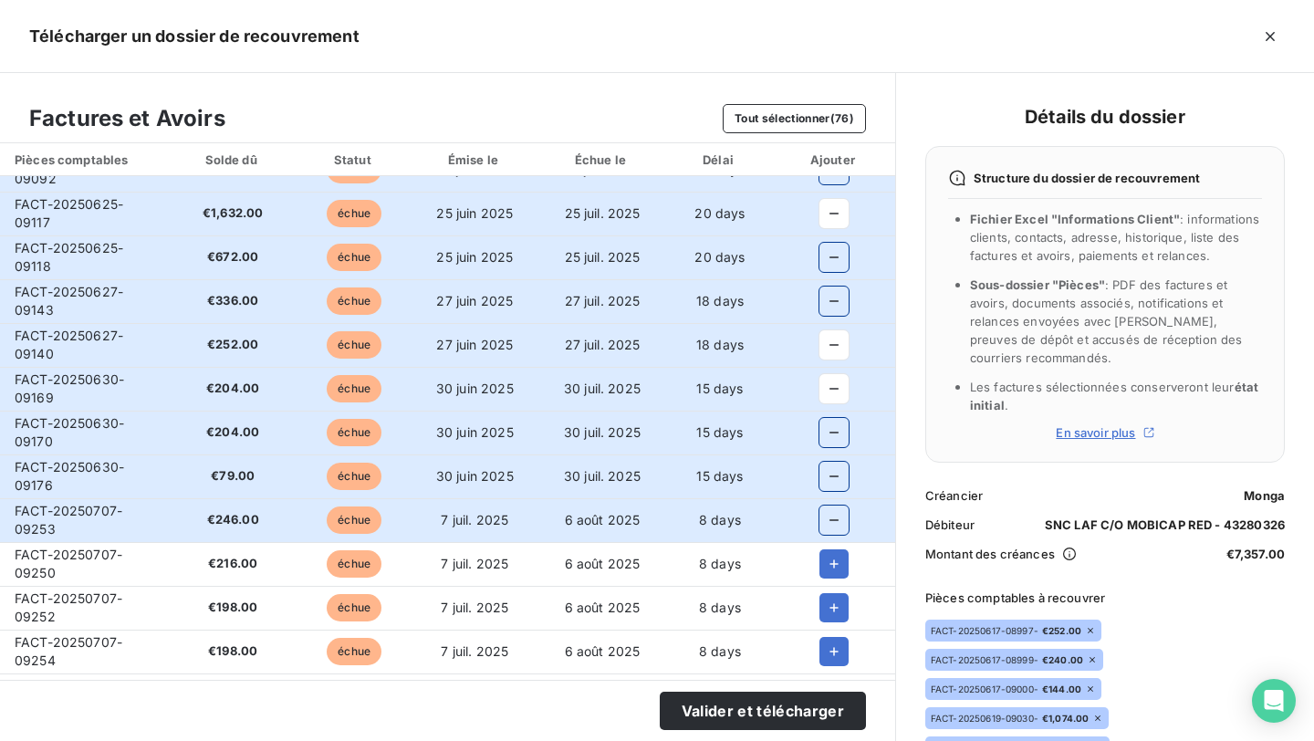
click at [824, 580] on td at bounding box center [834, 564] width 121 height 44
click at [825, 568] on icon "button" at bounding box center [834, 564] width 18 height 18
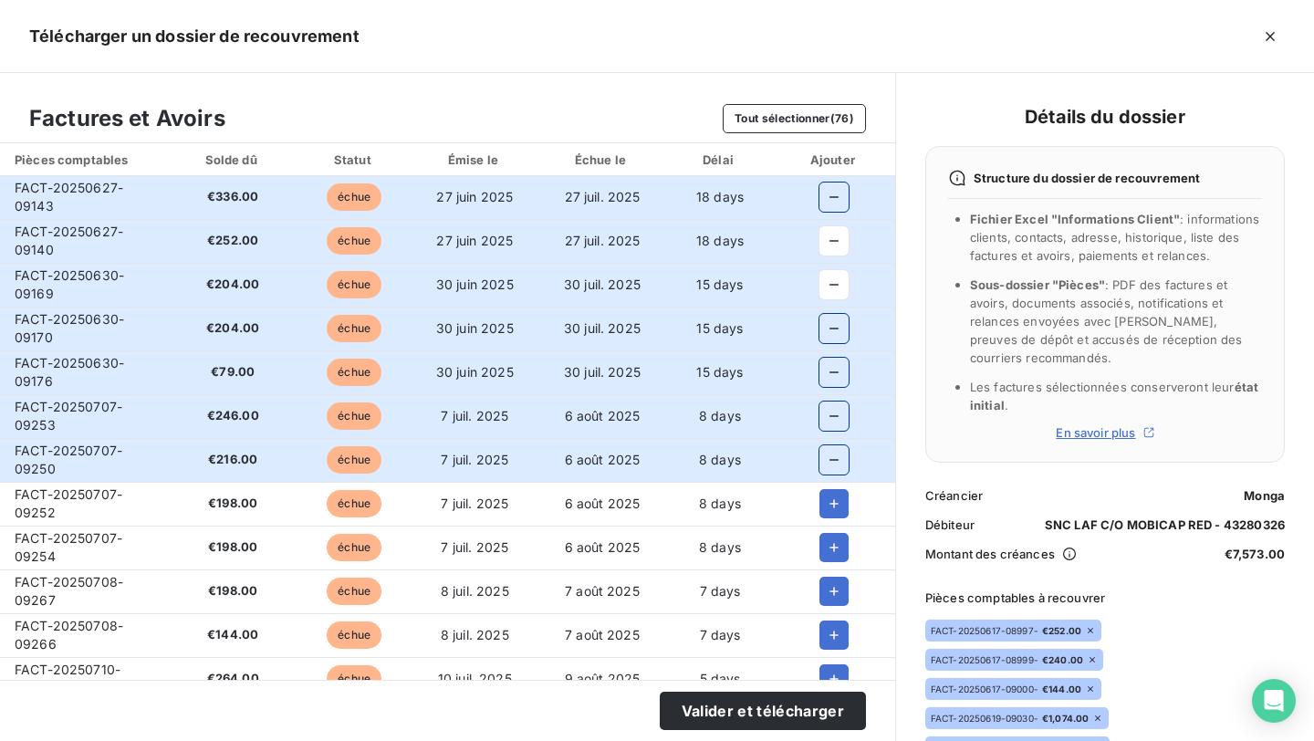
scroll to position [485, 0]
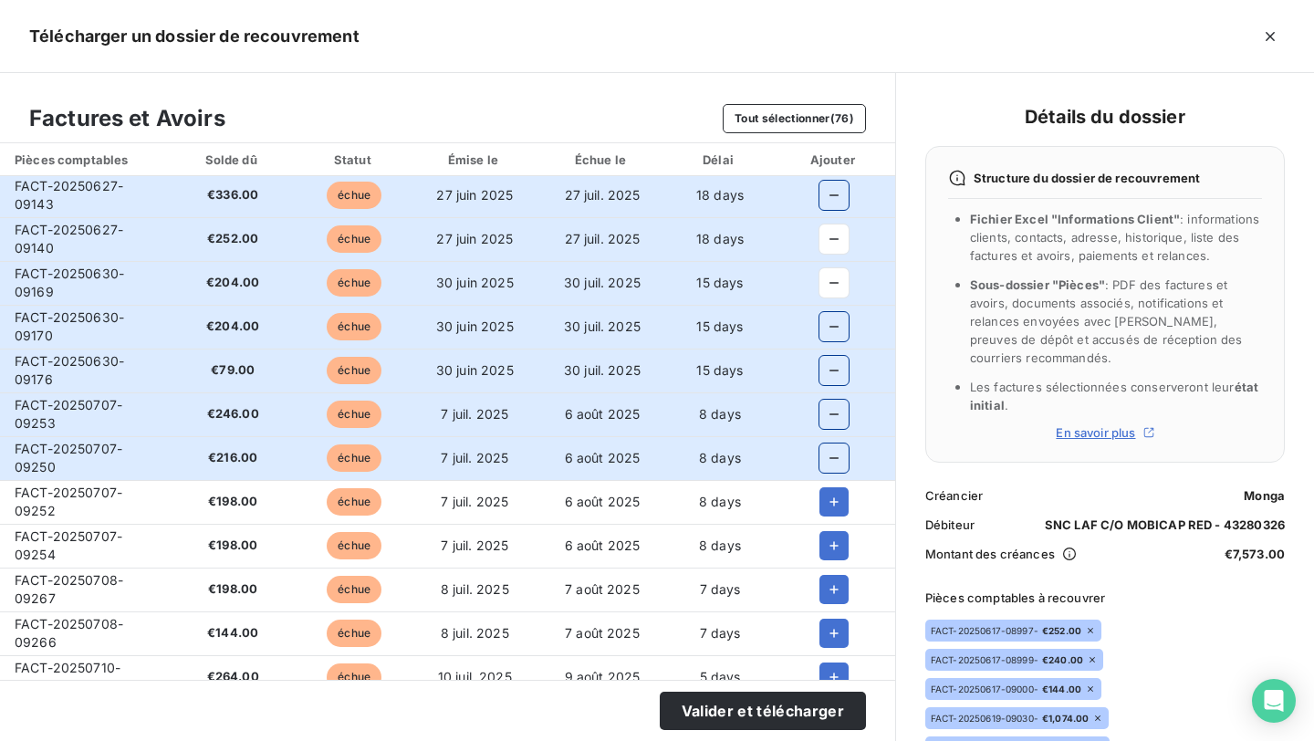
click at [833, 478] on td at bounding box center [834, 458] width 121 height 44
click at [833, 498] on icon "button" at bounding box center [834, 502] width 18 height 18
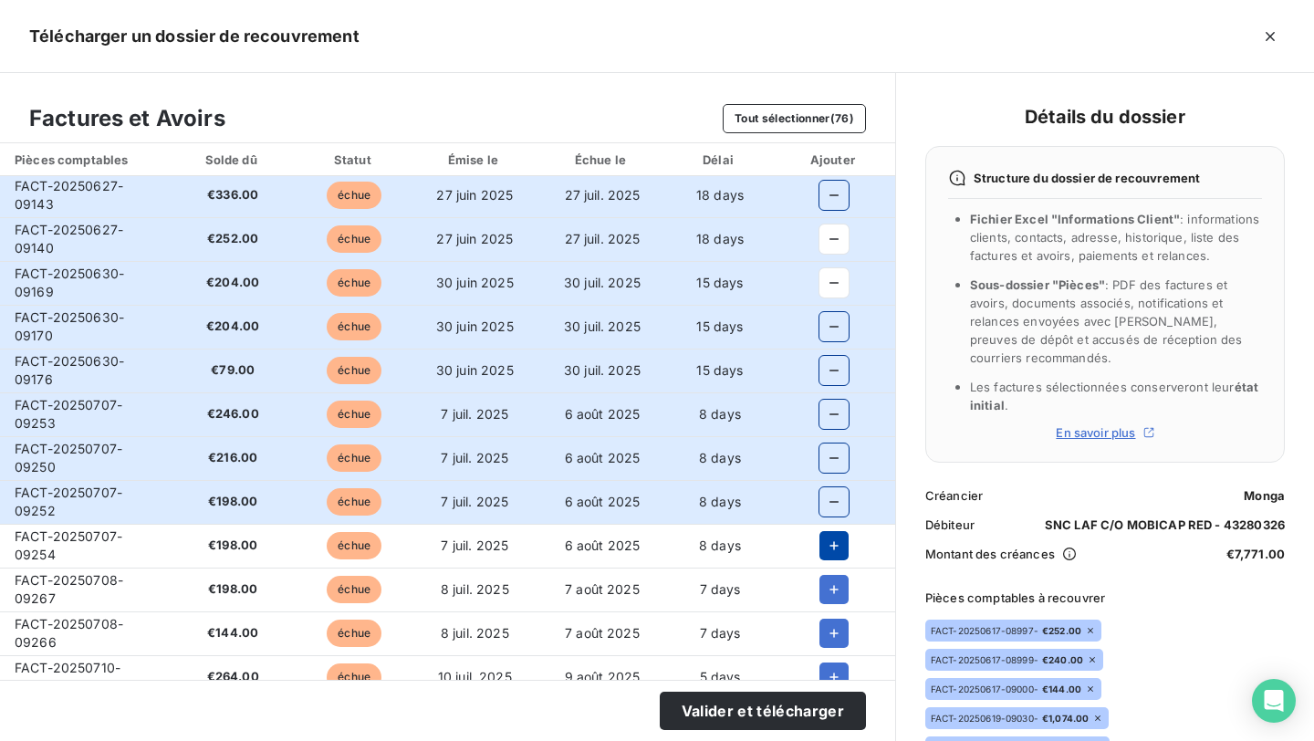
click at [833, 552] on icon "button" at bounding box center [834, 546] width 18 height 18
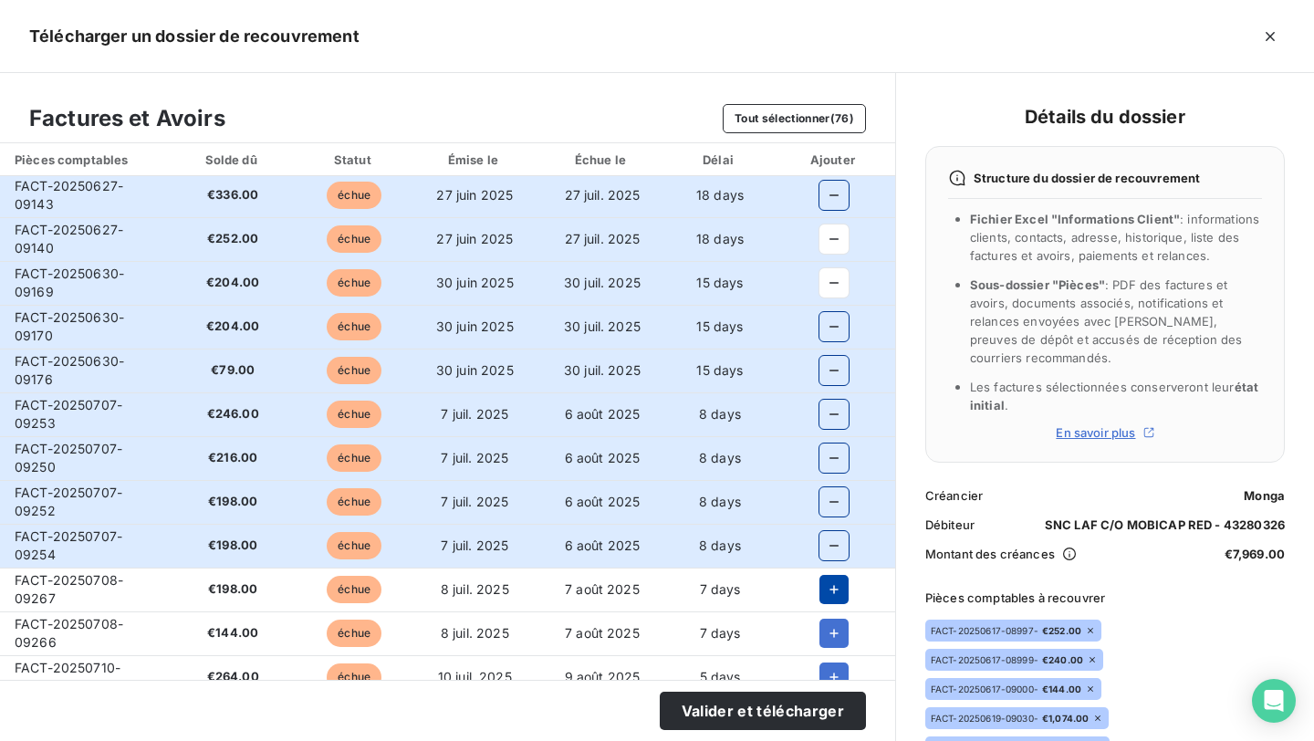
click at [829, 599] on button "button" at bounding box center [833, 589] width 29 height 29
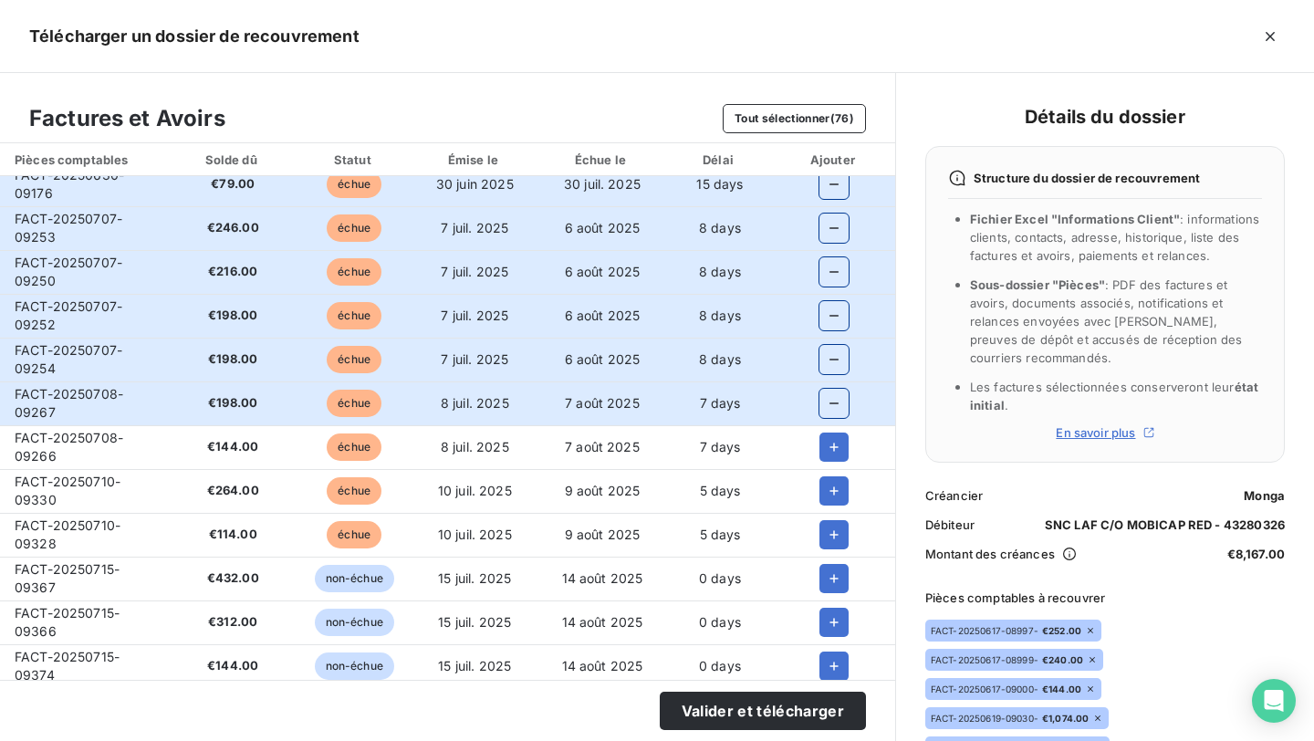
scroll to position [675, 0]
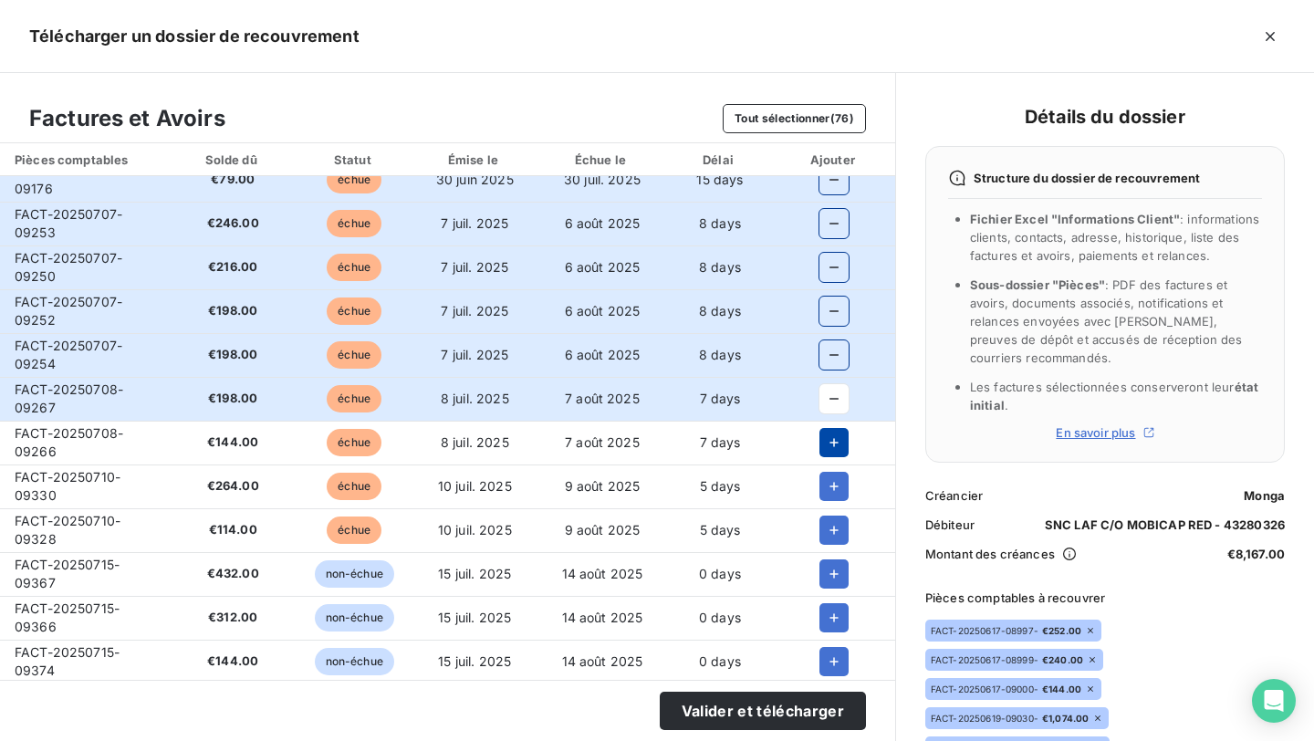
click at [825, 437] on icon "button" at bounding box center [834, 442] width 18 height 18
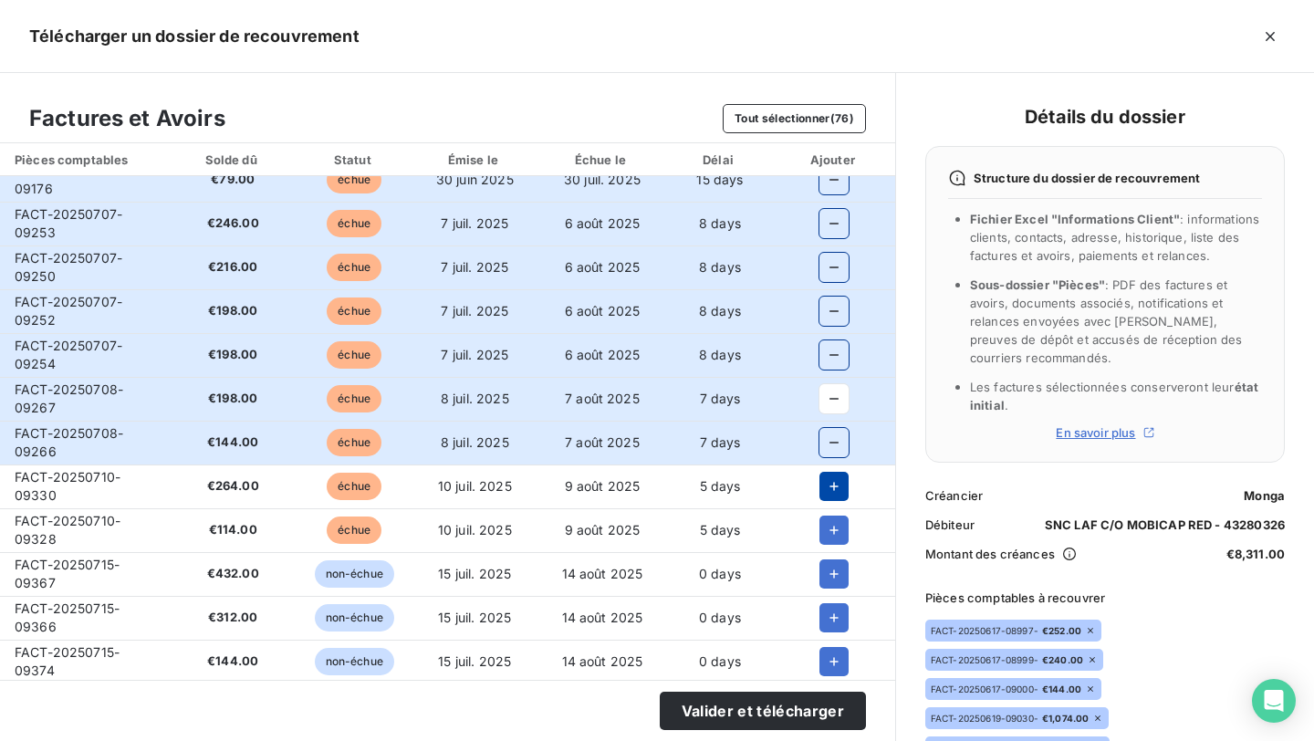
click at [825, 492] on icon "button" at bounding box center [834, 486] width 18 height 18
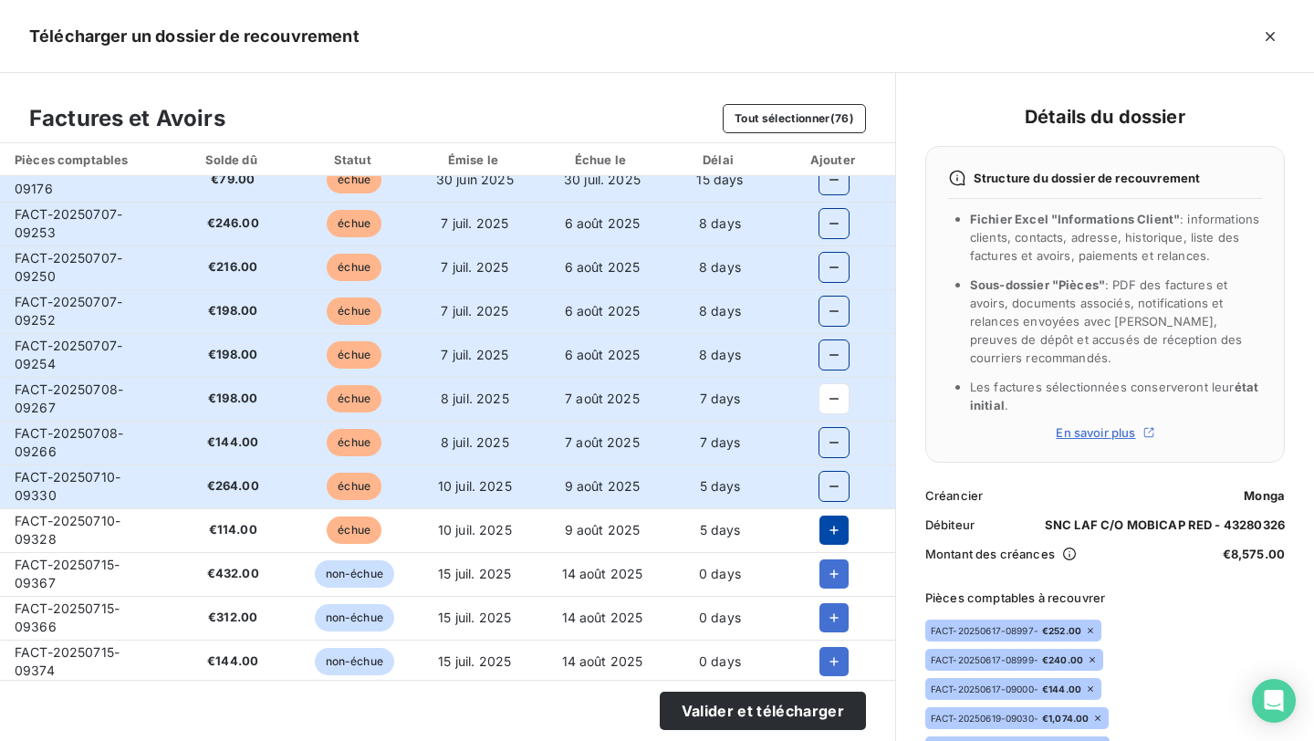
click at [825, 533] on icon "button" at bounding box center [834, 530] width 18 height 18
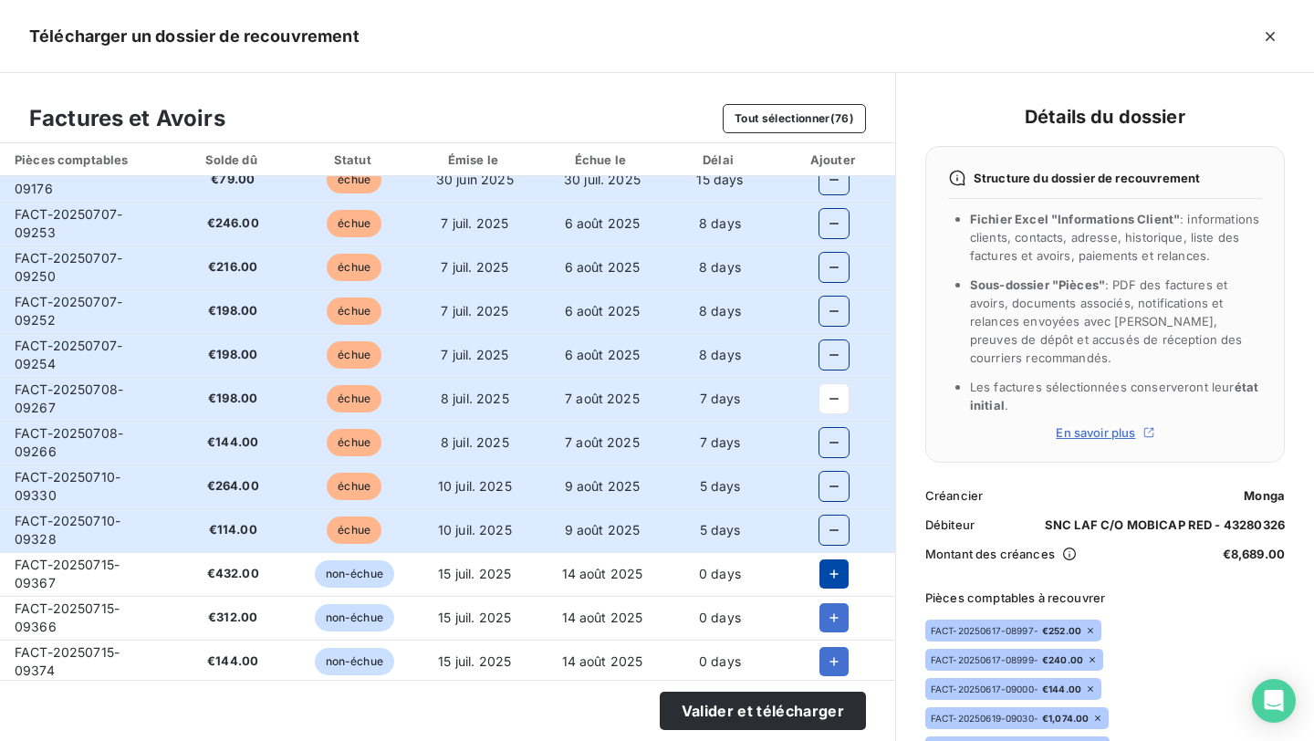
click at [830, 576] on icon "button" at bounding box center [834, 573] width 9 height 9
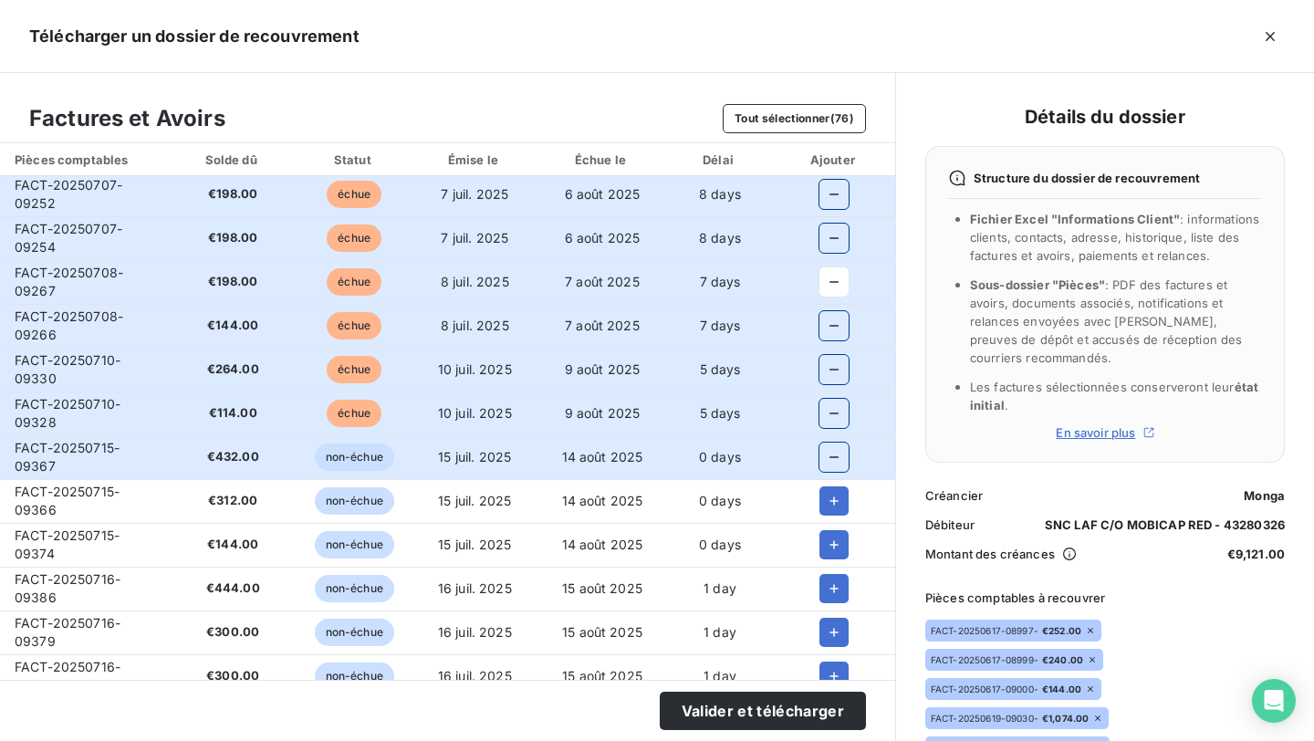
scroll to position [891, 0]
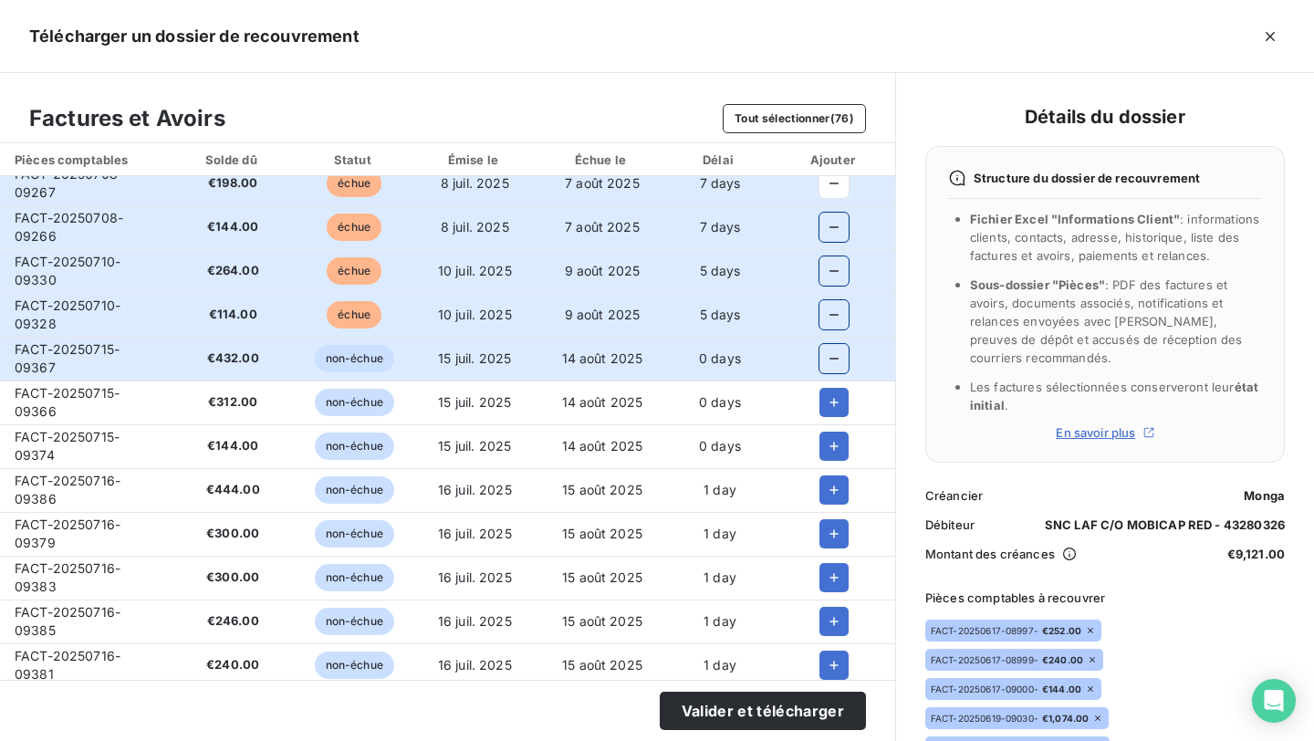
click at [824, 386] on td at bounding box center [834, 402] width 121 height 44
click at [825, 401] on icon "button" at bounding box center [834, 402] width 18 height 18
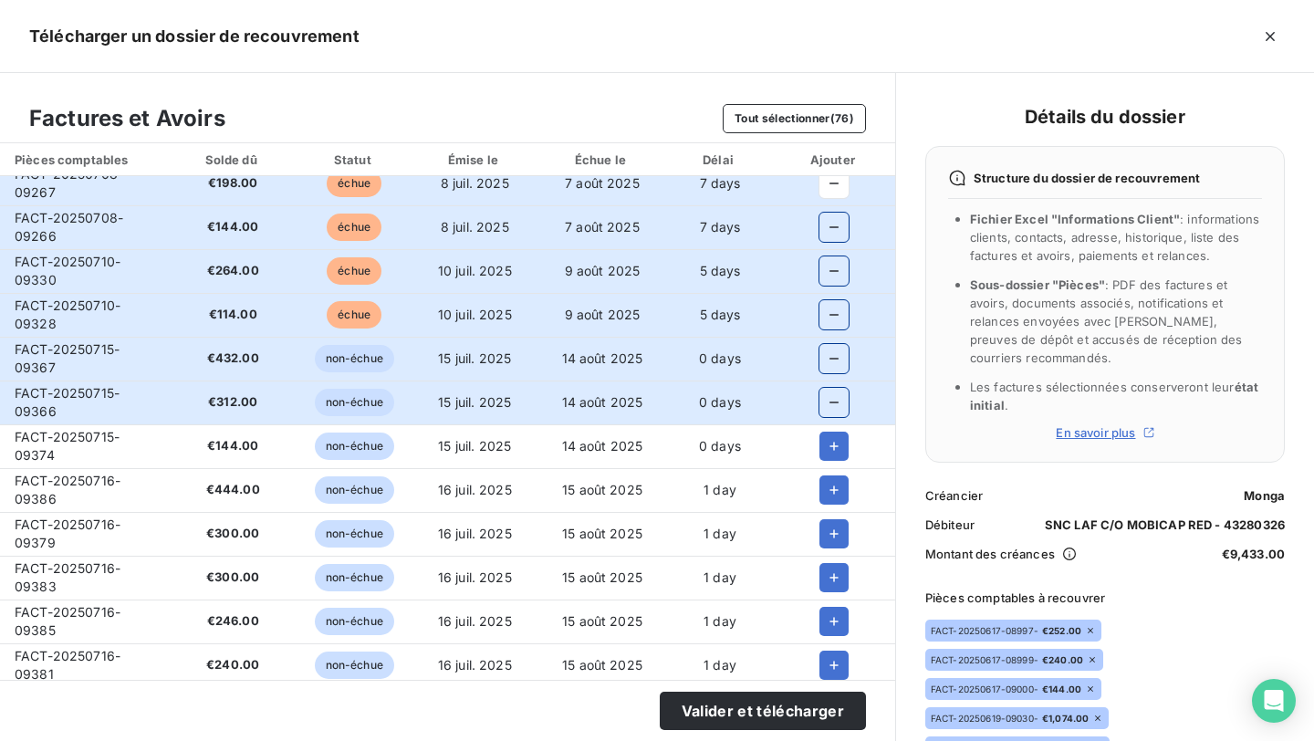
click at [823, 469] on td at bounding box center [834, 490] width 121 height 44
click at [830, 445] on icon "button" at bounding box center [834, 446] width 9 height 9
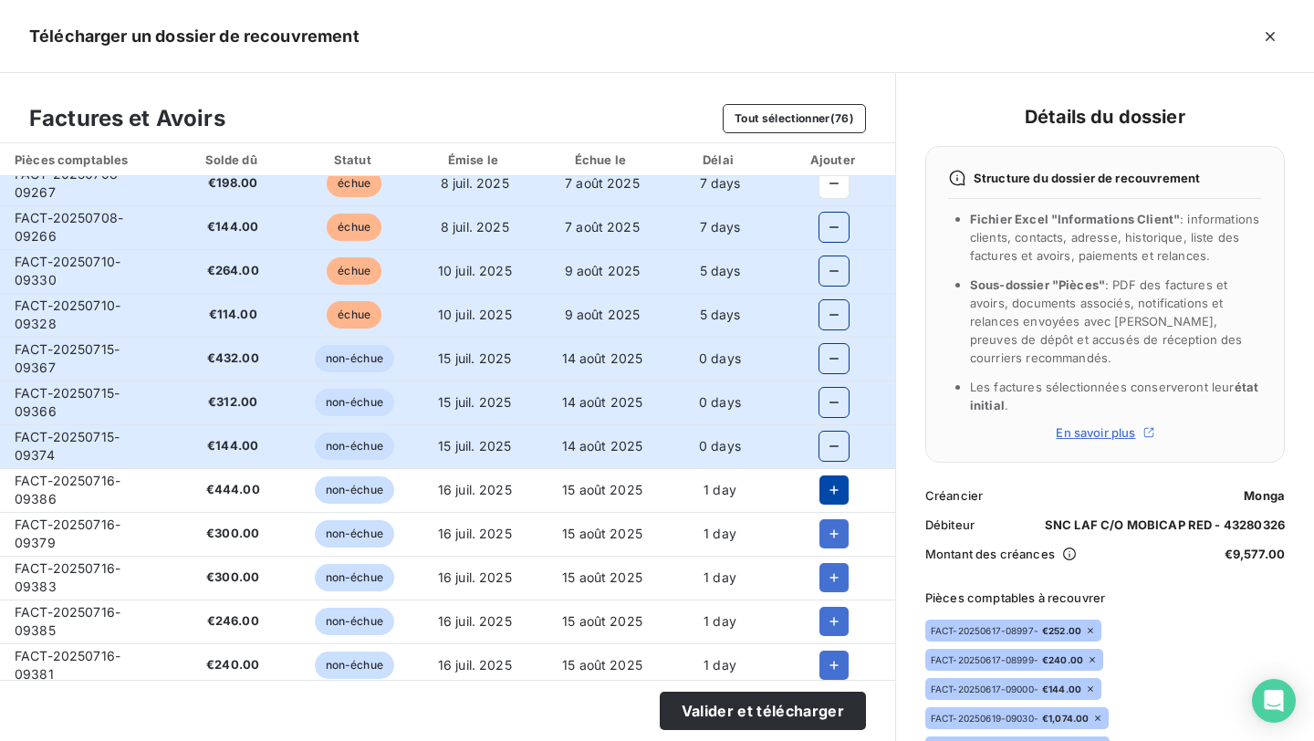
click at [829, 483] on icon "button" at bounding box center [834, 490] width 18 height 18
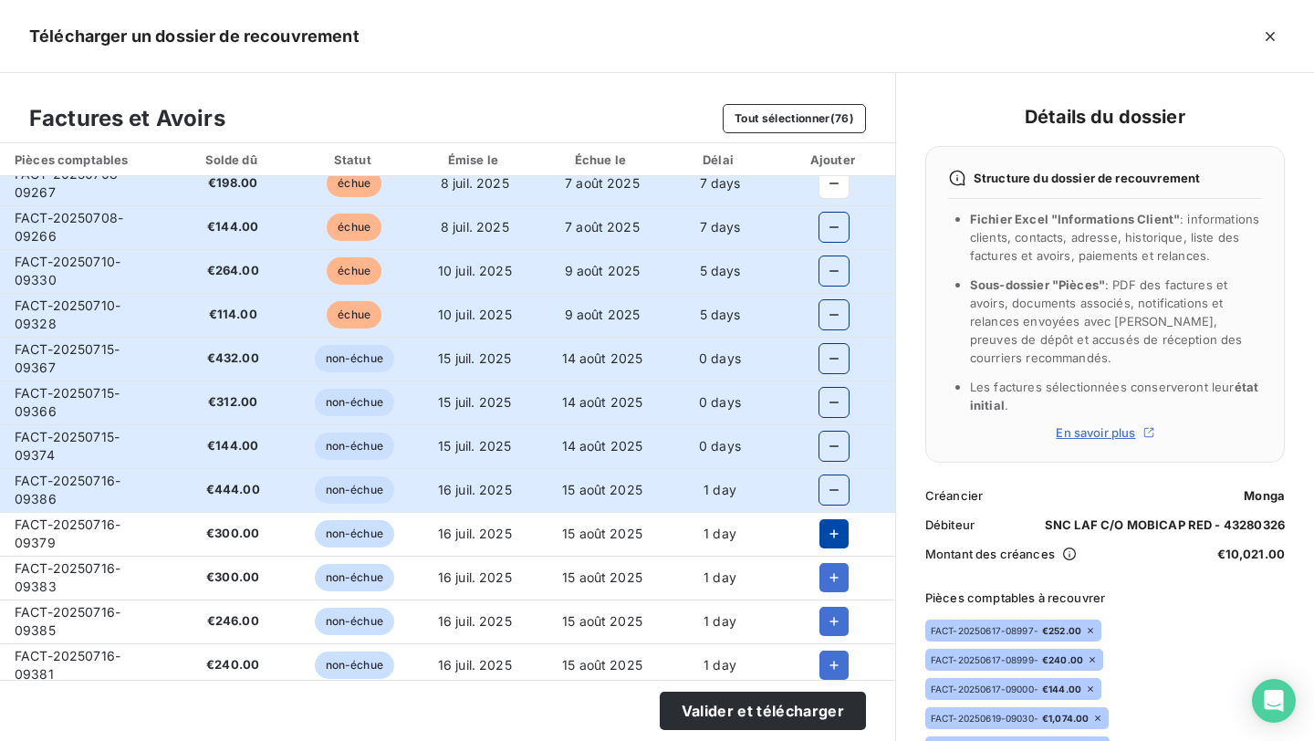
click at [829, 522] on button "button" at bounding box center [833, 533] width 29 height 29
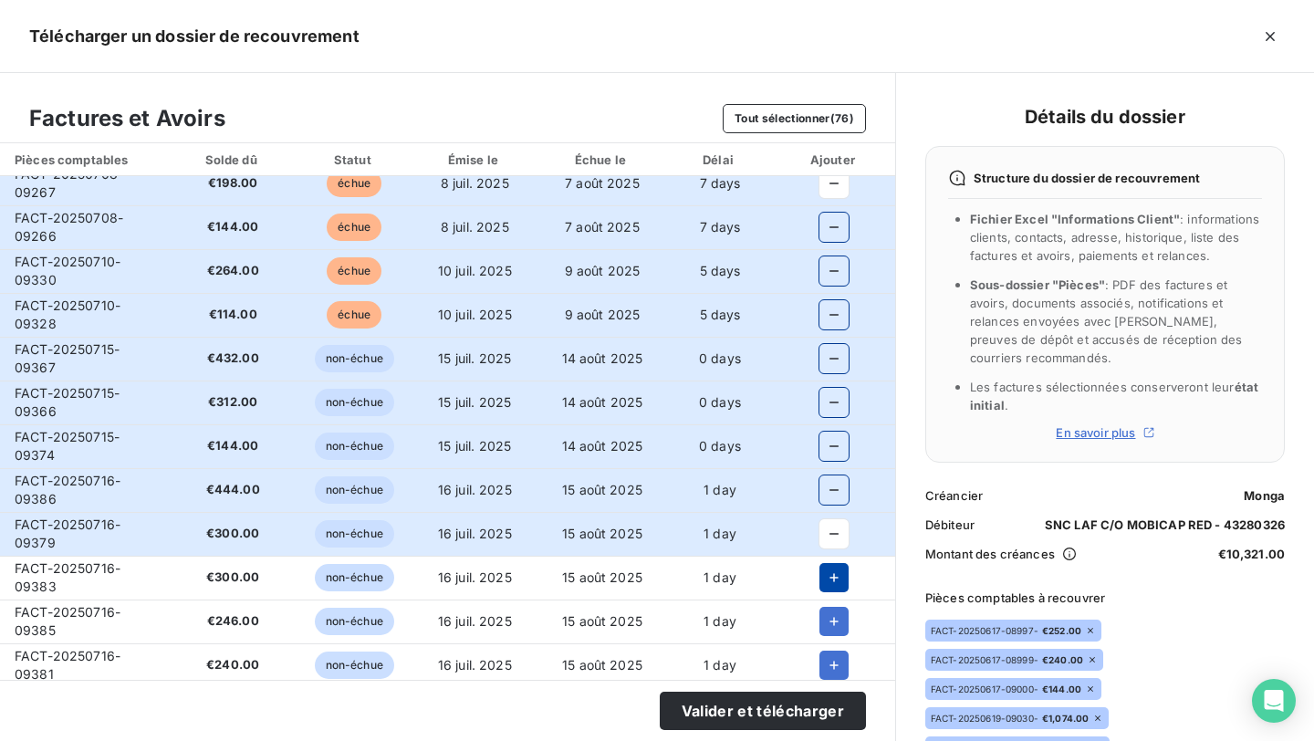
click at [831, 565] on button "button" at bounding box center [833, 577] width 29 height 29
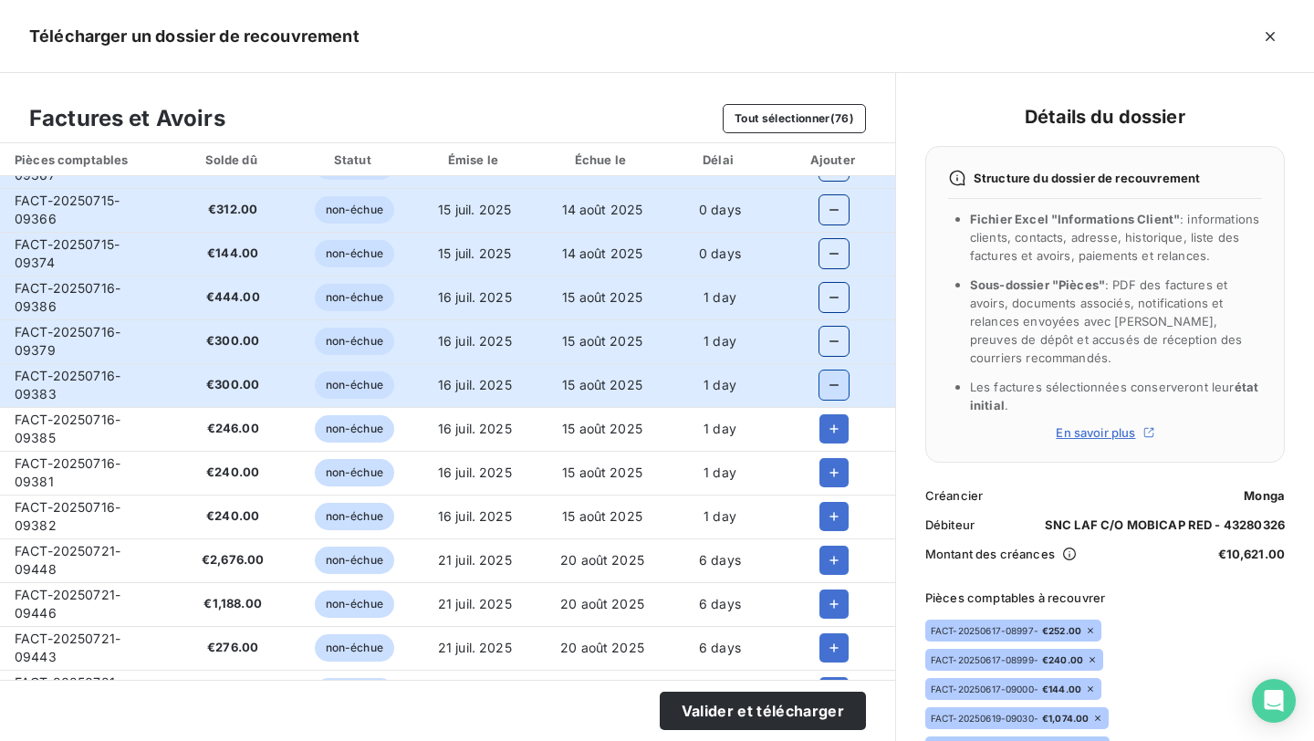
scroll to position [1089, 0]
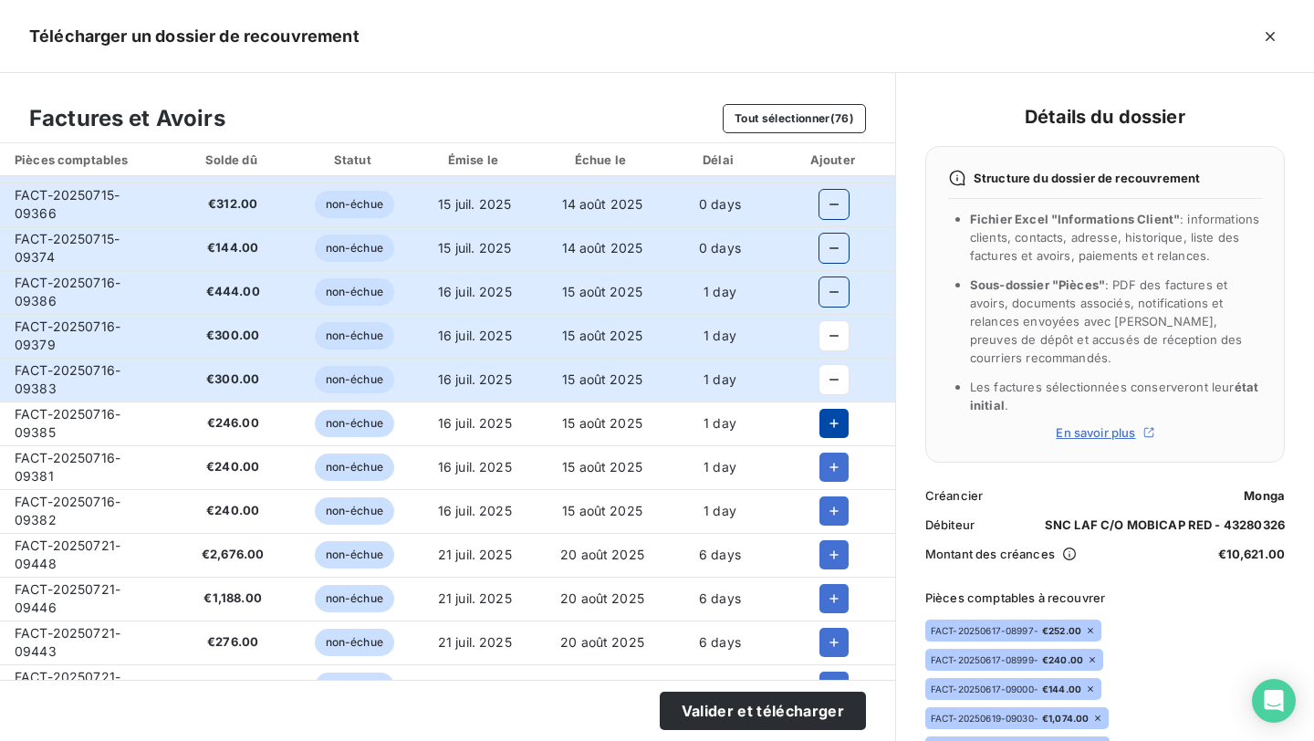
click at [828, 415] on icon "button" at bounding box center [834, 423] width 18 height 18
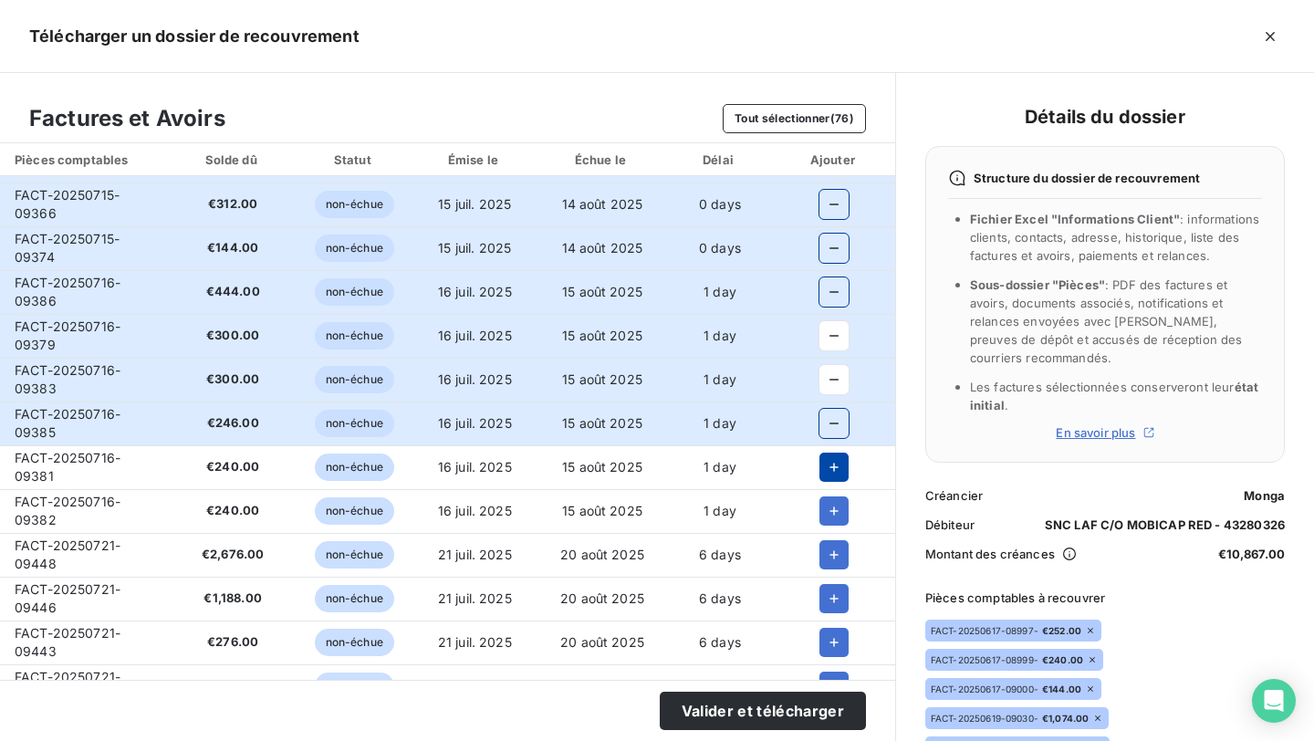
click at [828, 471] on icon "button" at bounding box center [834, 467] width 18 height 18
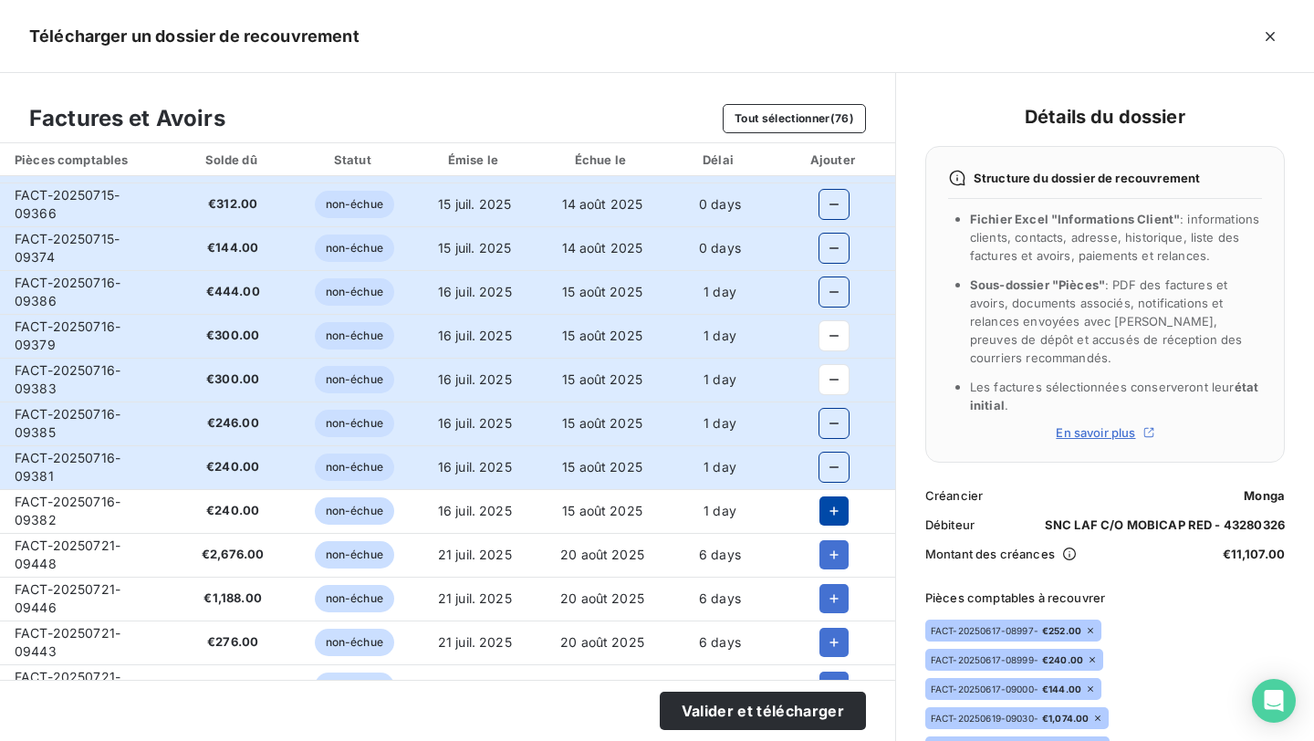
click at [830, 510] on icon "button" at bounding box center [834, 510] width 9 height 9
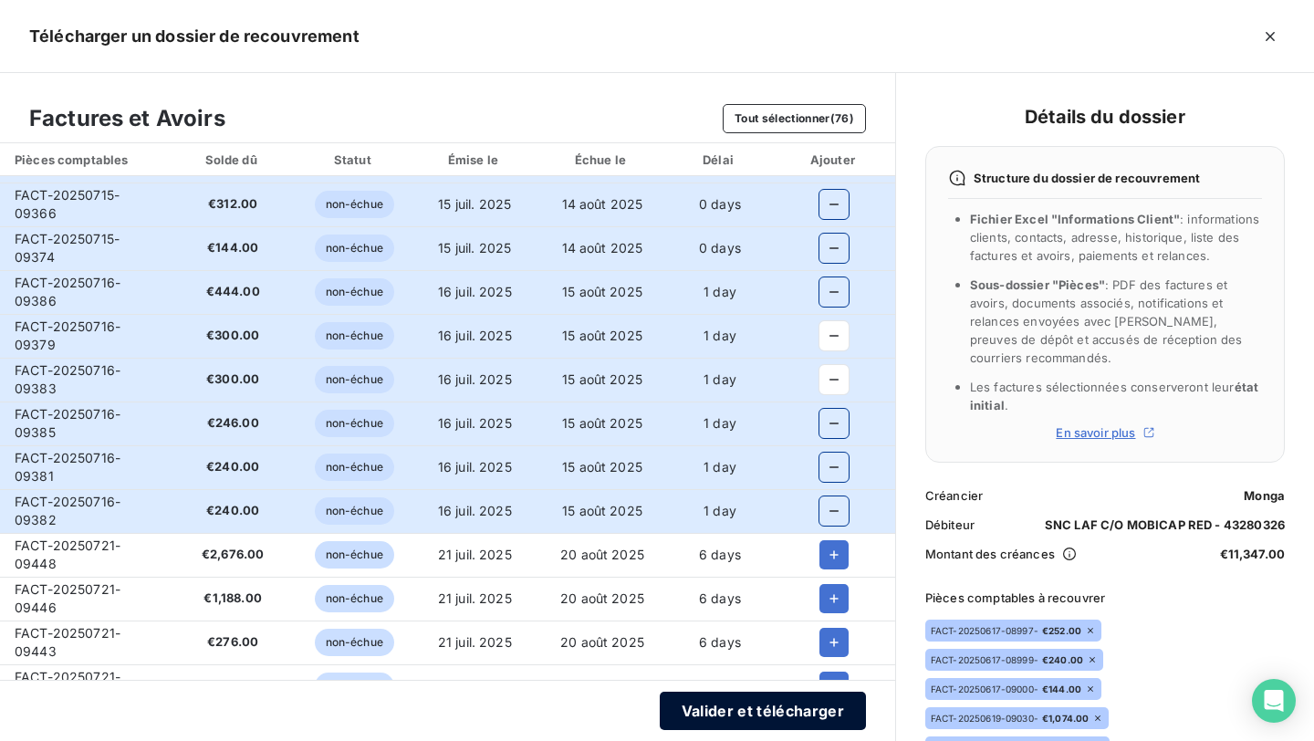
click at [744, 695] on button "Valider et télécharger" at bounding box center [763, 711] width 206 height 38
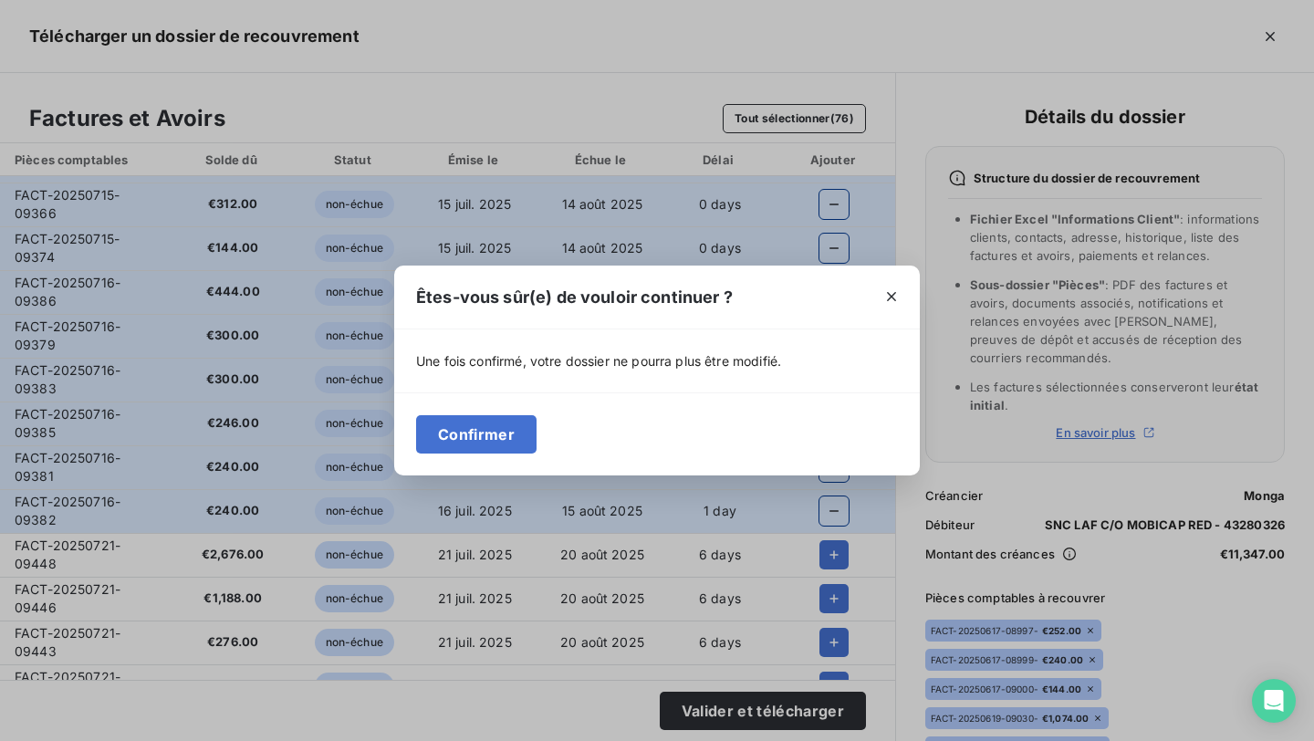
click at [525, 404] on div "Confirmer" at bounding box center [657, 433] width 526 height 83
click at [513, 434] on button "Confirmer" at bounding box center [476, 434] width 120 height 38
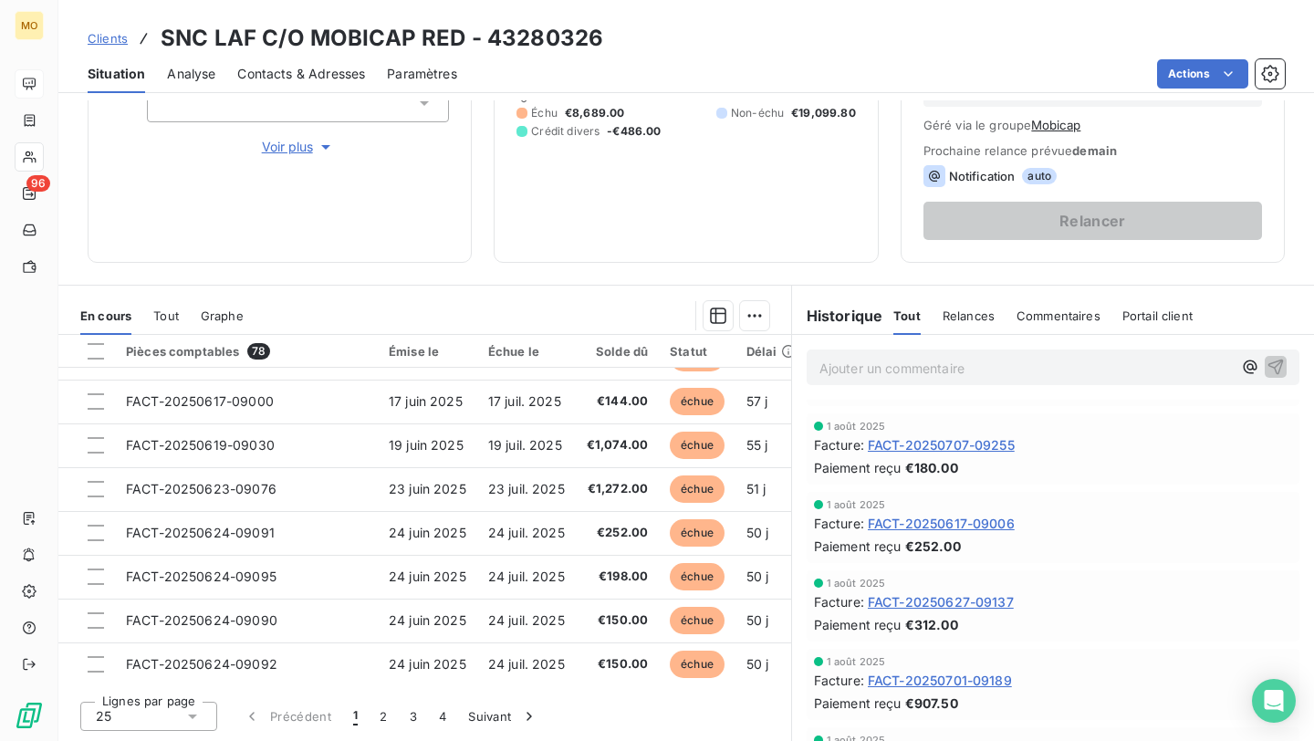
scroll to position [883, 0]
click at [343, 82] on span "Contacts & Adresses" at bounding box center [301, 74] width 128 height 18
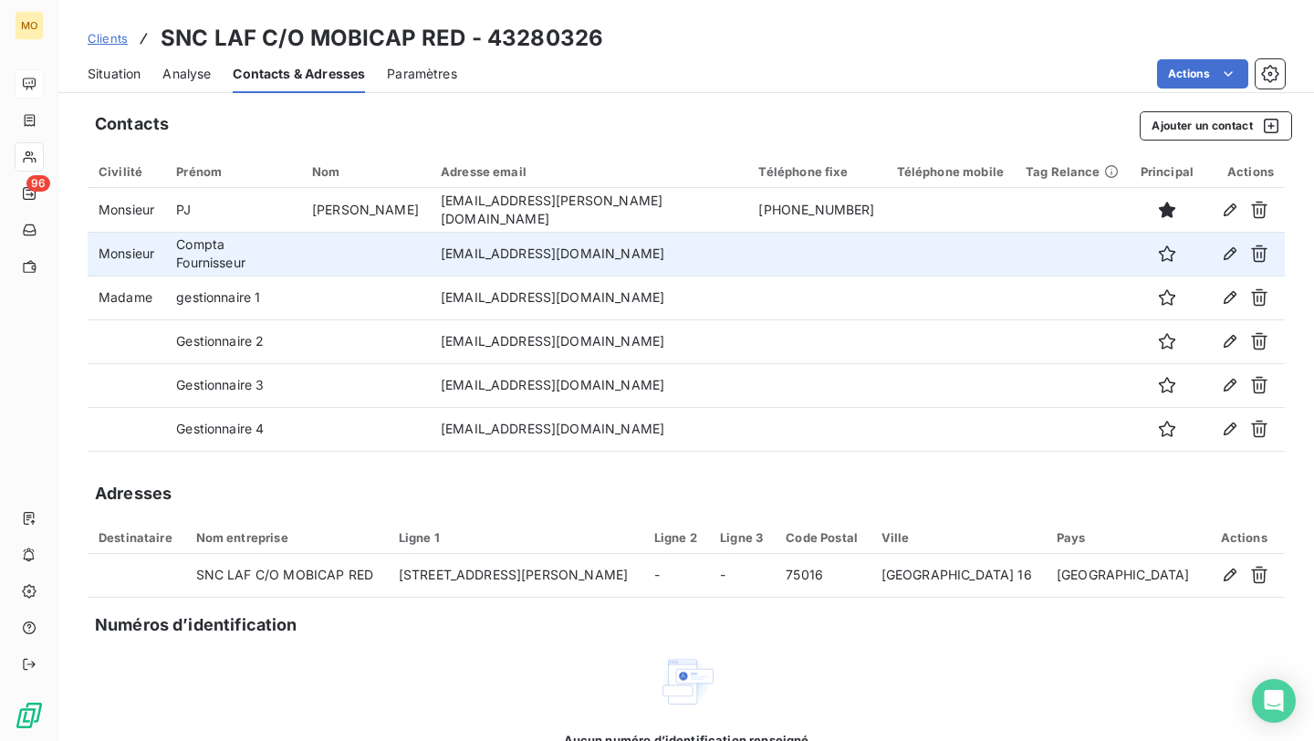
click at [496, 253] on td "[EMAIL_ADDRESS][DOMAIN_NAME]" at bounding box center [589, 254] width 318 height 44
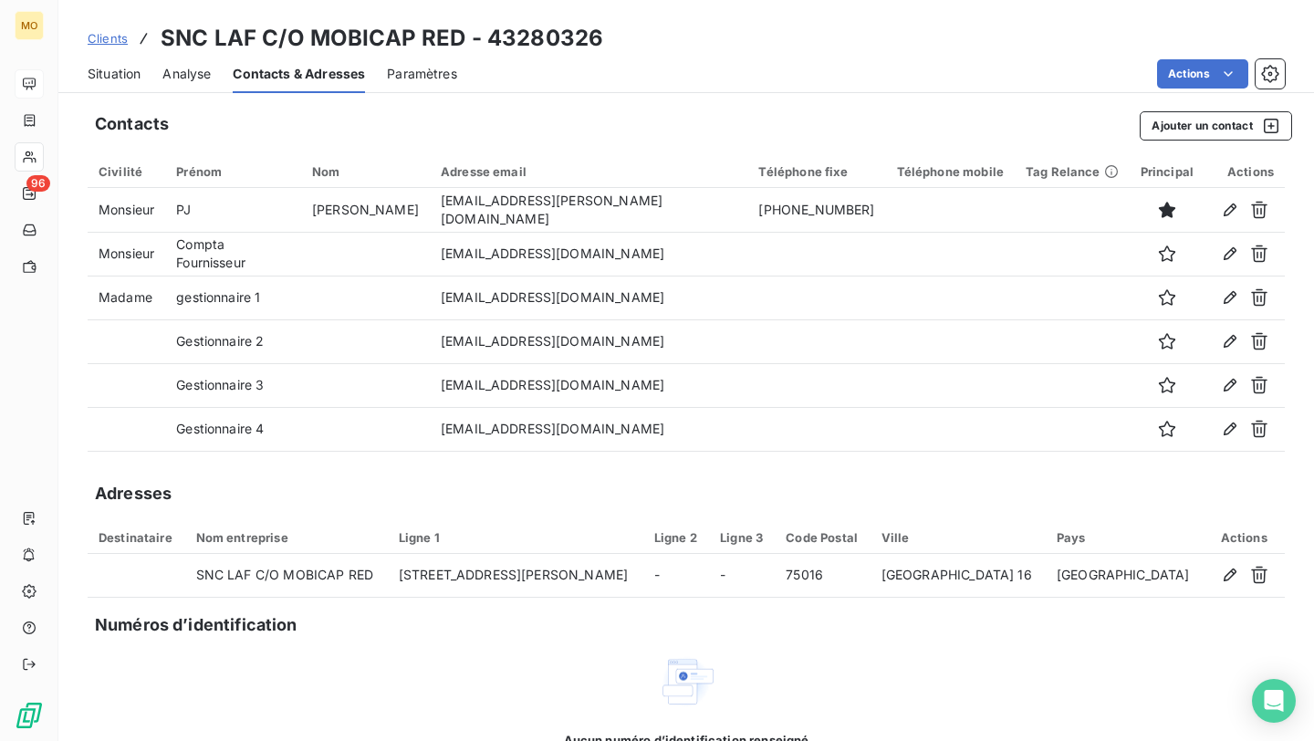
click at [157, 76] on div "Situation Analyse Contacts & Adresses Paramètres Actions" at bounding box center [686, 74] width 1256 height 38
click at [128, 77] on span "Situation" at bounding box center [114, 74] width 53 height 18
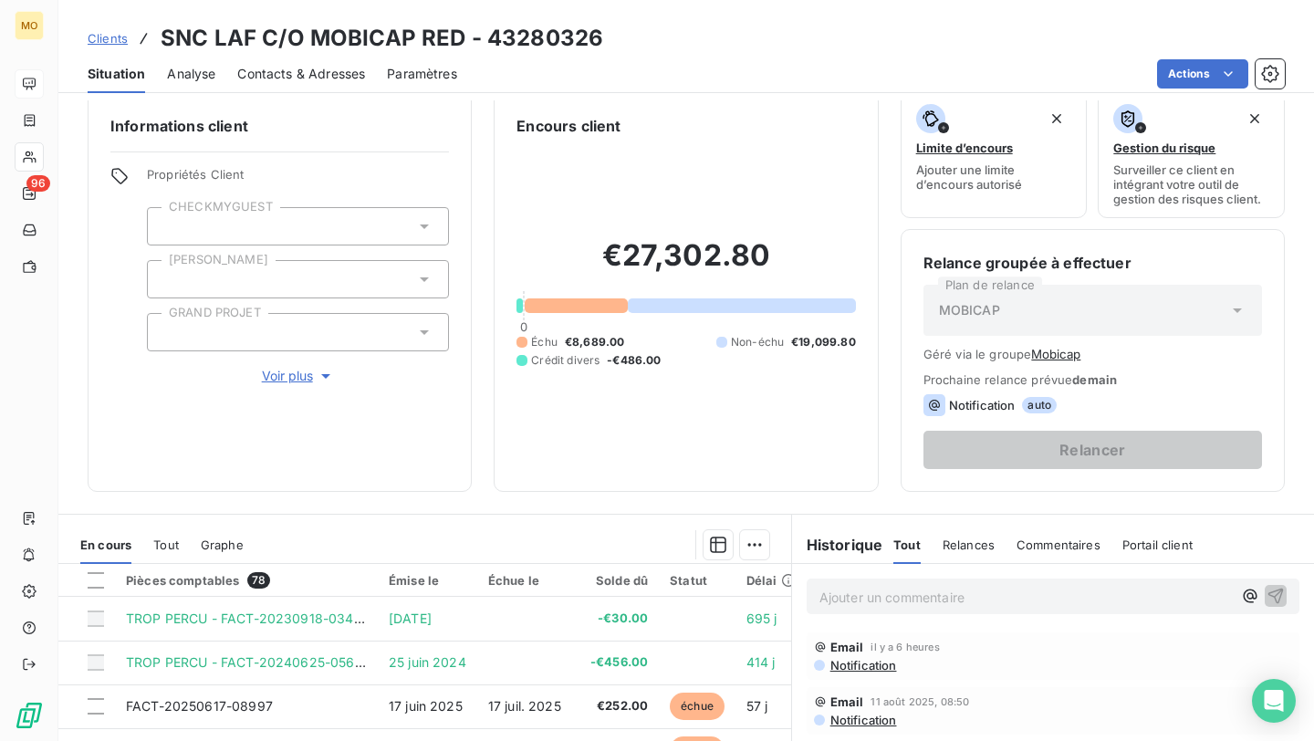
scroll to position [0, 0]
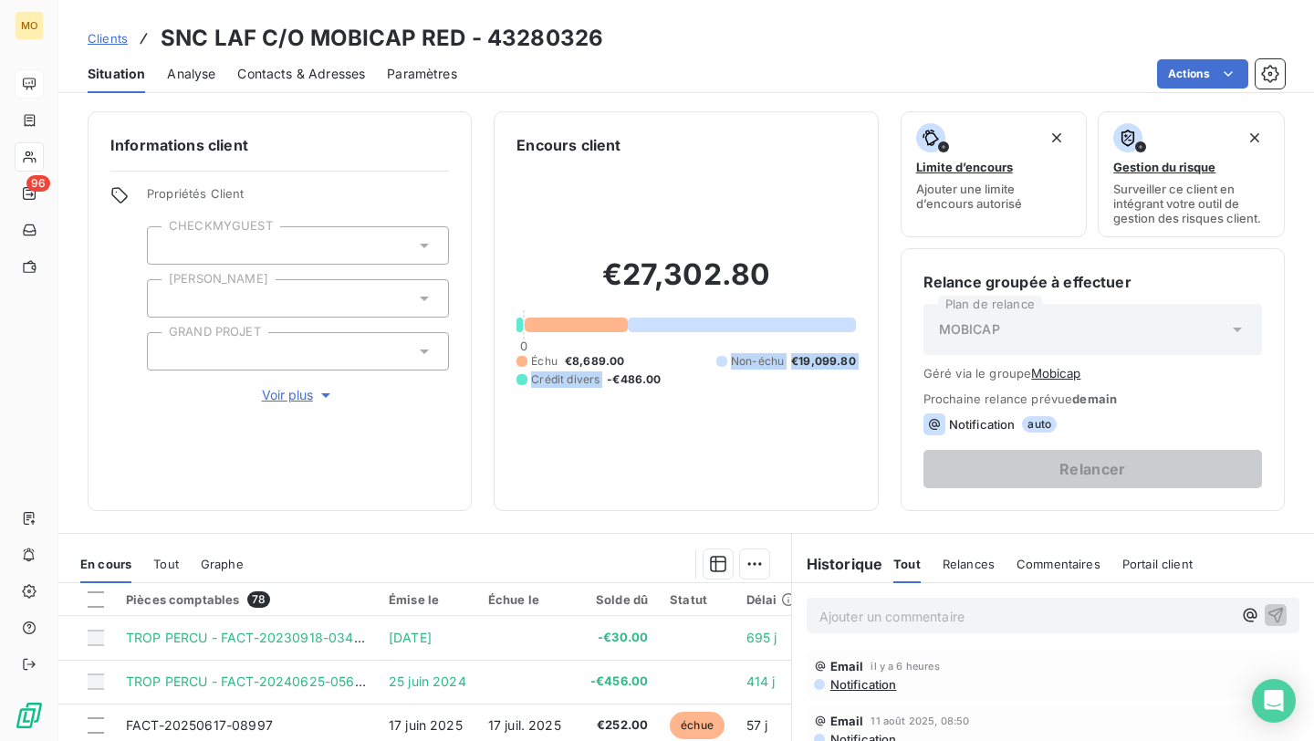
drag, startPoint x: 631, startPoint y: 364, endPoint x: 635, endPoint y: 355, distance: 10.2
click at [635, 355] on div "Échu €8,689.00 Non-échu €19,099.80 Crédit divers -€486.00" at bounding box center [685, 370] width 339 height 35
click at [487, 371] on div "Informations client Propriétés Client CHECKMYGUEST [PERSON_NAME] GRAND PROJET V…" at bounding box center [686, 311] width 1256 height 400
drag, startPoint x: 564, startPoint y: 360, endPoint x: 586, endPoint y: 495, distance: 136.8
click at [586, 495] on div "Encours client €27,302.80 0 Échu €8,689.00 Non-échu €19,099.80 Crédit divers -€…" at bounding box center [686, 311] width 384 height 400
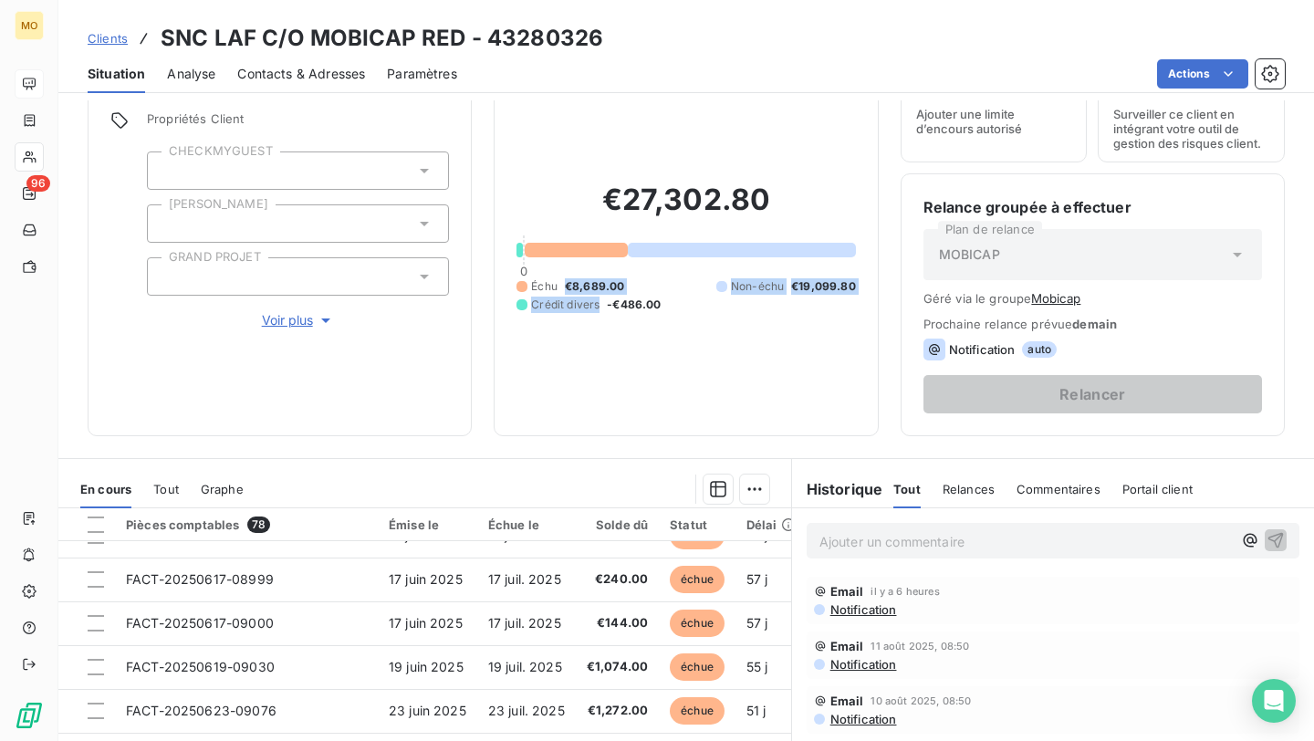
scroll to position [77, 0]
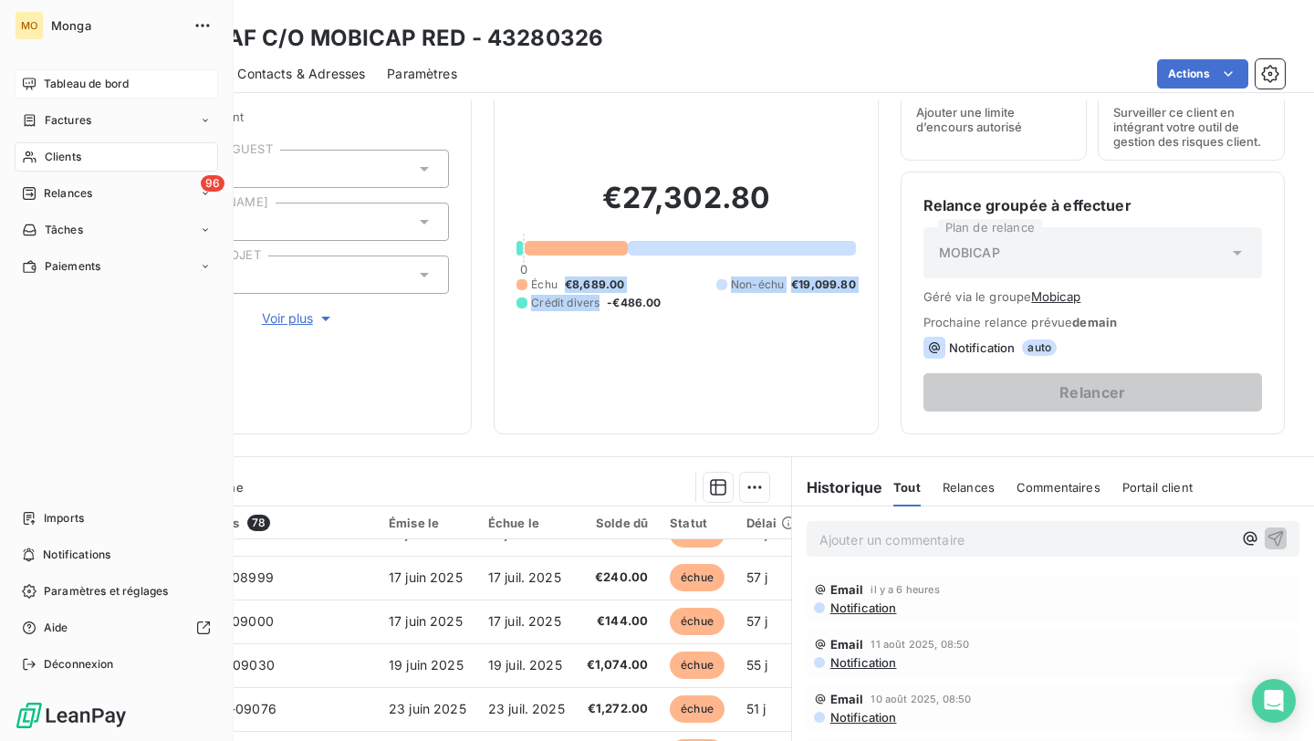
click at [31, 84] on icon at bounding box center [29, 84] width 15 height 15
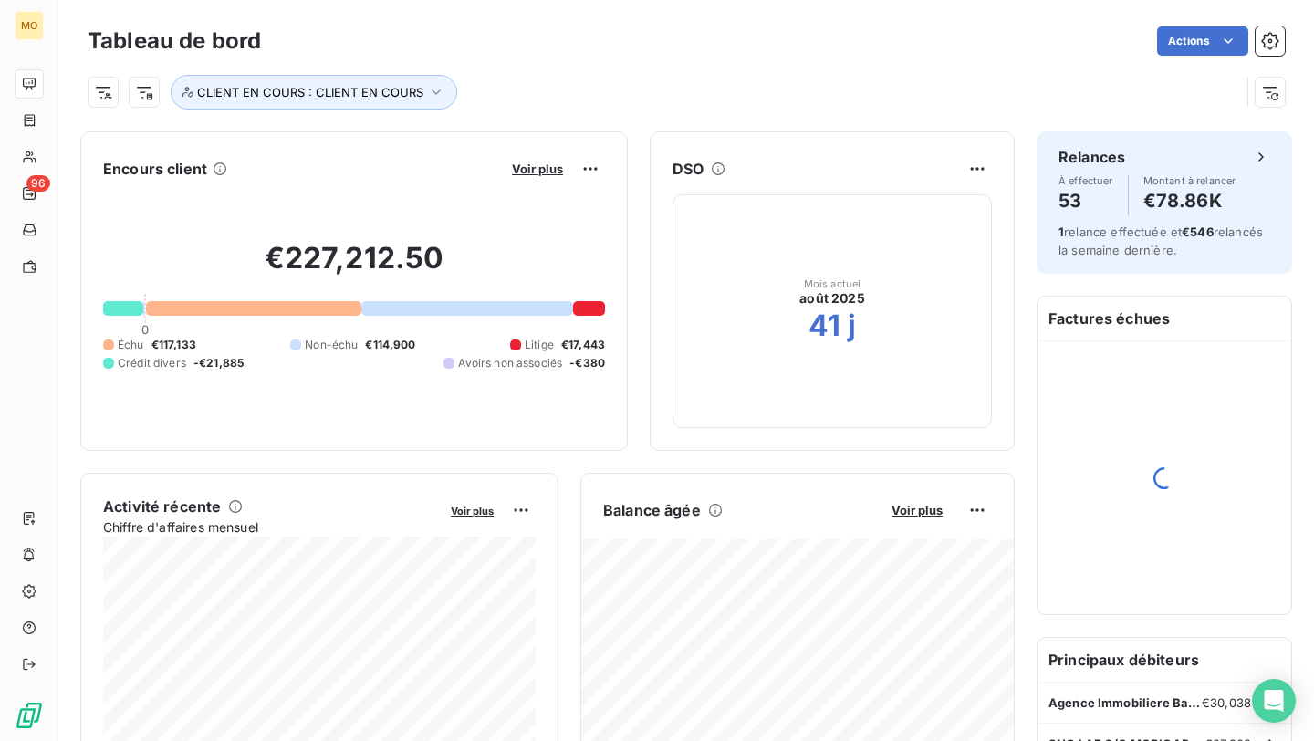
click at [537, 177] on div "Voir plus" at bounding box center [555, 168] width 99 height 29
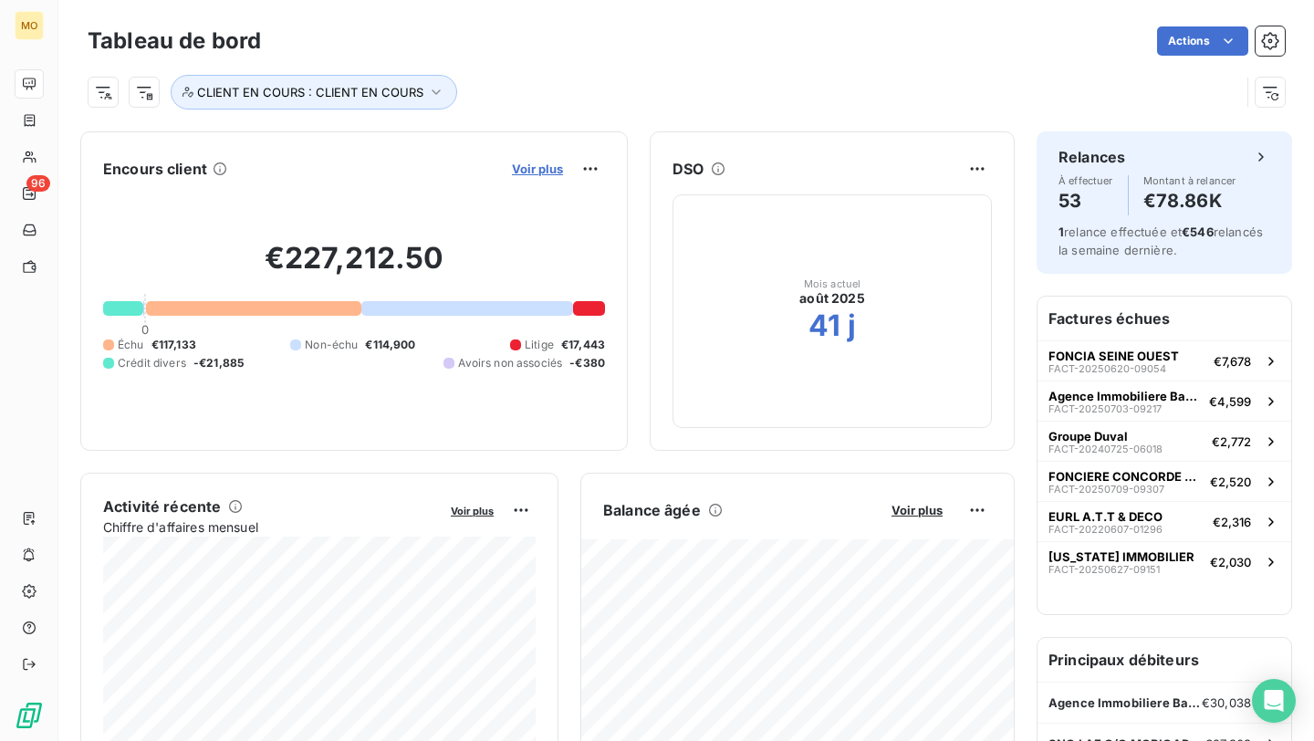
click at [536, 170] on span "Voir plus" at bounding box center [537, 169] width 51 height 15
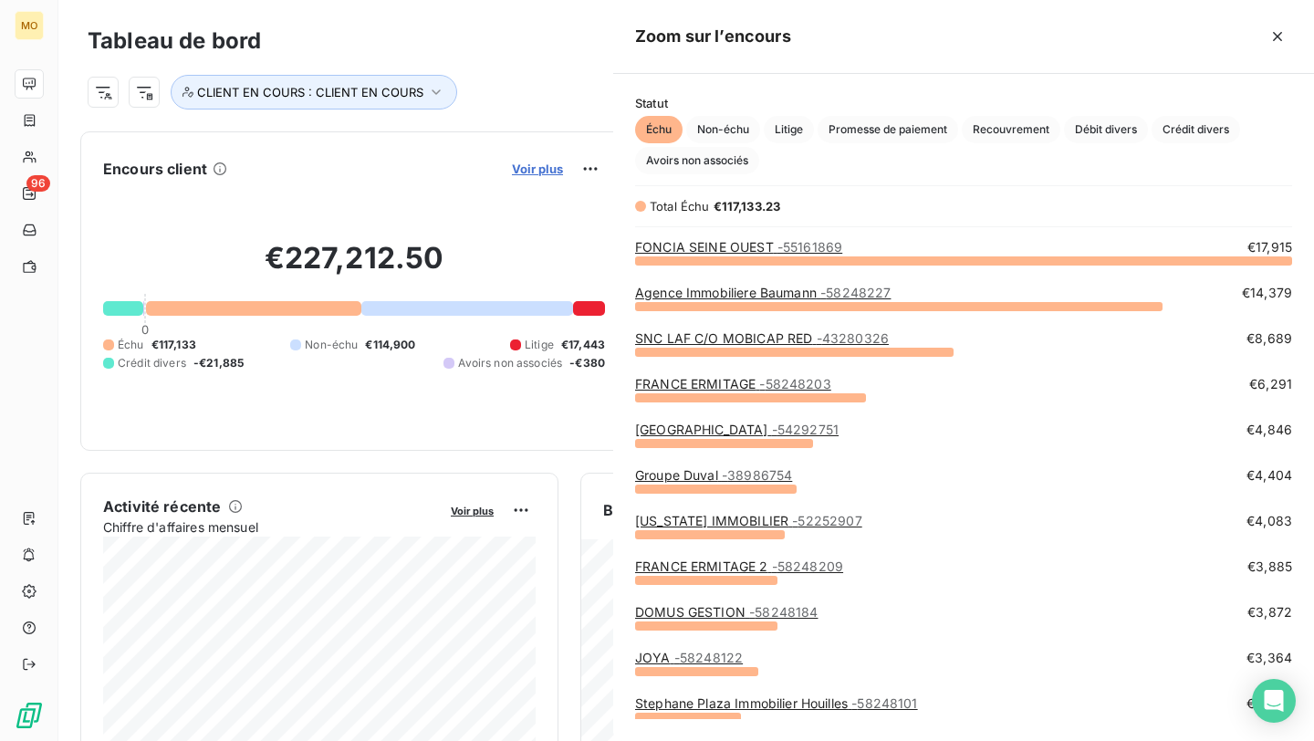
scroll to position [481, 701]
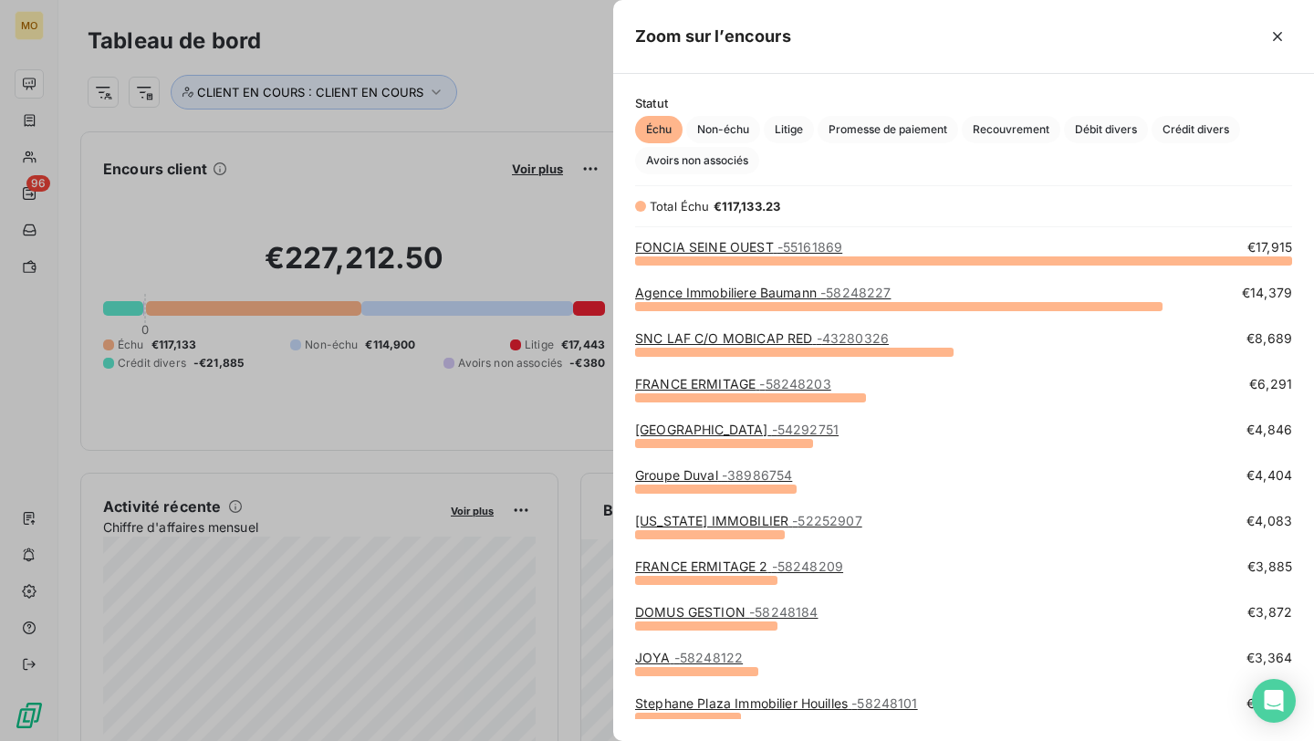
click at [682, 378] on link "FRANCE ERMITAGE - 58248203" at bounding box center [733, 384] width 196 height 16
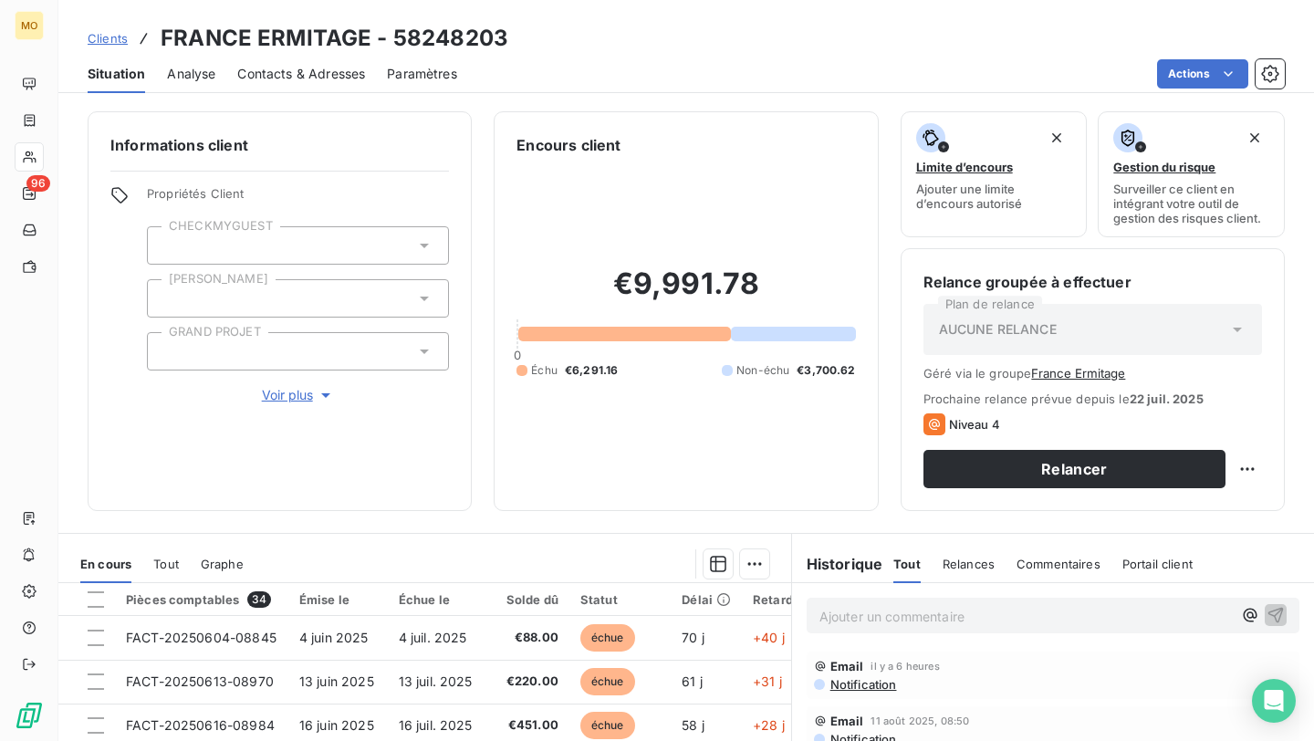
click at [337, 69] on span "Contacts & Adresses" at bounding box center [301, 74] width 128 height 18
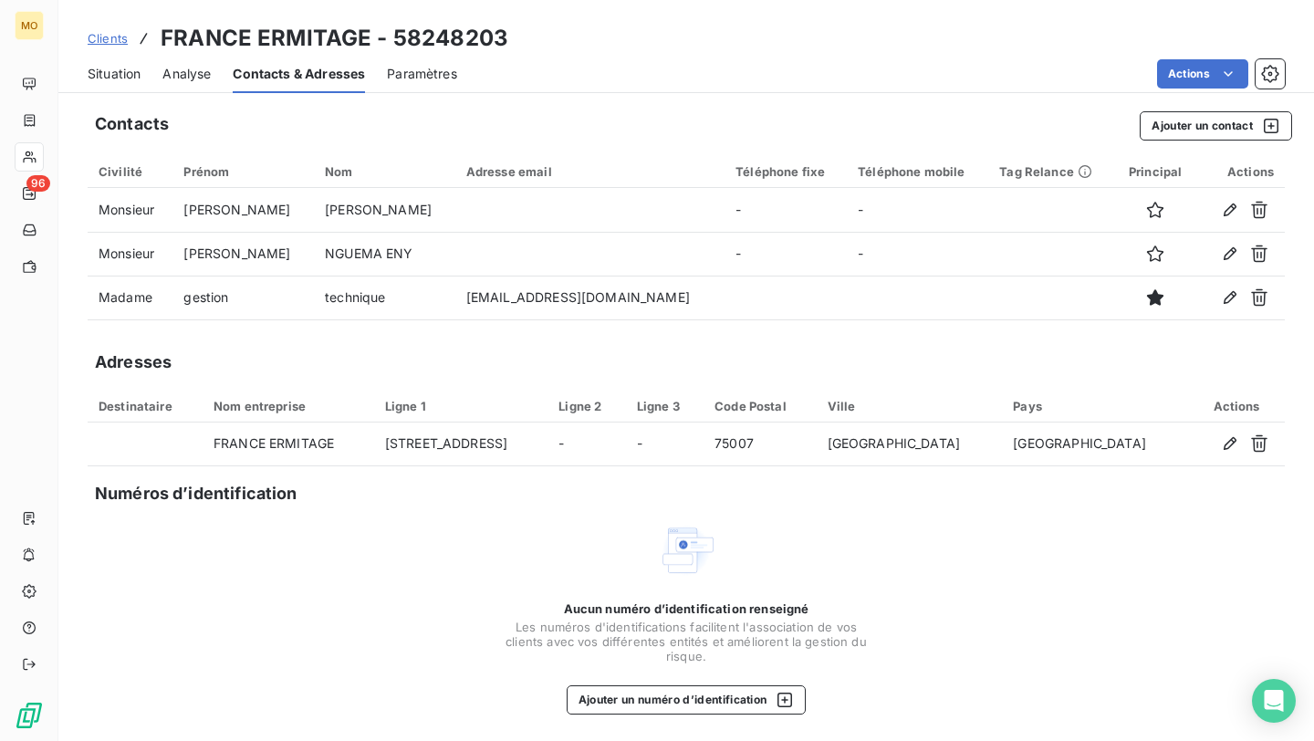
click at [136, 79] on span "Situation" at bounding box center [114, 74] width 53 height 18
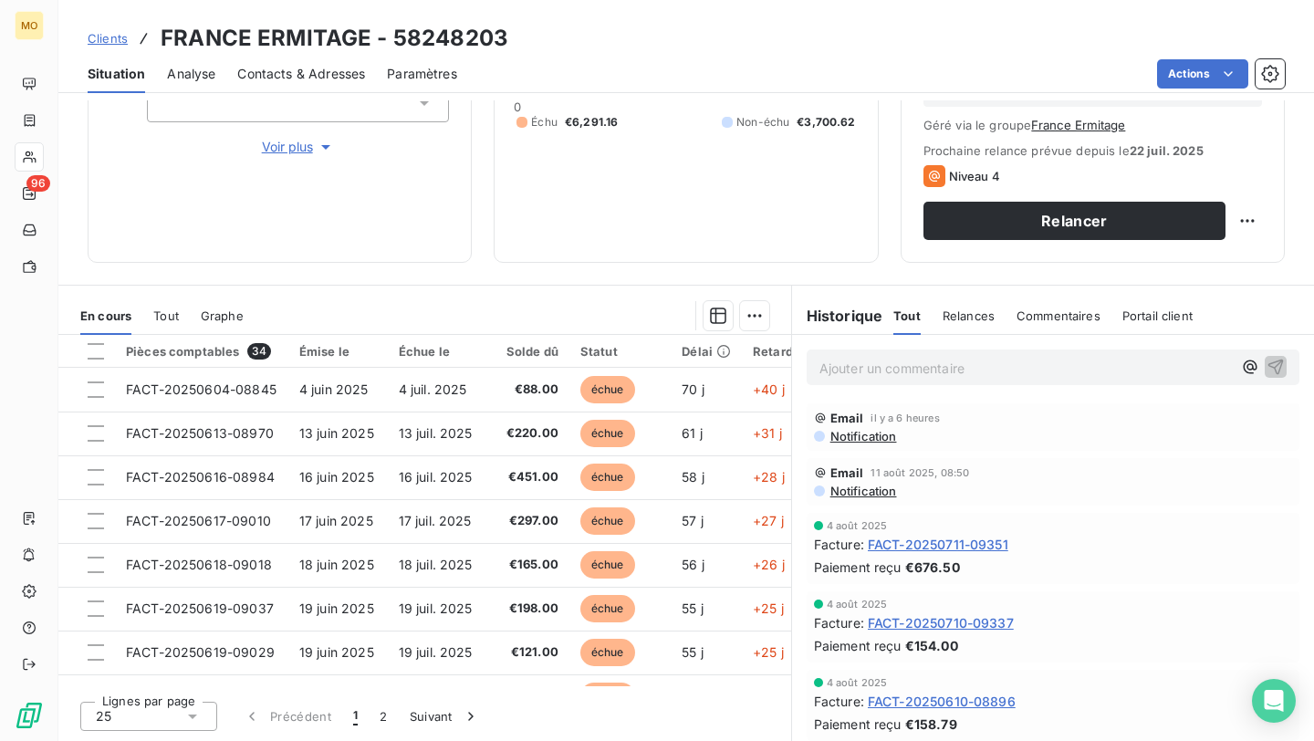
click at [99, 42] on span "Clients" at bounding box center [108, 38] width 40 height 15
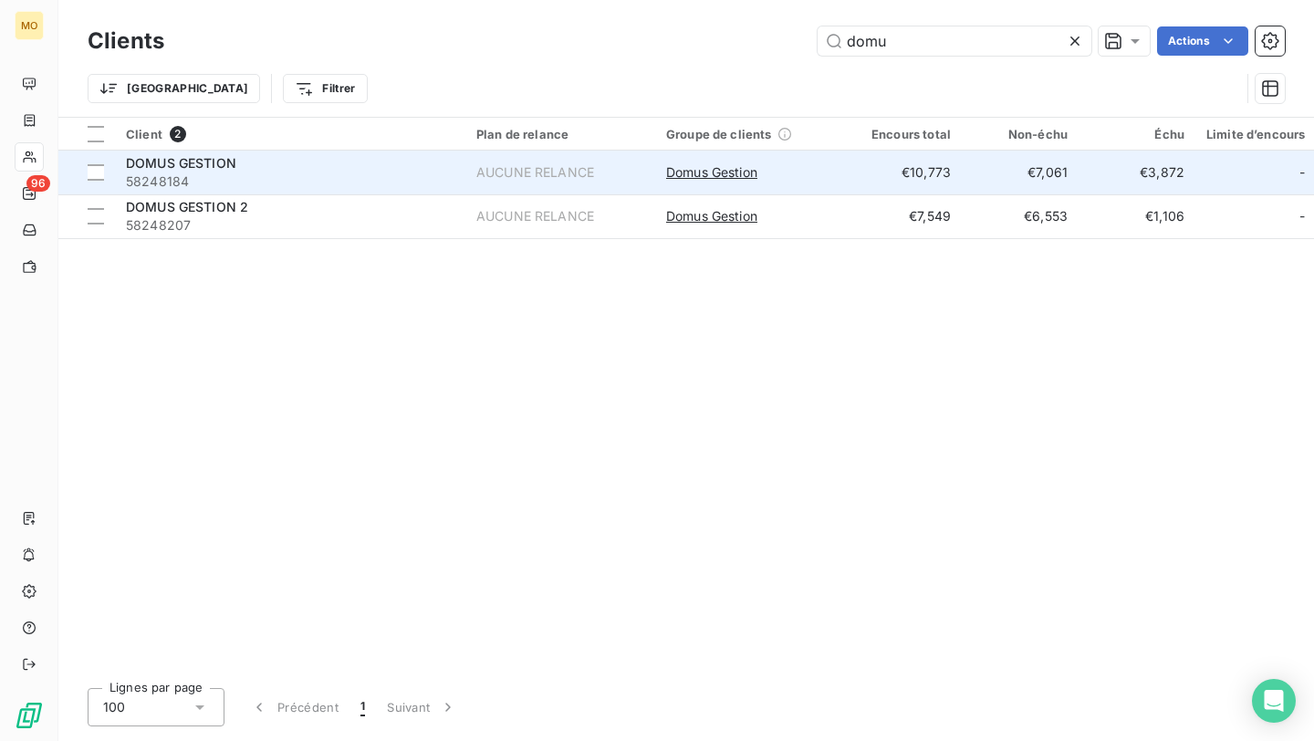
type input "domu"
click at [241, 172] on div "DOMUS GESTION" at bounding box center [290, 163] width 328 height 18
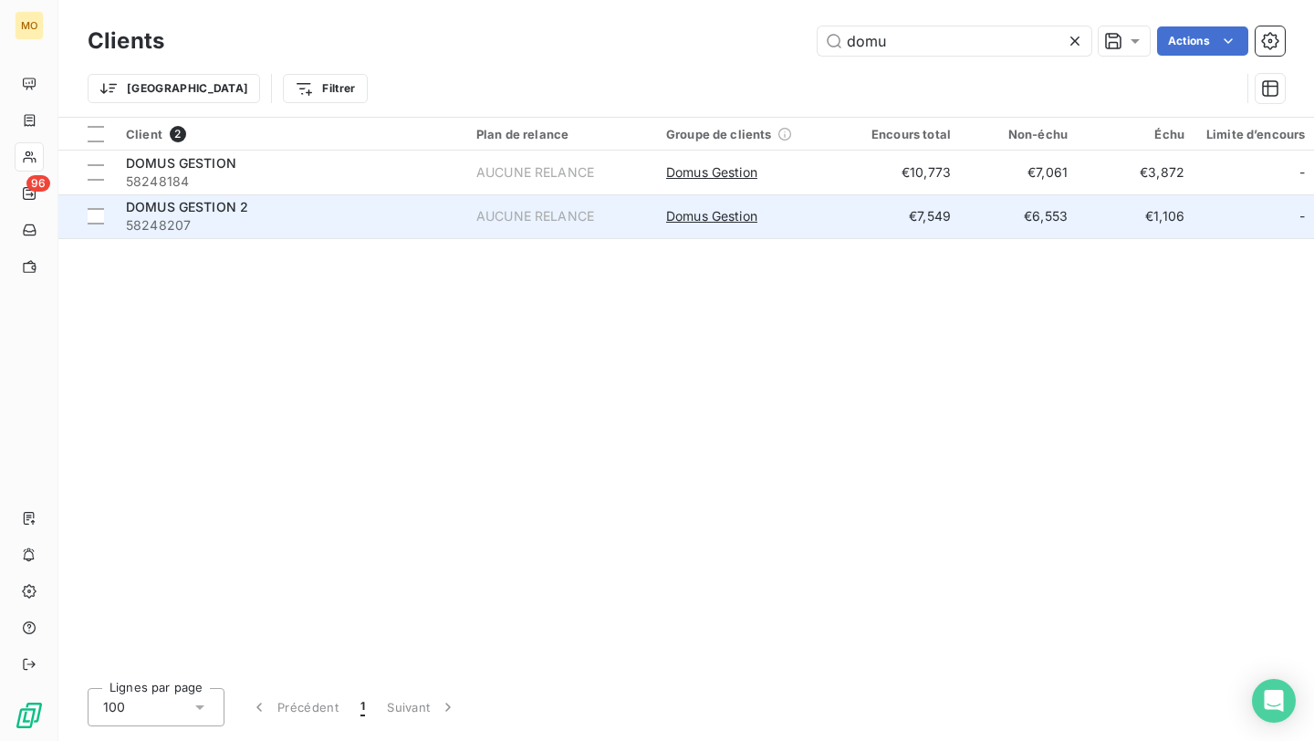
click at [412, 210] on div "DOMUS GESTION 2" at bounding box center [290, 207] width 328 height 18
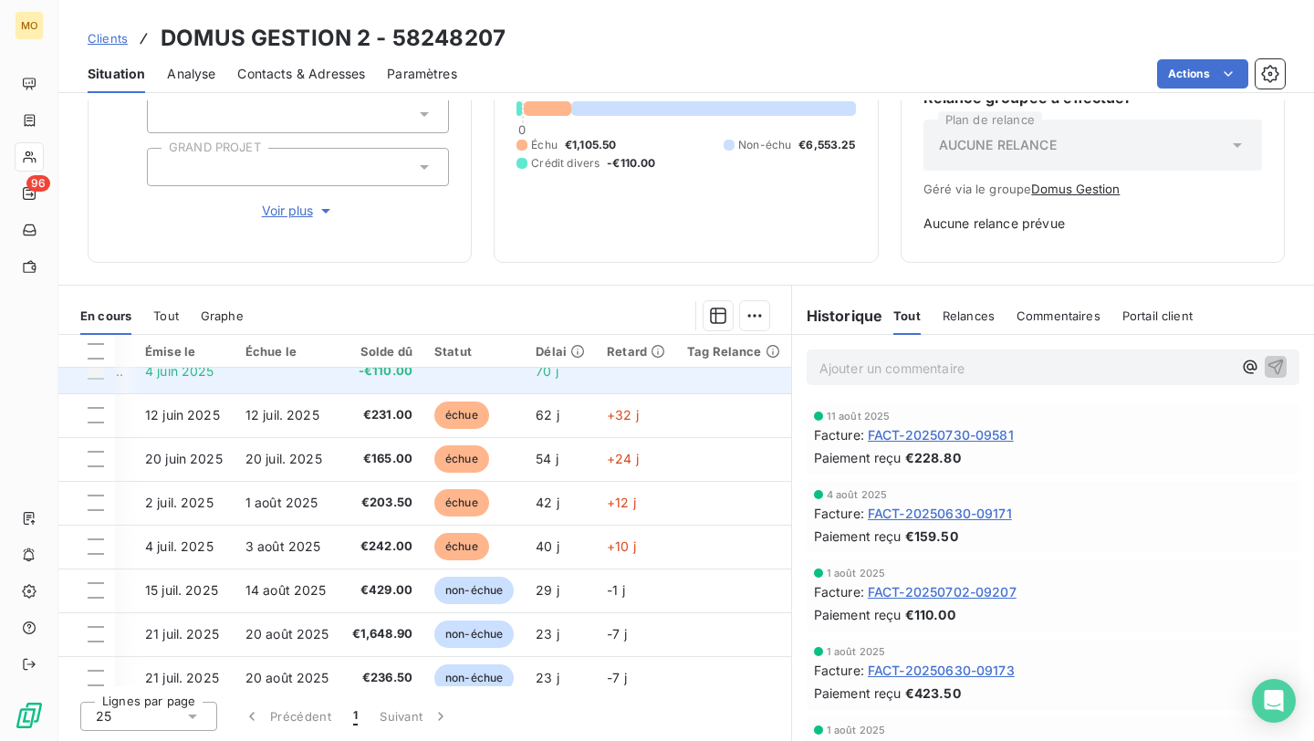
scroll to position [0, 245]
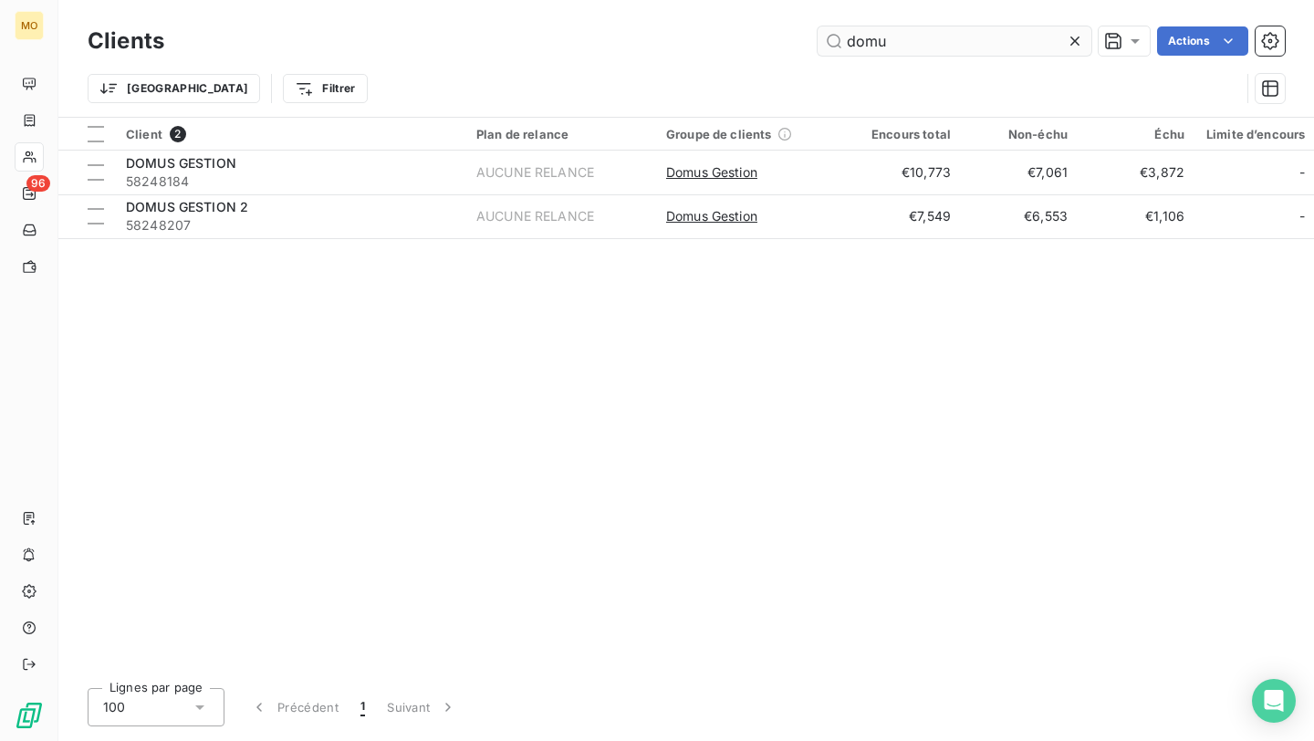
click at [920, 50] on input "domu" at bounding box center [955, 40] width 274 height 29
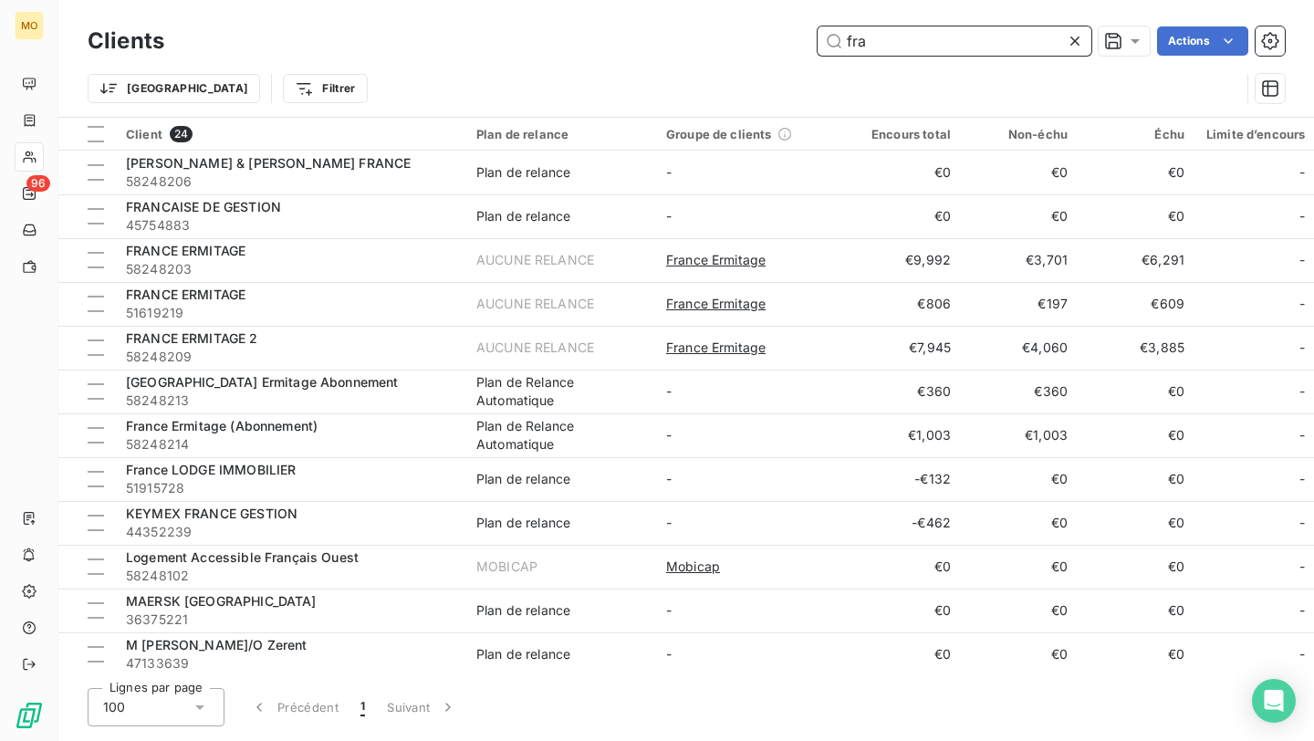
click at [884, 46] on input "fra" at bounding box center [955, 40] width 274 height 29
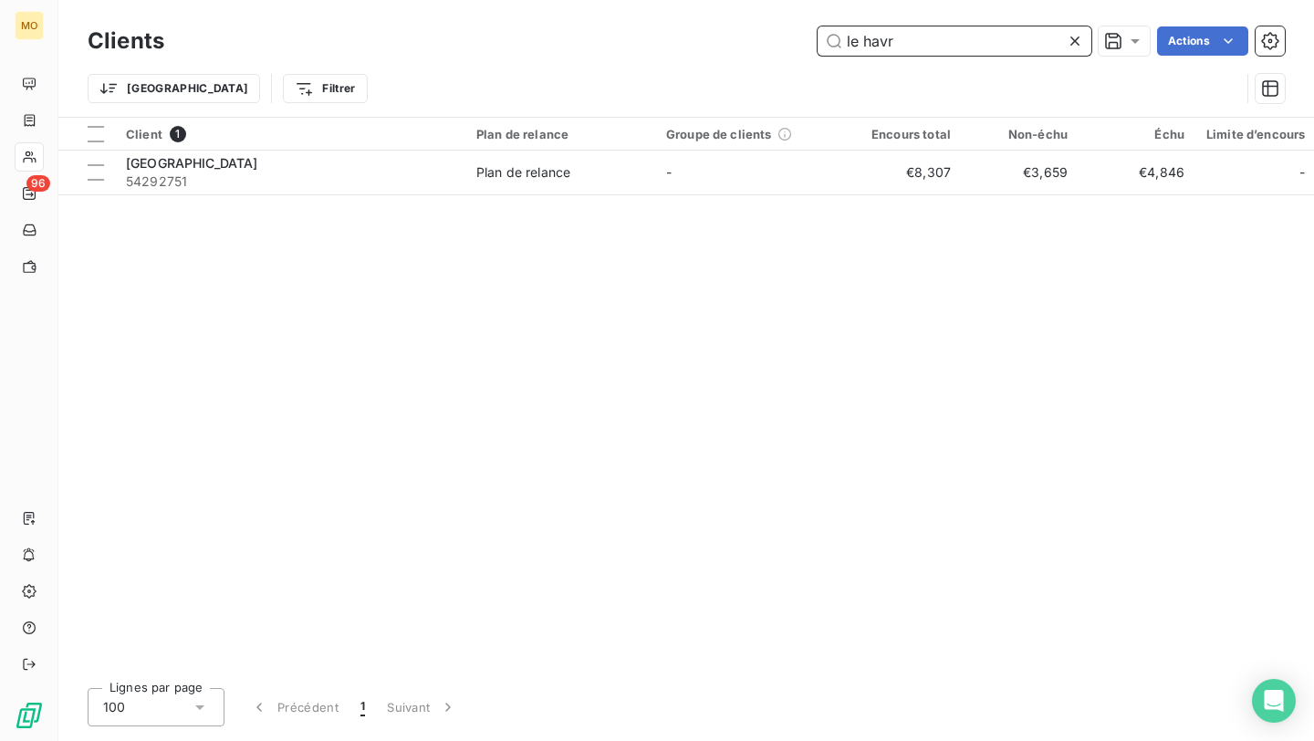
click at [904, 41] on input "le havr" at bounding box center [955, 40] width 274 height 29
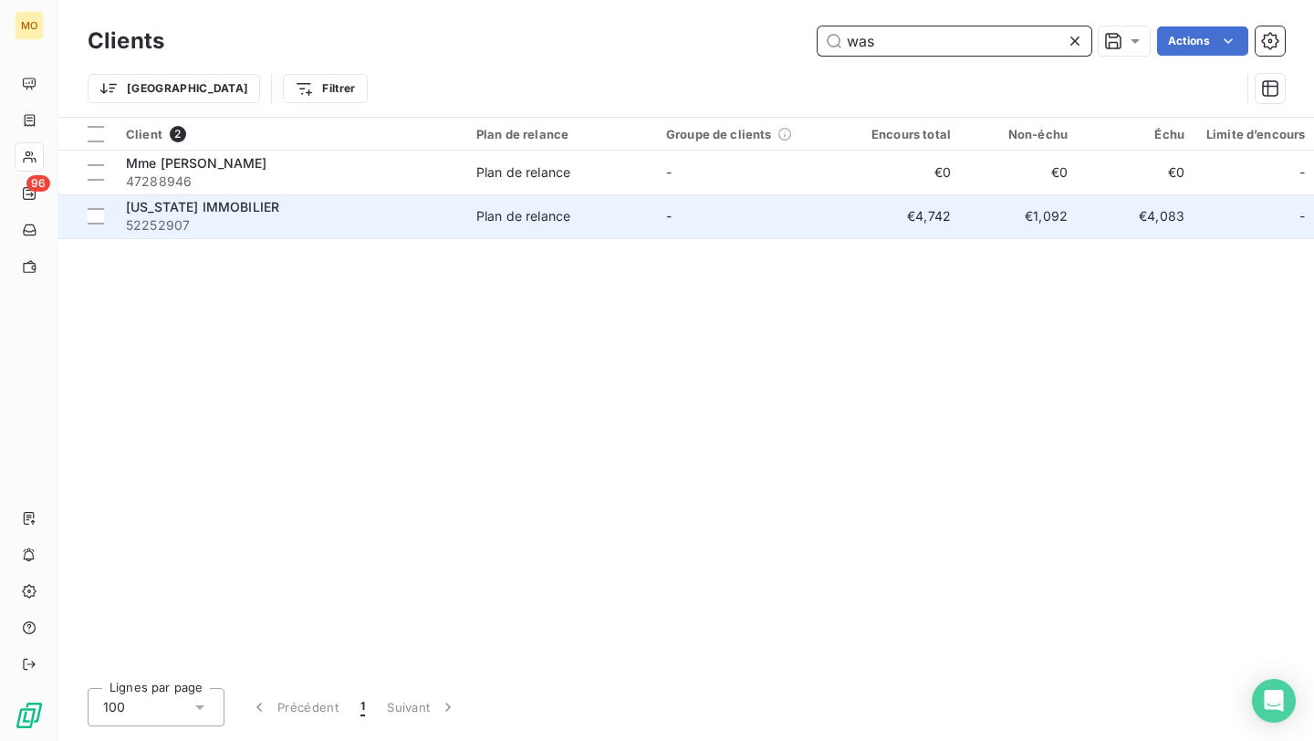
type input "was"
click at [381, 221] on span "52252907" at bounding box center [290, 225] width 328 height 18
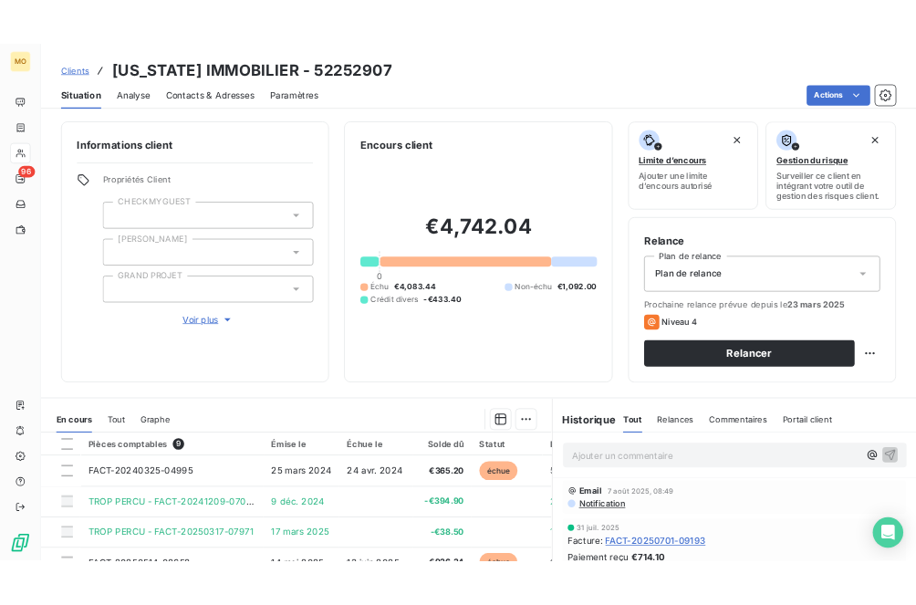
scroll to position [223, 0]
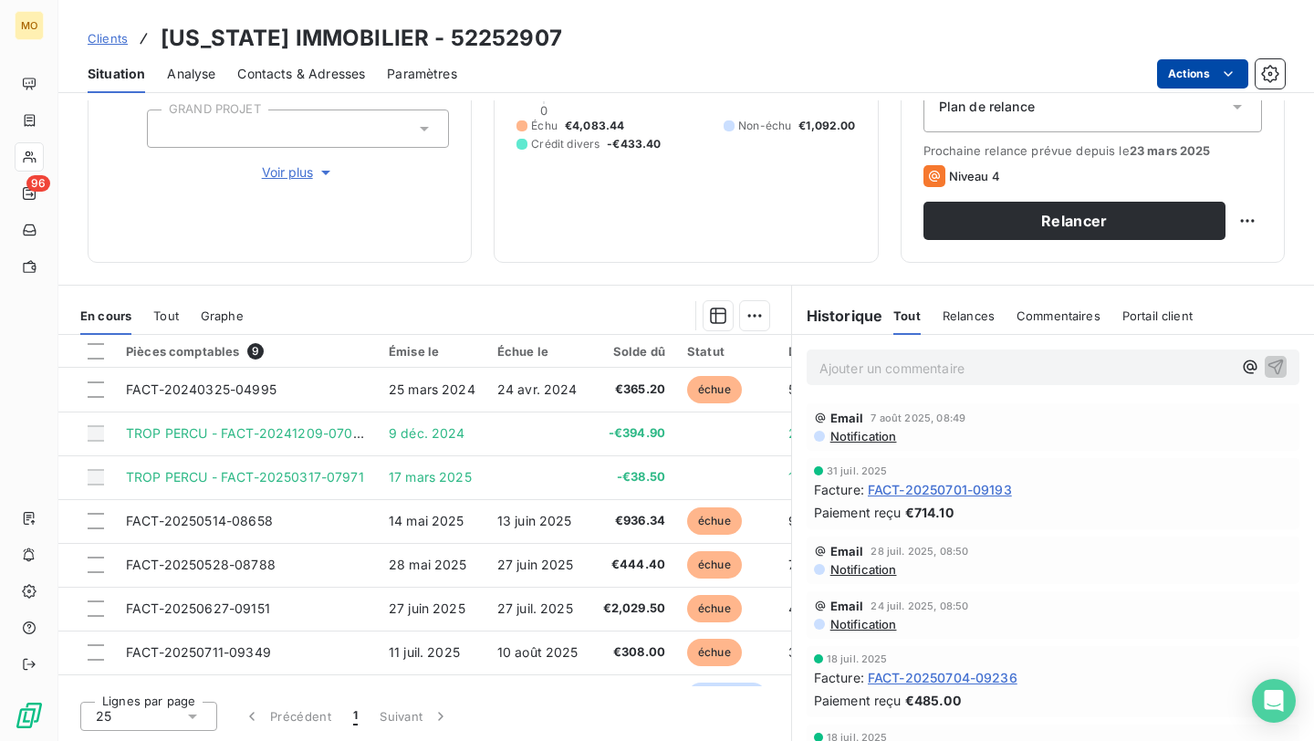
click at [1190, 79] on html "MO 96 Clients [US_STATE] IMMOBILIER - 52252907 Situation Analyse Contacts & Adr…" at bounding box center [657, 370] width 1314 height 741
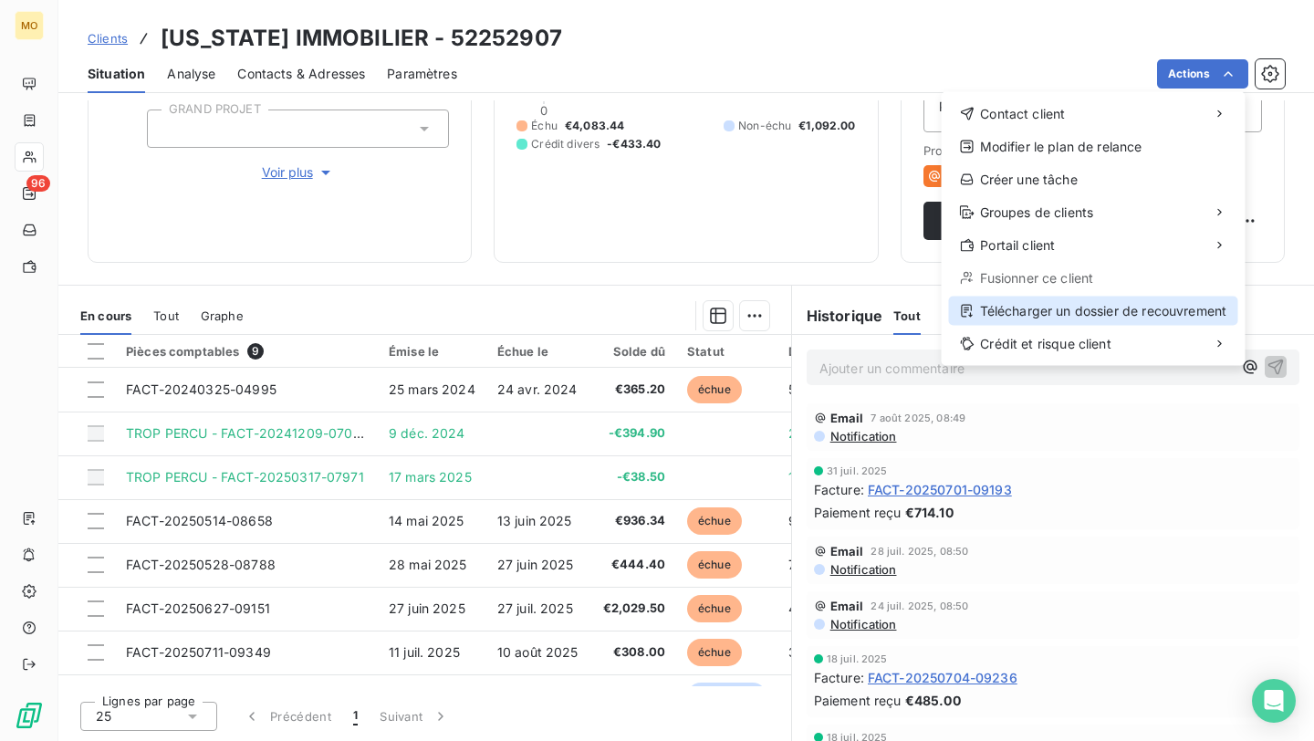
click at [1068, 311] on div "Télécharger un dossier de recouvrement" at bounding box center [1093, 311] width 289 height 29
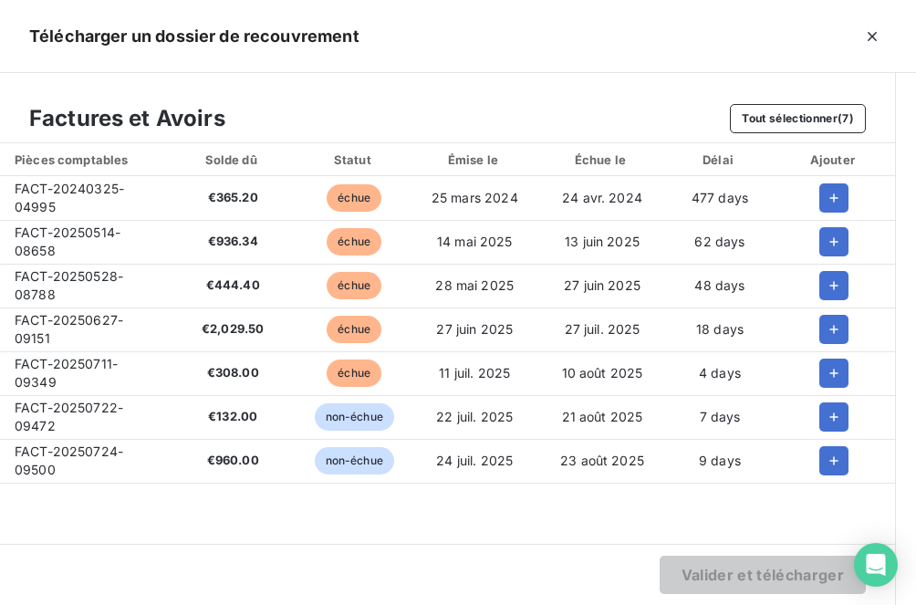
click at [67, 190] on span "FACT-20240325-04995" at bounding box center [69, 198] width 109 height 34
click at [57, 229] on span "FACT-20250514-08658" at bounding box center [68, 241] width 106 height 34
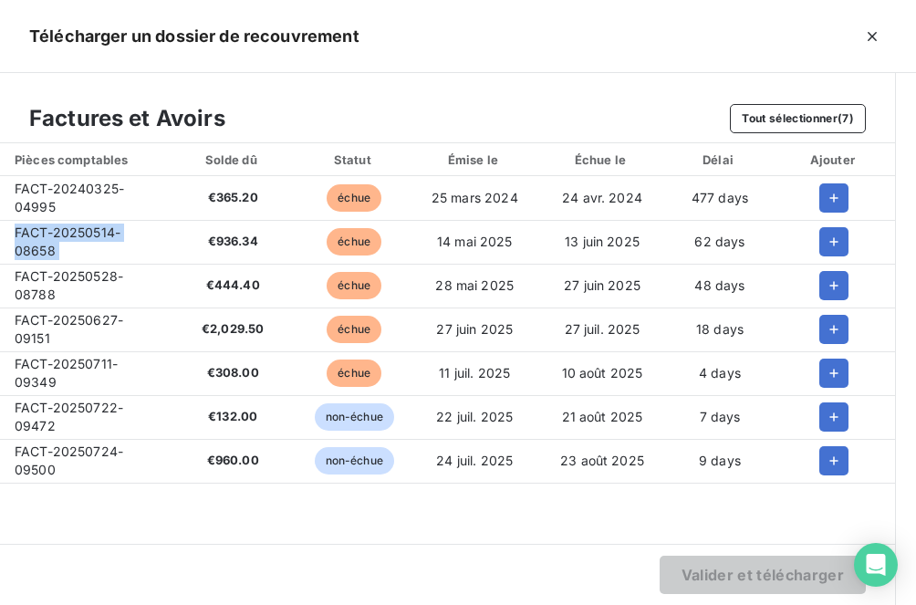
click at [57, 231] on span "FACT-20250514-08658" at bounding box center [68, 241] width 106 height 34
click at [85, 270] on span "FACT-20250528-08788" at bounding box center [69, 285] width 109 height 34
click at [77, 316] on span "FACT-20250627-09151" at bounding box center [69, 329] width 109 height 34
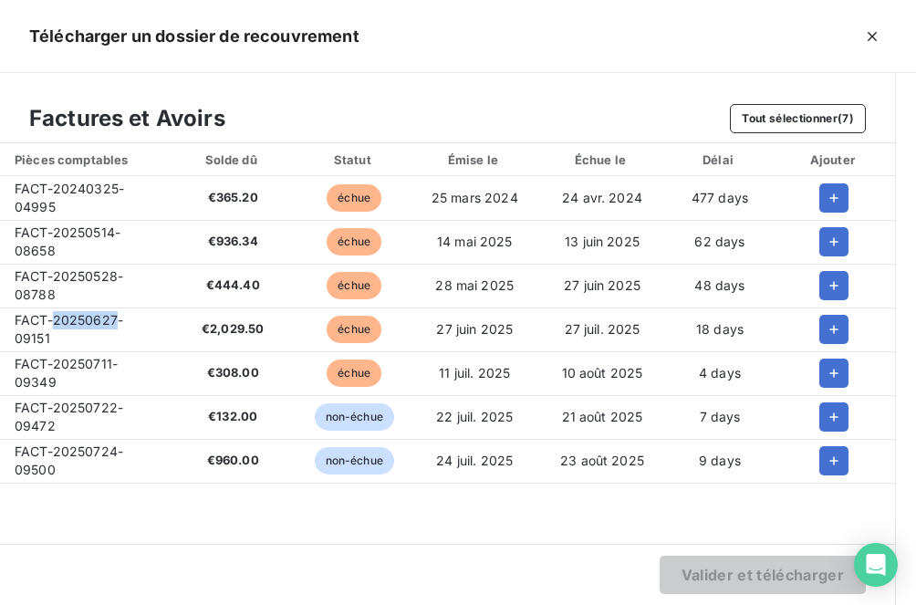
click at [77, 316] on span "FACT-20250627-09151" at bounding box center [69, 329] width 109 height 34
click at [51, 359] on span "FACT-20250711-09349" at bounding box center [66, 373] width 103 height 34
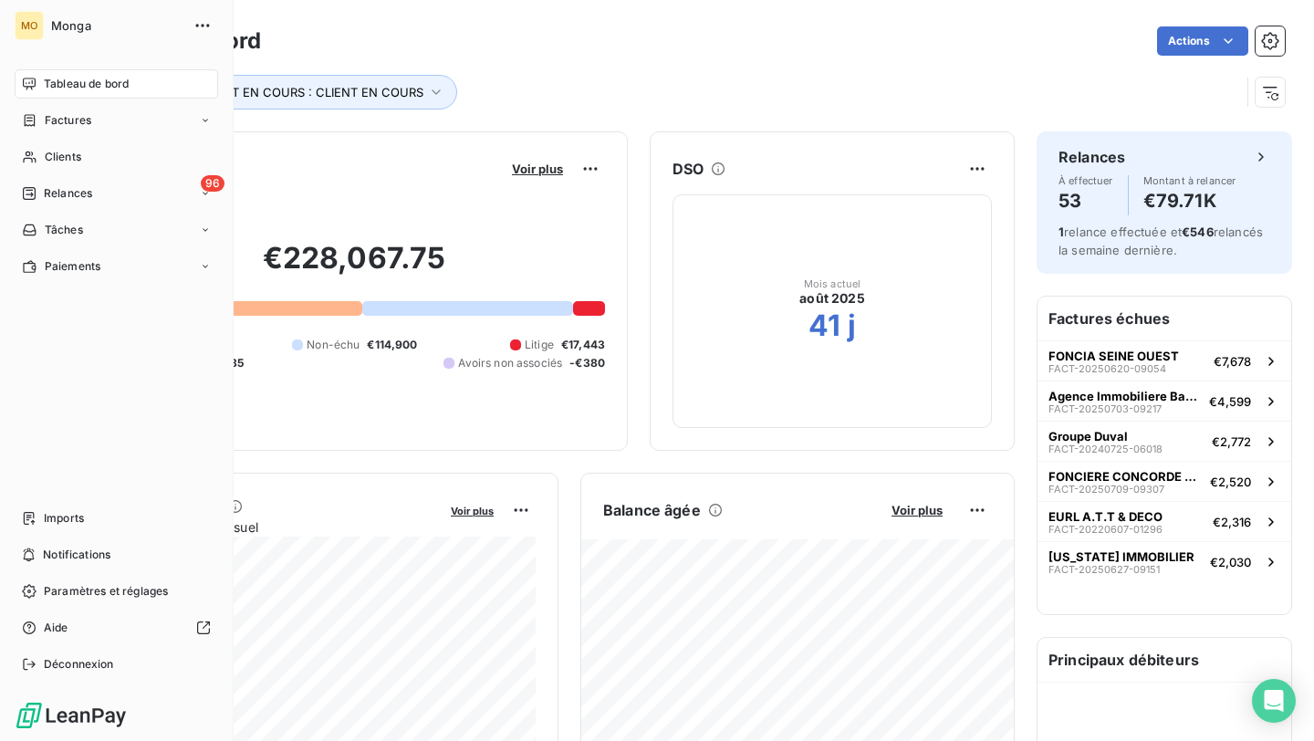
click at [76, 172] on nav "Tableau de bord Factures Clients 96 Relances Tâches Paiements" at bounding box center [116, 175] width 203 height 212
click at [77, 160] on span "Clients" at bounding box center [63, 157] width 36 height 16
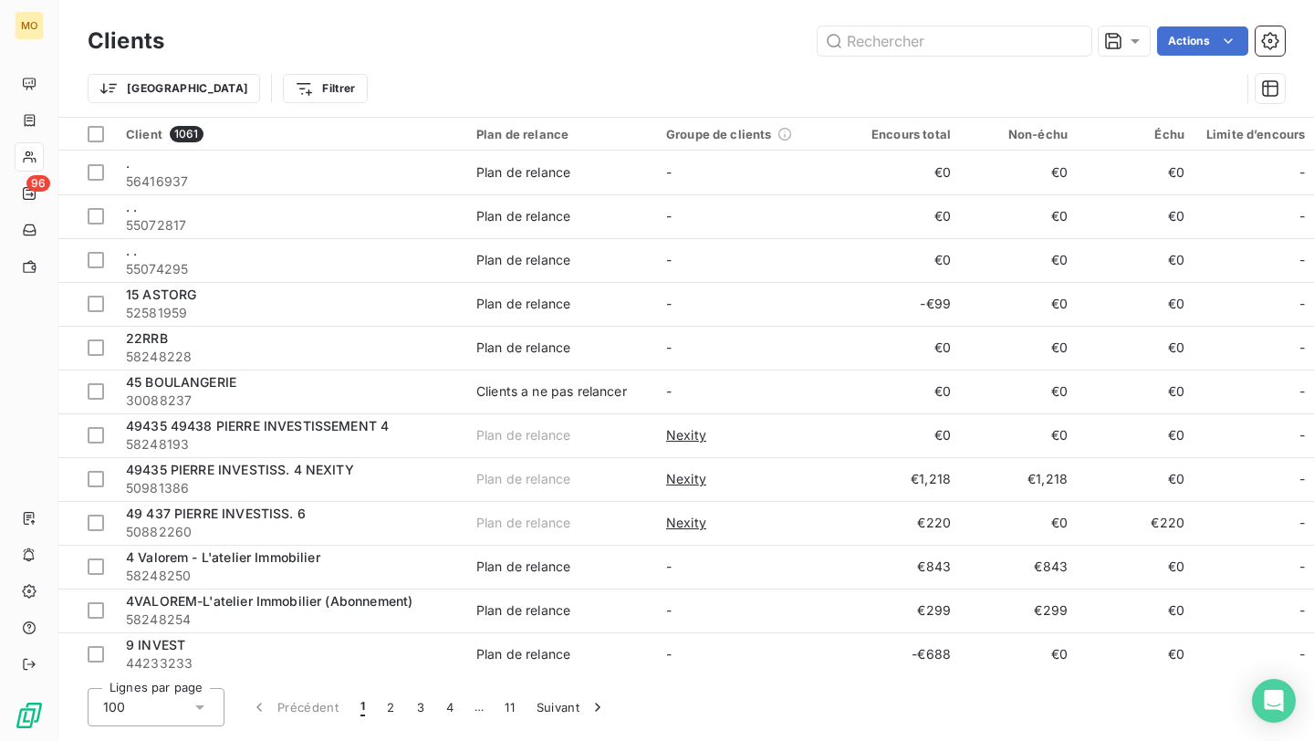
type input "‹"
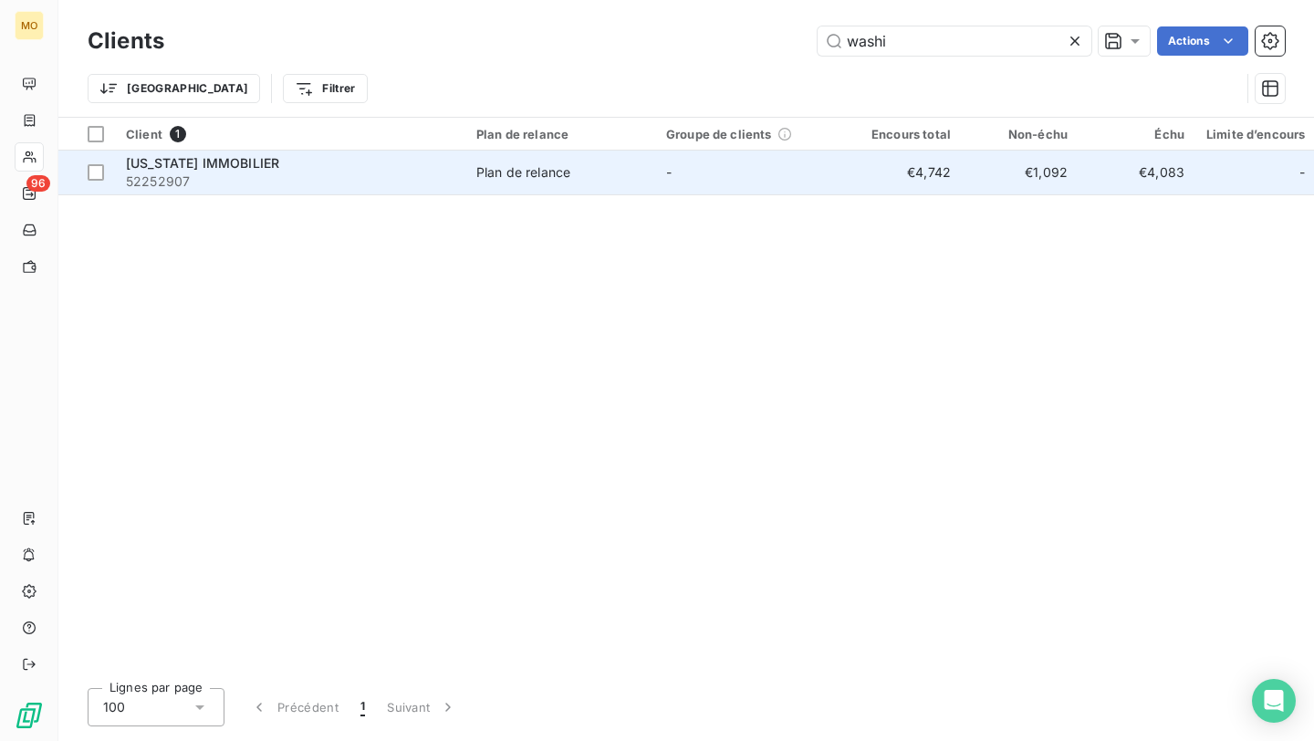
type input "washi"
click at [397, 173] on span "52252907" at bounding box center [290, 181] width 328 height 18
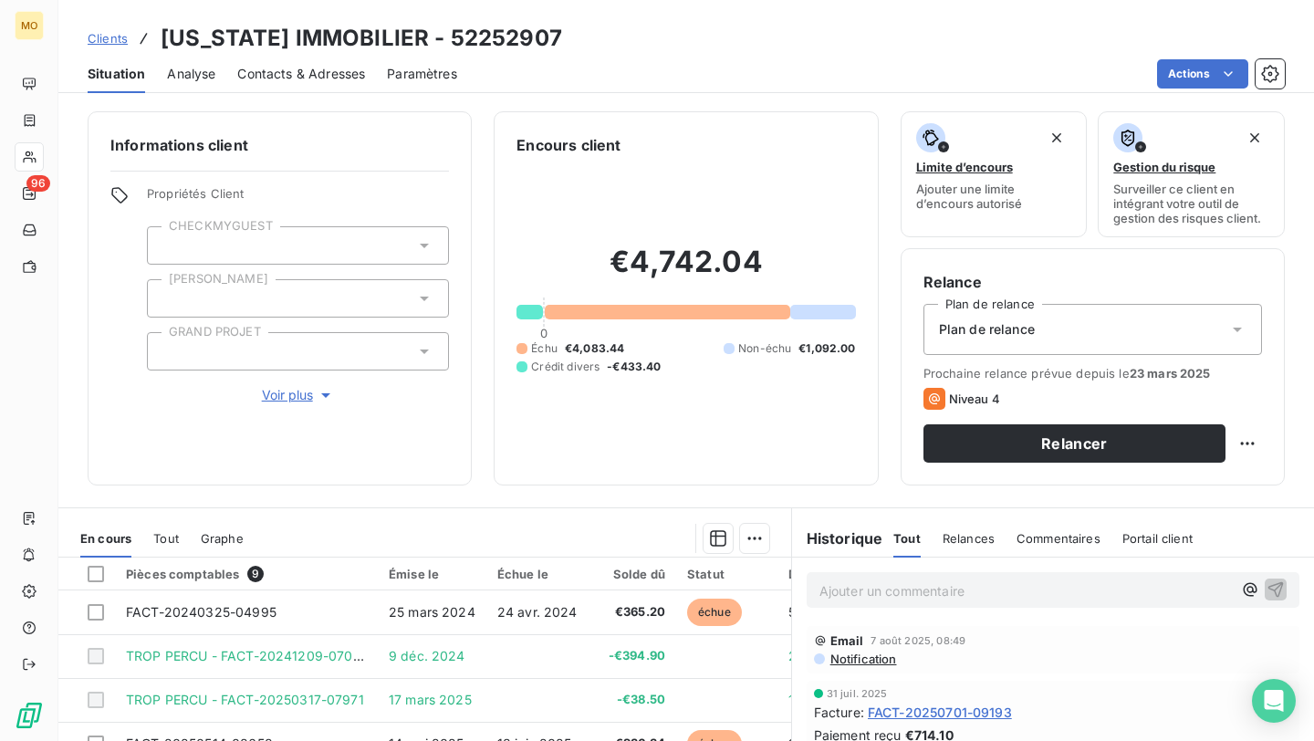
click at [348, 72] on span "Contacts & Adresses" at bounding box center [301, 74] width 128 height 18
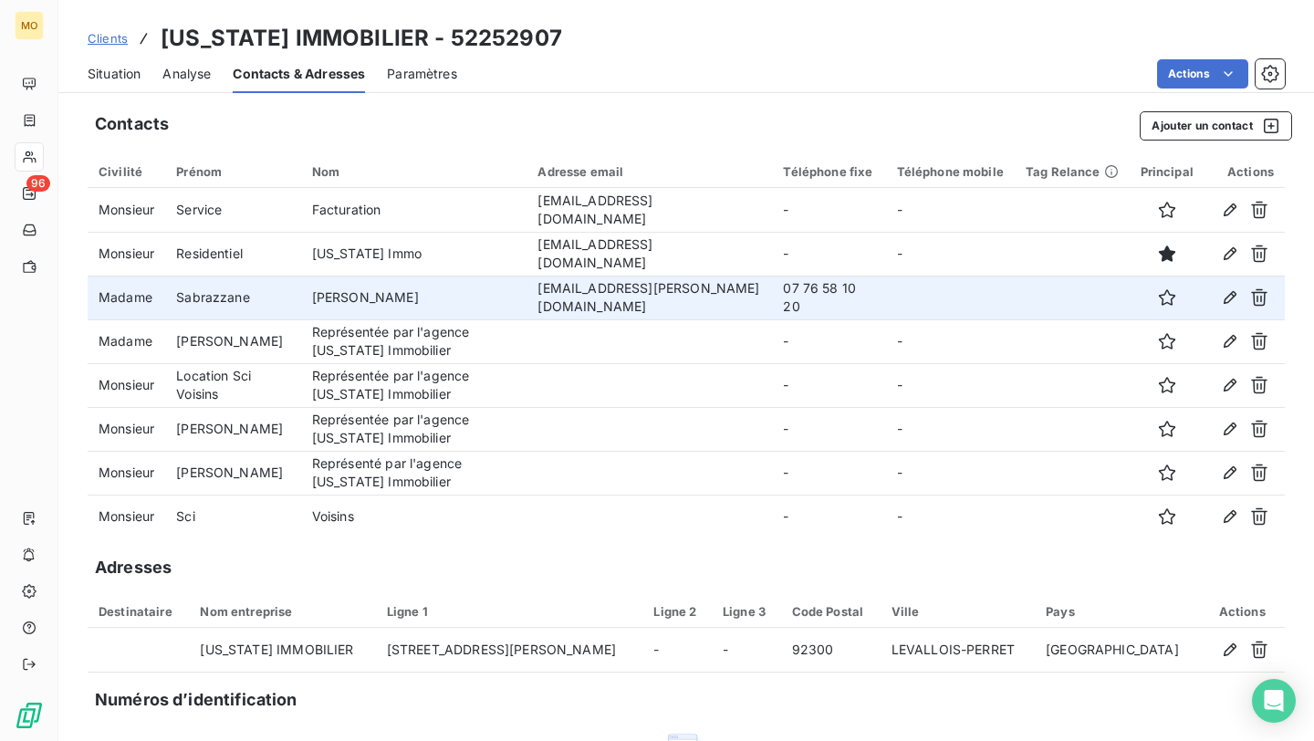
click at [545, 300] on td "sabrazzane.abdoul@washingtonimmobilier.fr" at bounding box center [648, 298] width 245 height 44
copy td "sabrazzane.abdoul@washingtonimmobilier.fr"
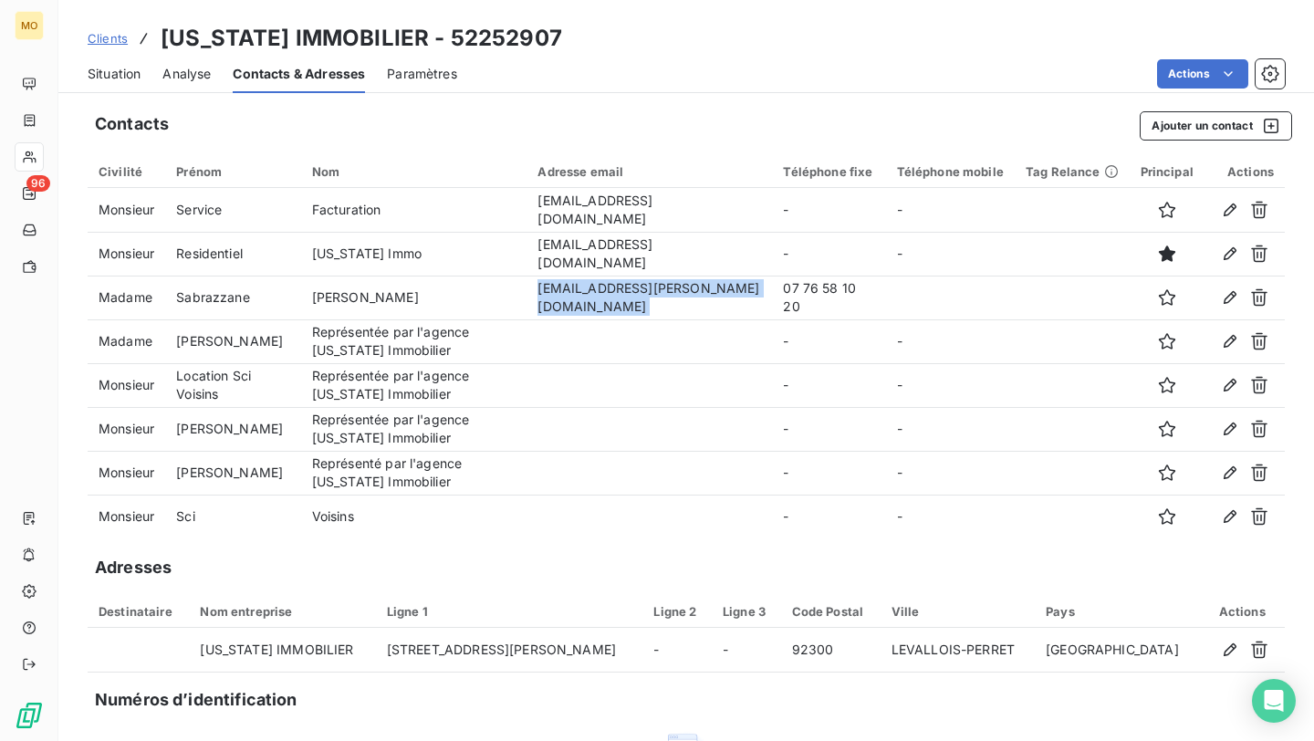
click at [104, 80] on span "Situation" at bounding box center [114, 74] width 53 height 18
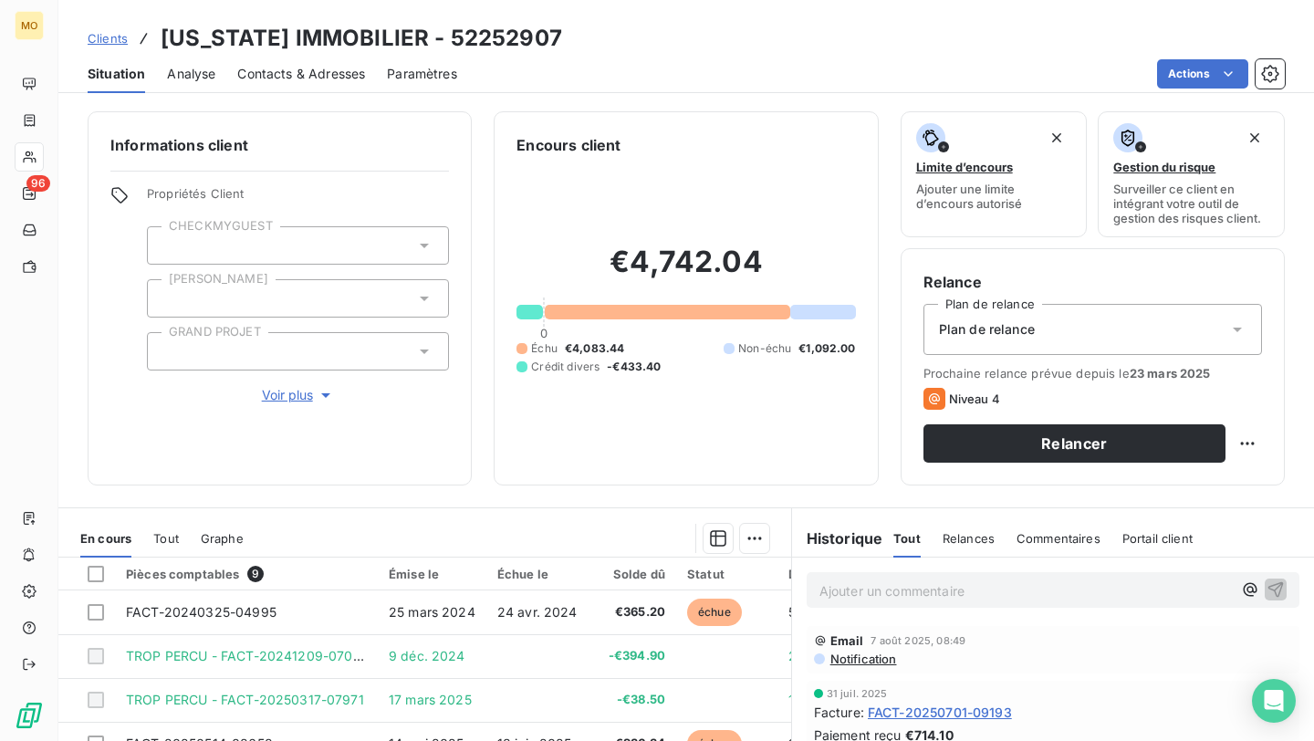
click at [1207, 53] on div "Clients WASHINGTON IMMOBILIER - 52252907" at bounding box center [686, 38] width 1256 height 33
click at [1186, 92] on div "Situation Analyse Contacts & Adresses Paramètres Actions" at bounding box center [686, 74] width 1256 height 38
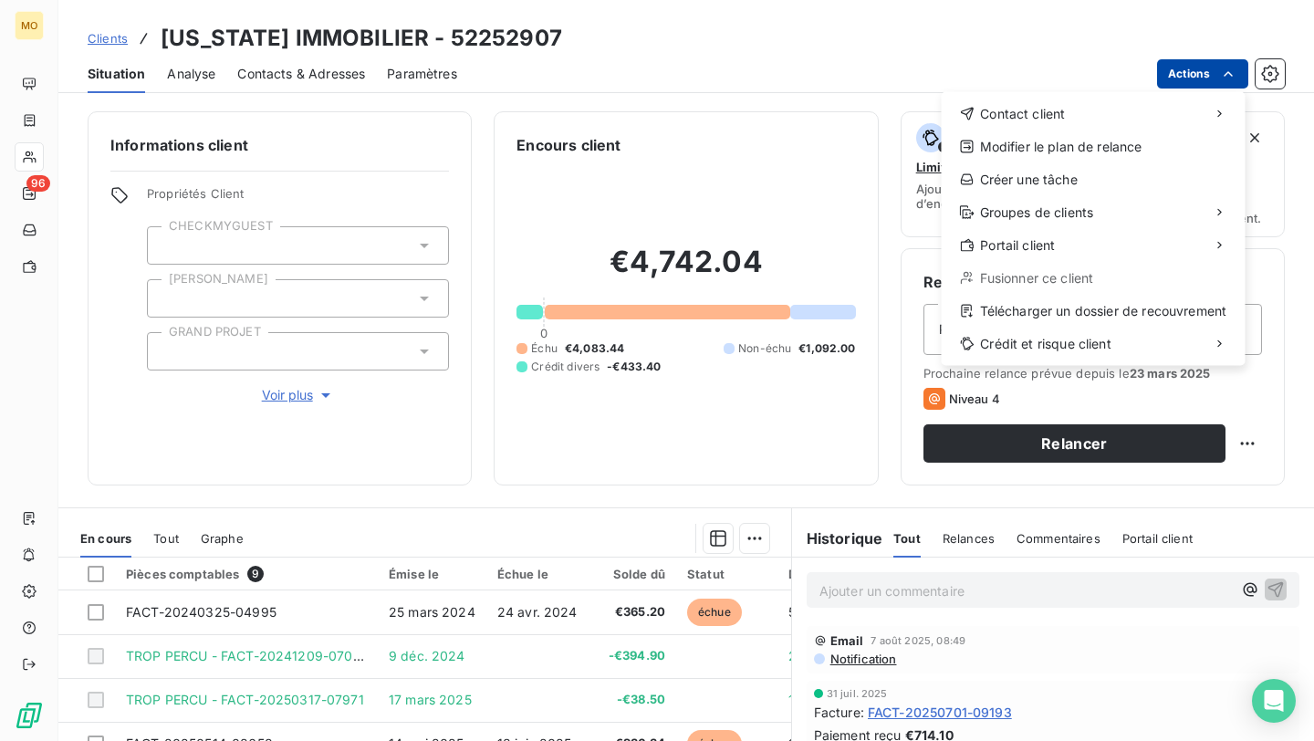
click at [1193, 66] on html "MO 96 Clients WASHINGTON IMMOBILIER - 52252907 Situation Analyse Contacts & Adr…" at bounding box center [657, 370] width 1314 height 741
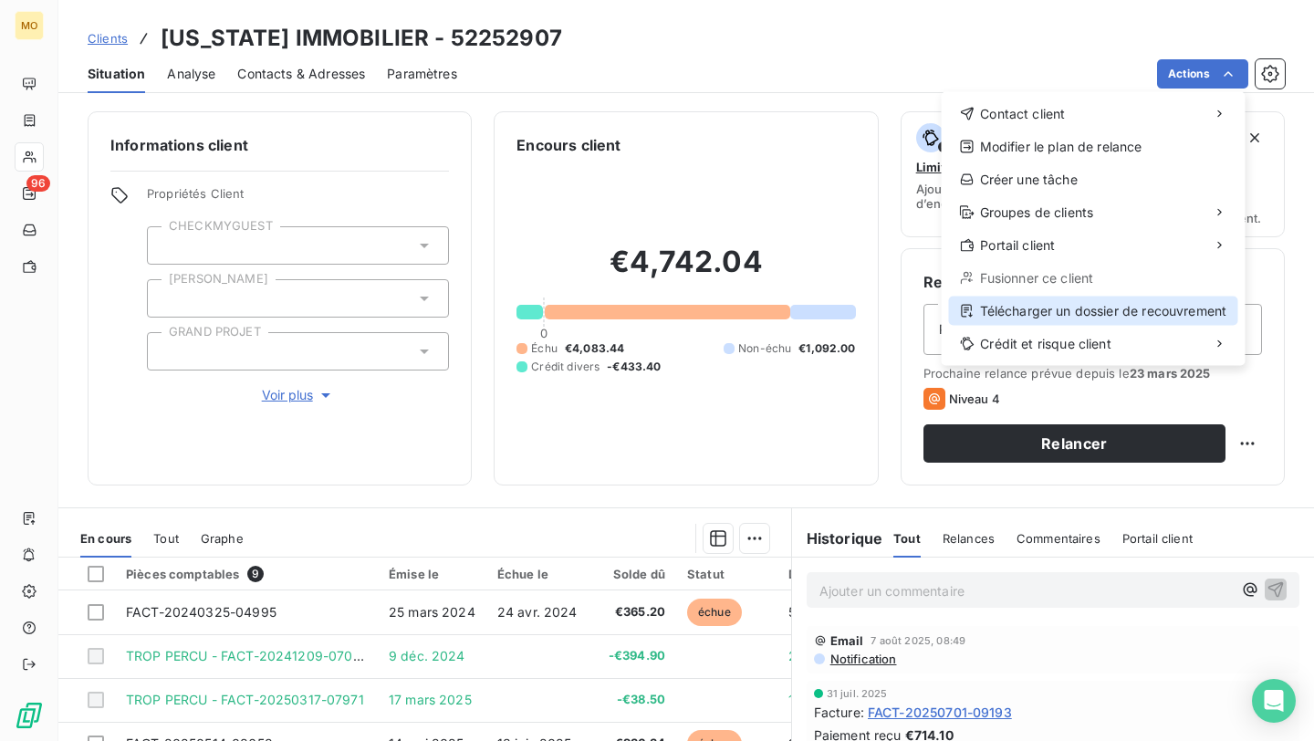
click at [1079, 320] on div "Télécharger un dossier de recouvrement" at bounding box center [1093, 311] width 289 height 29
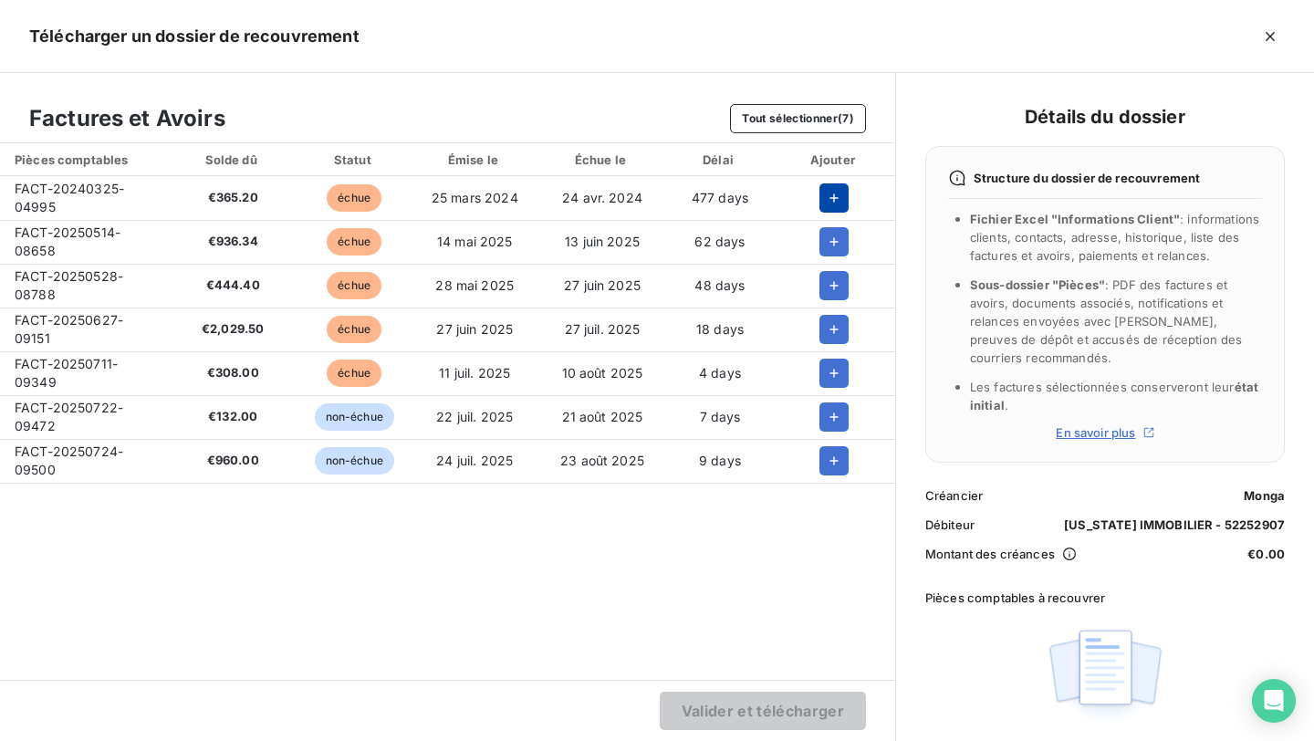
click at [829, 183] on button "button" at bounding box center [833, 197] width 29 height 29
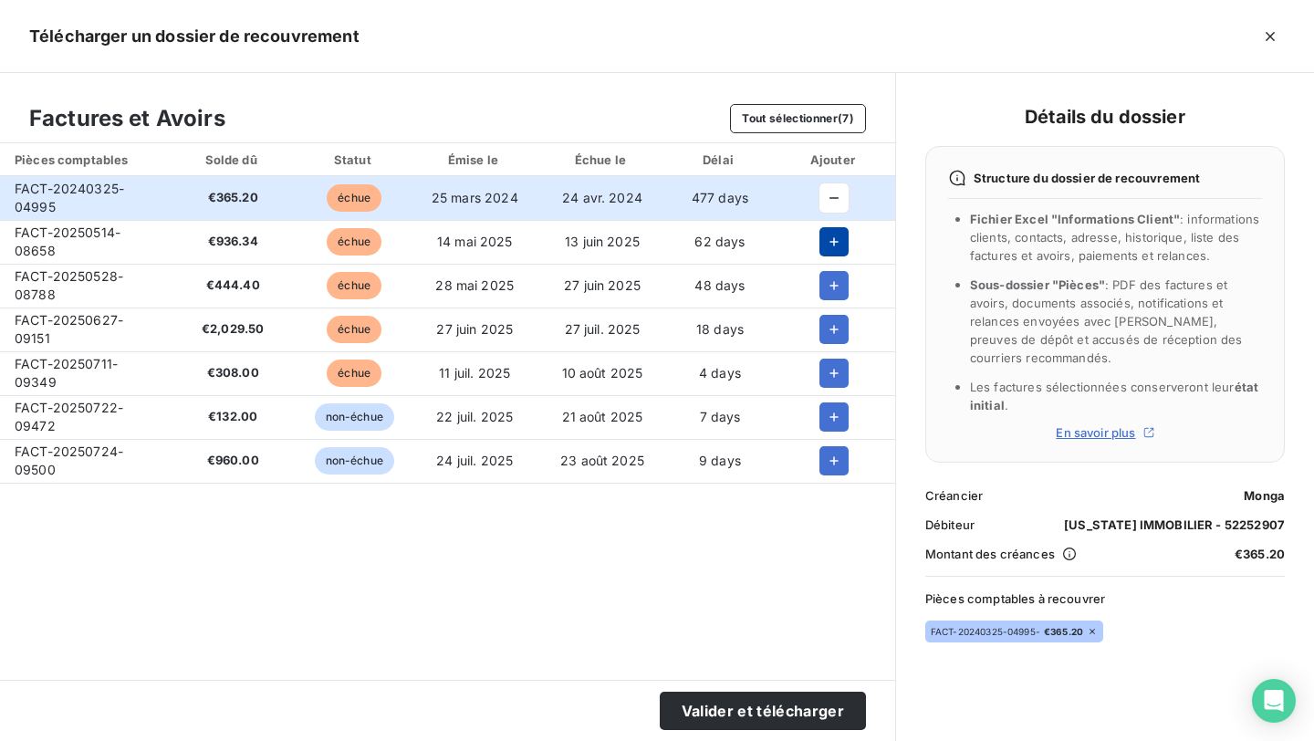
click at [825, 239] on icon "button" at bounding box center [834, 242] width 18 height 18
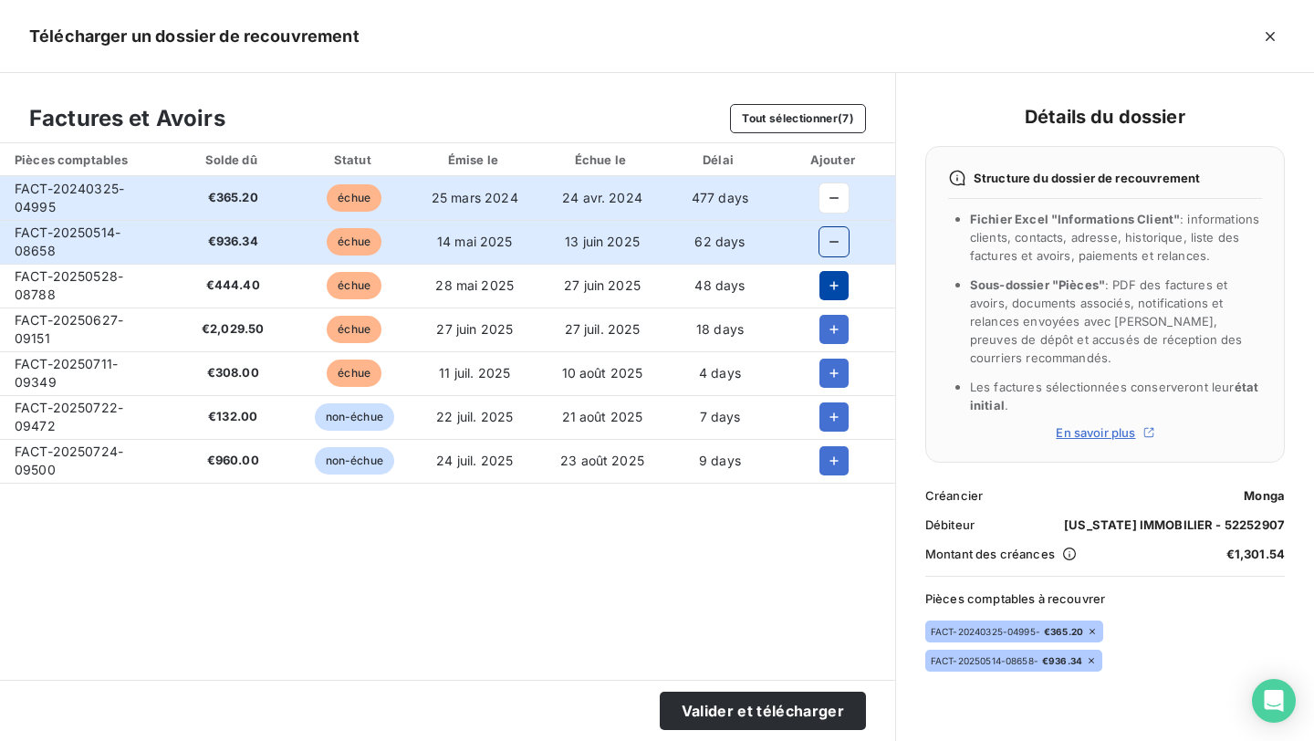
click at [825, 284] on icon "button" at bounding box center [834, 285] width 18 height 18
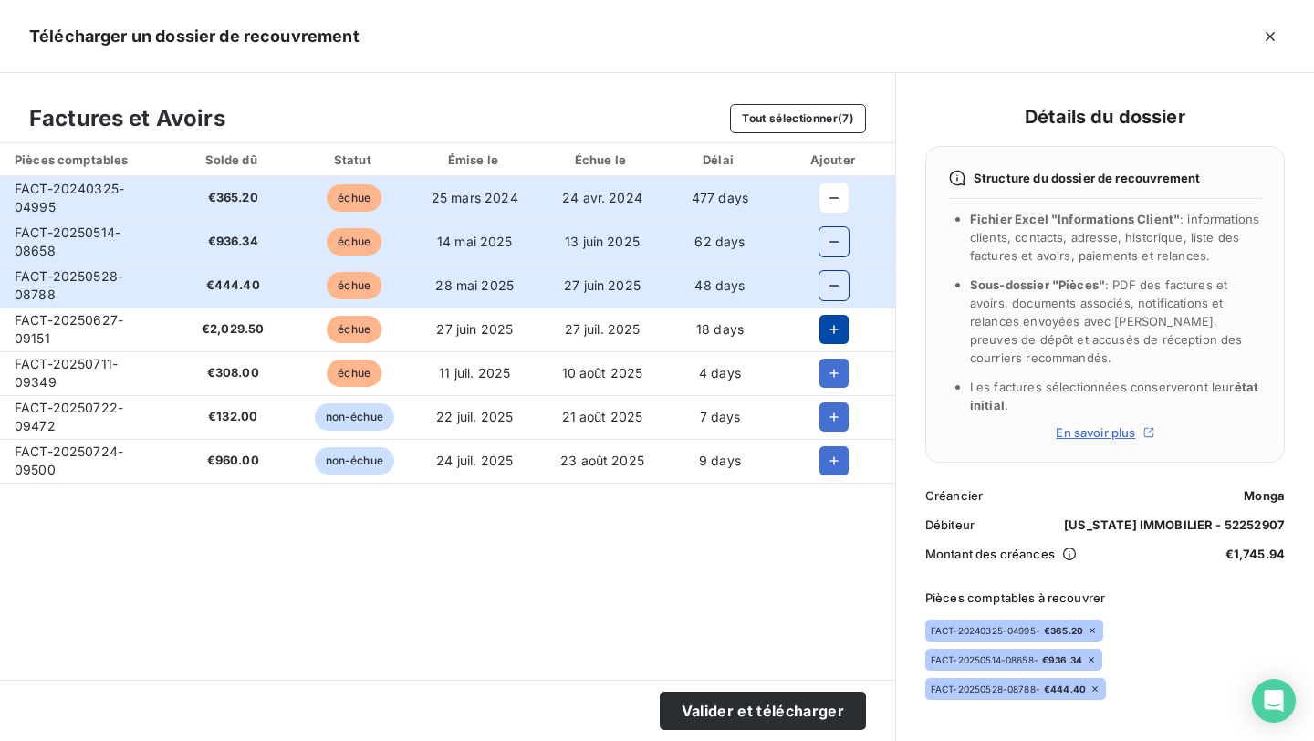
click at [830, 328] on icon "button" at bounding box center [834, 329] width 9 height 9
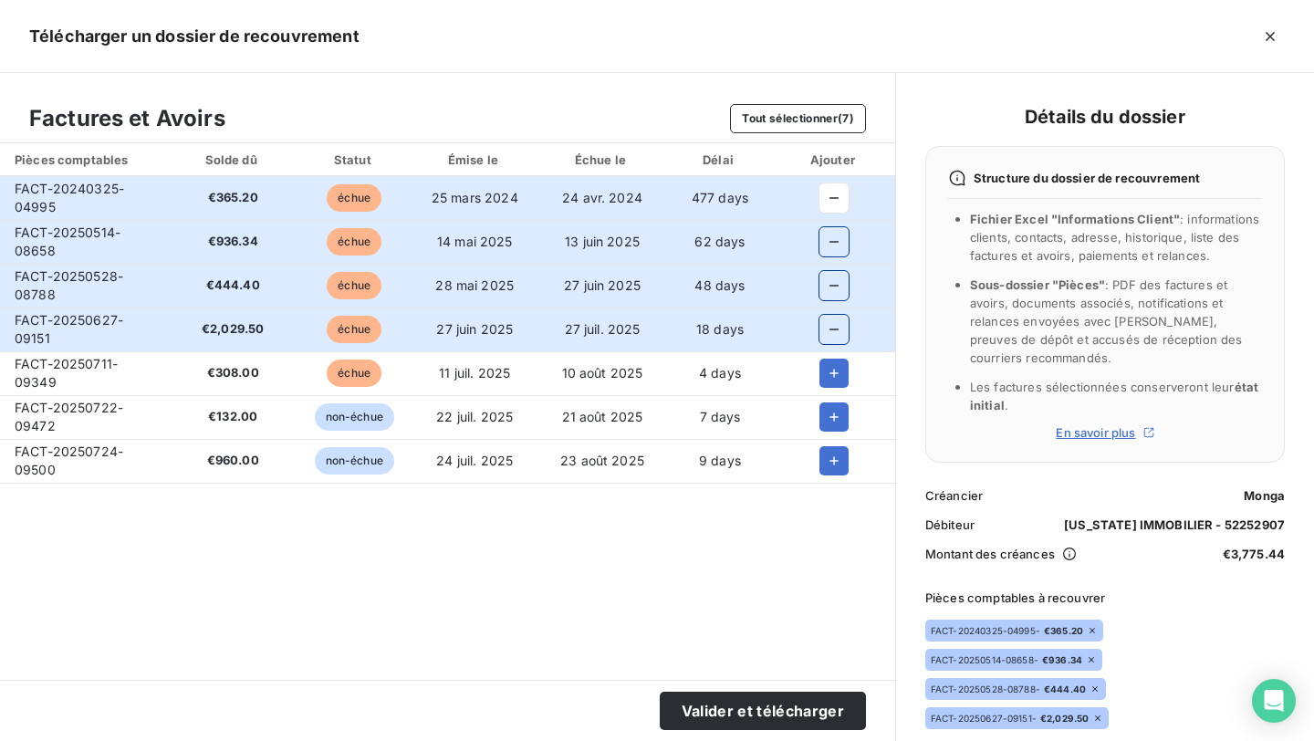
click at [818, 391] on td at bounding box center [834, 373] width 121 height 44
click at [830, 373] on icon "button" at bounding box center [834, 373] width 9 height 9
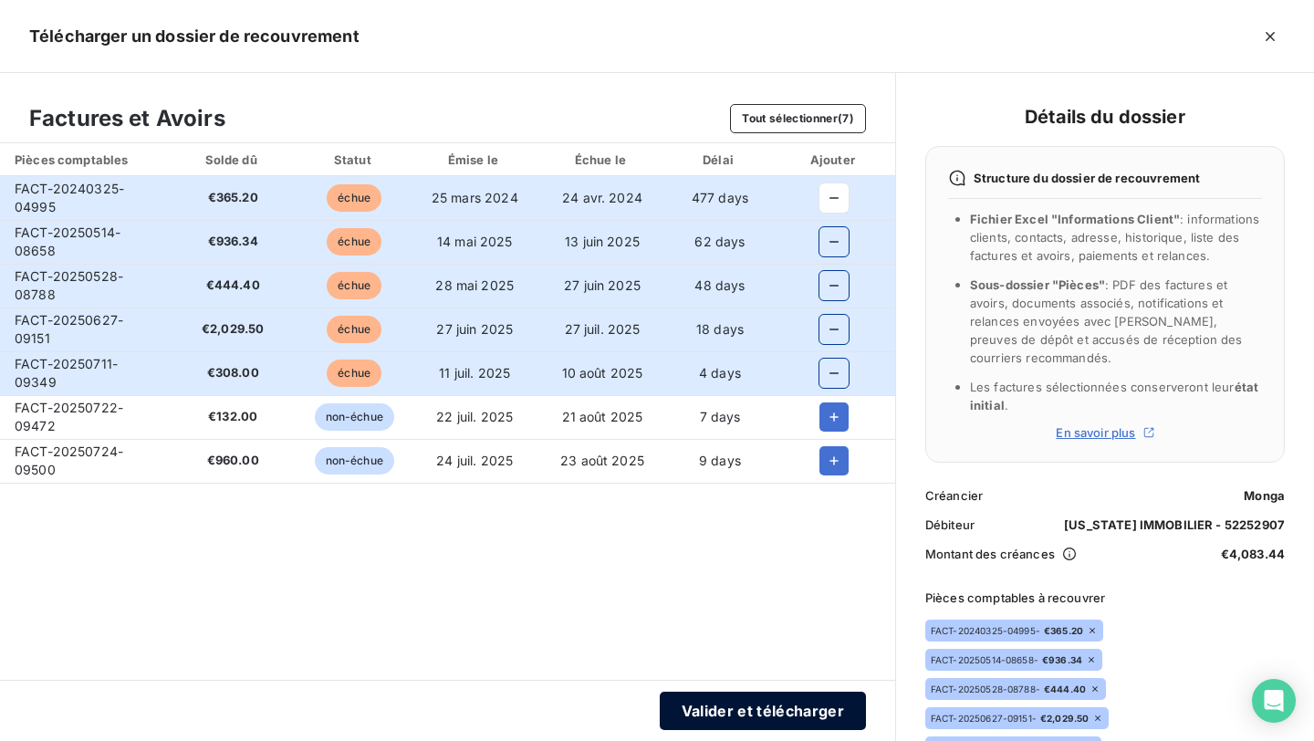
click at [734, 727] on button "Valider et télécharger" at bounding box center [763, 711] width 206 height 38
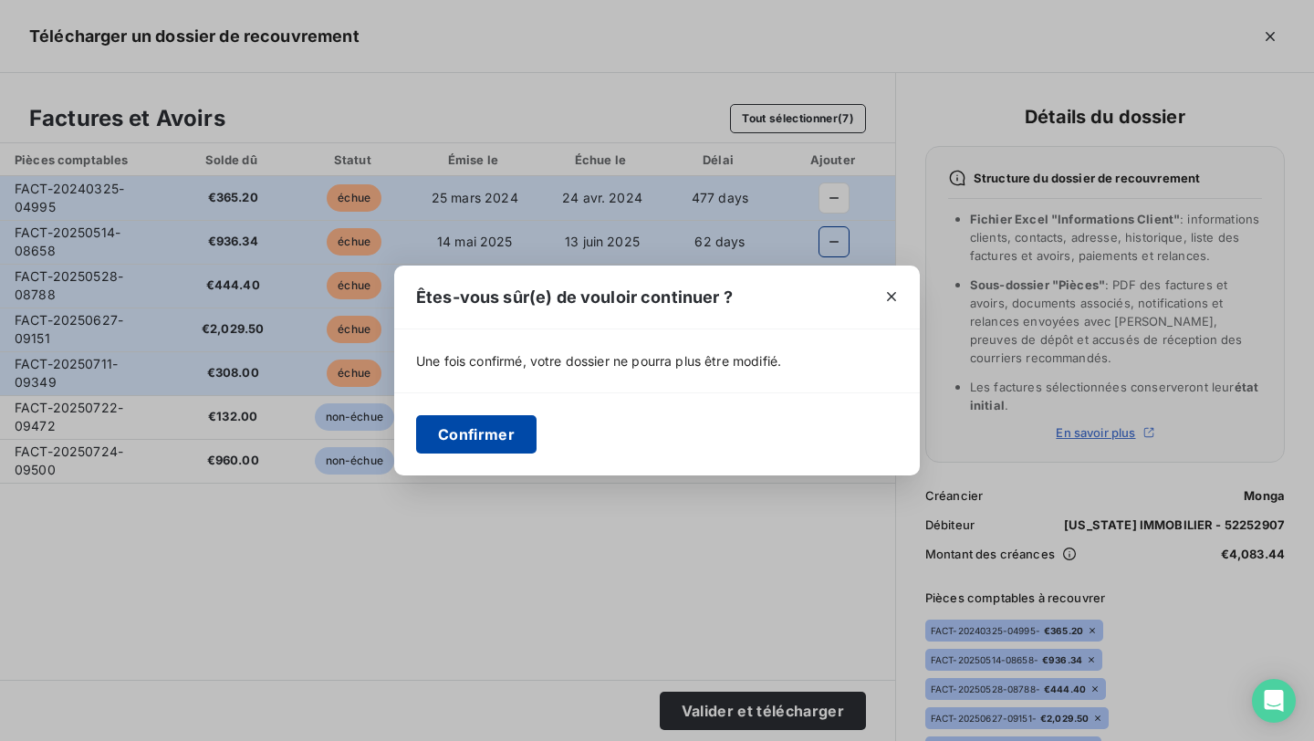
click at [497, 416] on button "Confirmer" at bounding box center [476, 434] width 120 height 38
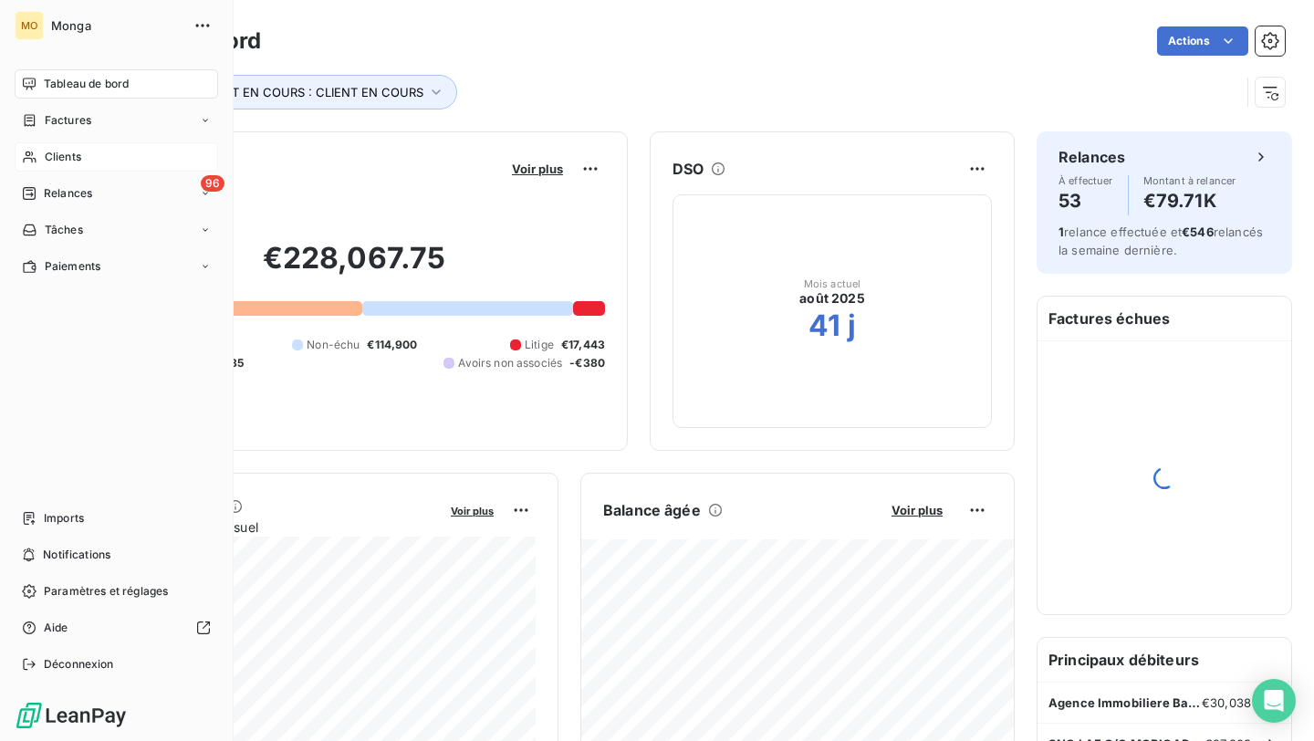
click at [36, 159] on icon at bounding box center [30, 157] width 16 height 15
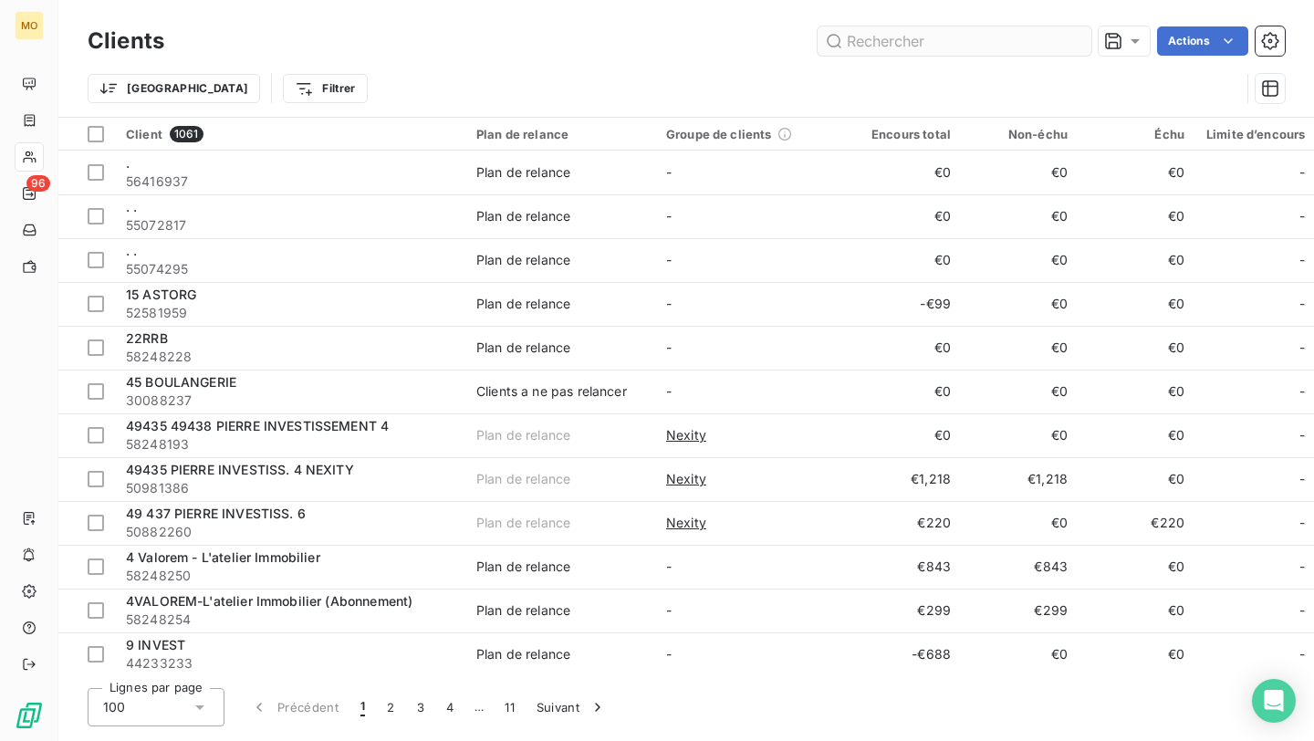
click at [850, 40] on input "text" at bounding box center [955, 40] width 274 height 29
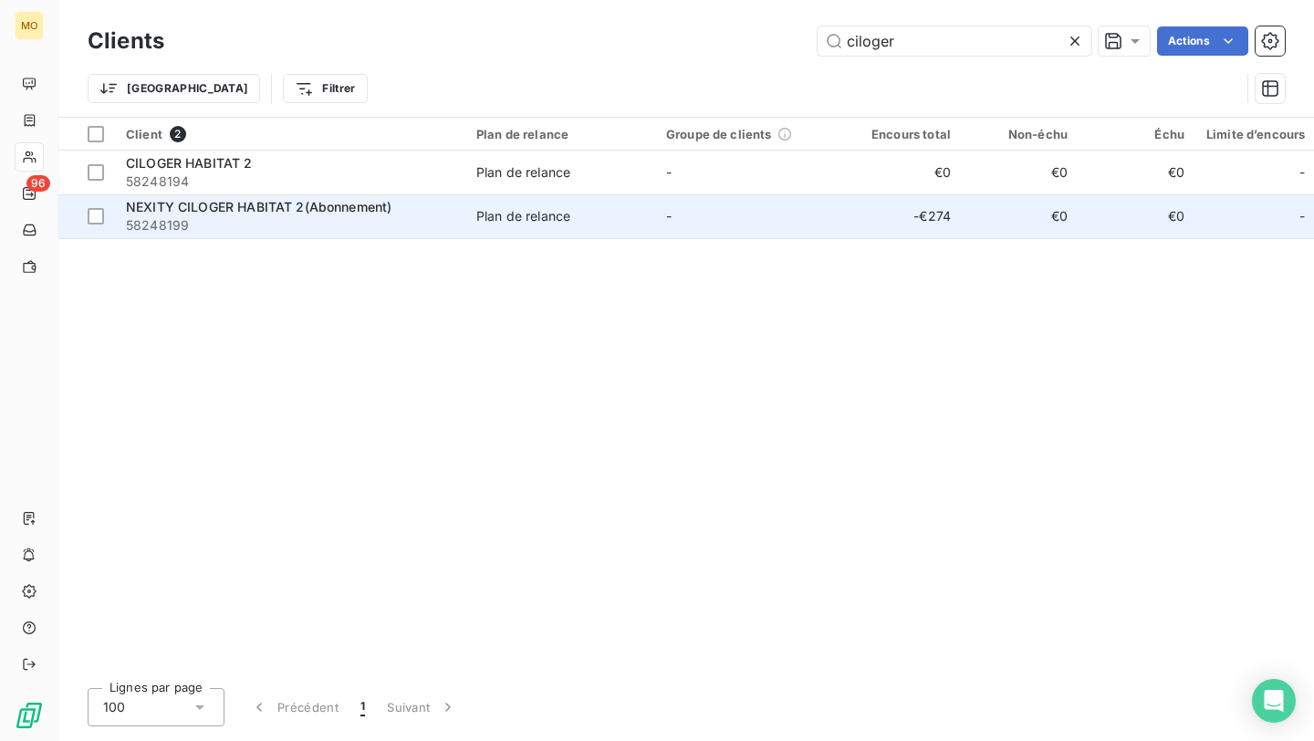
type input "ciloger"
click at [376, 213] on span "NEXITY CILOGER HABITAT 2(Abonnement)" at bounding box center [259, 207] width 266 height 16
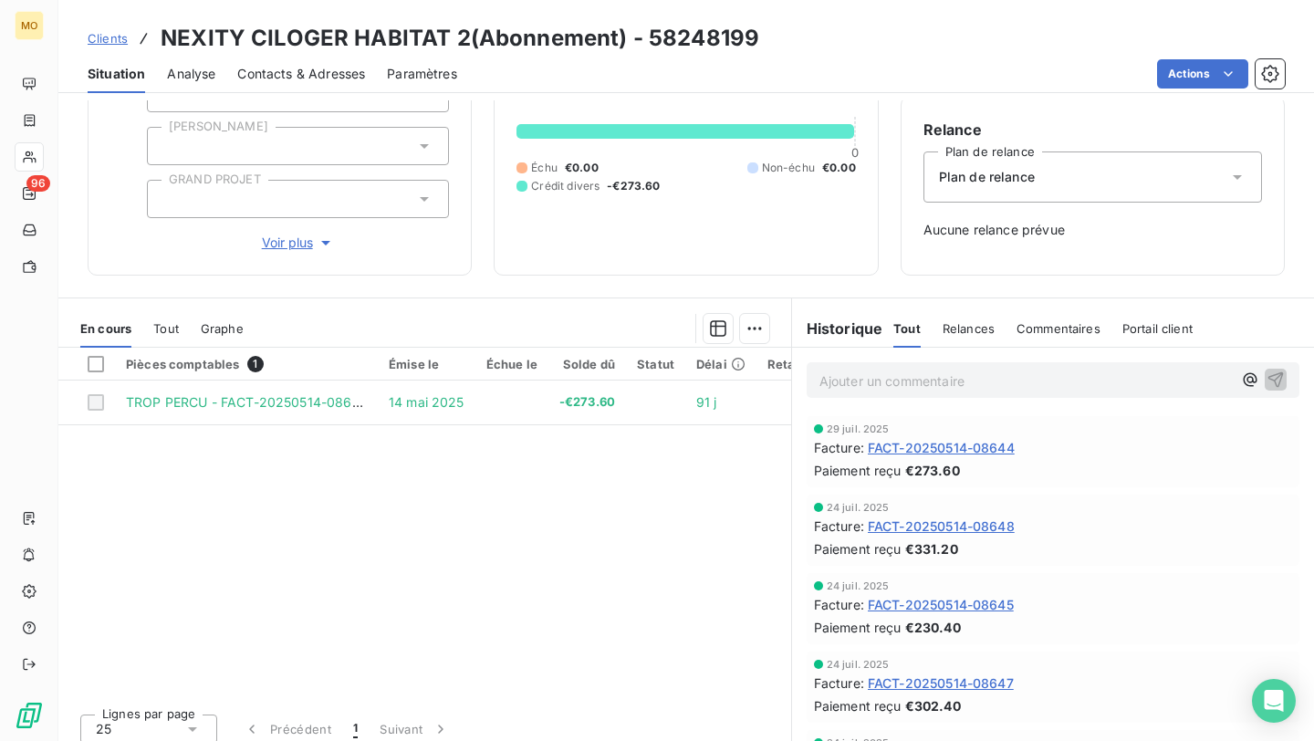
scroll to position [153, 0]
